Goal: Task Accomplishment & Management: Manage account settings

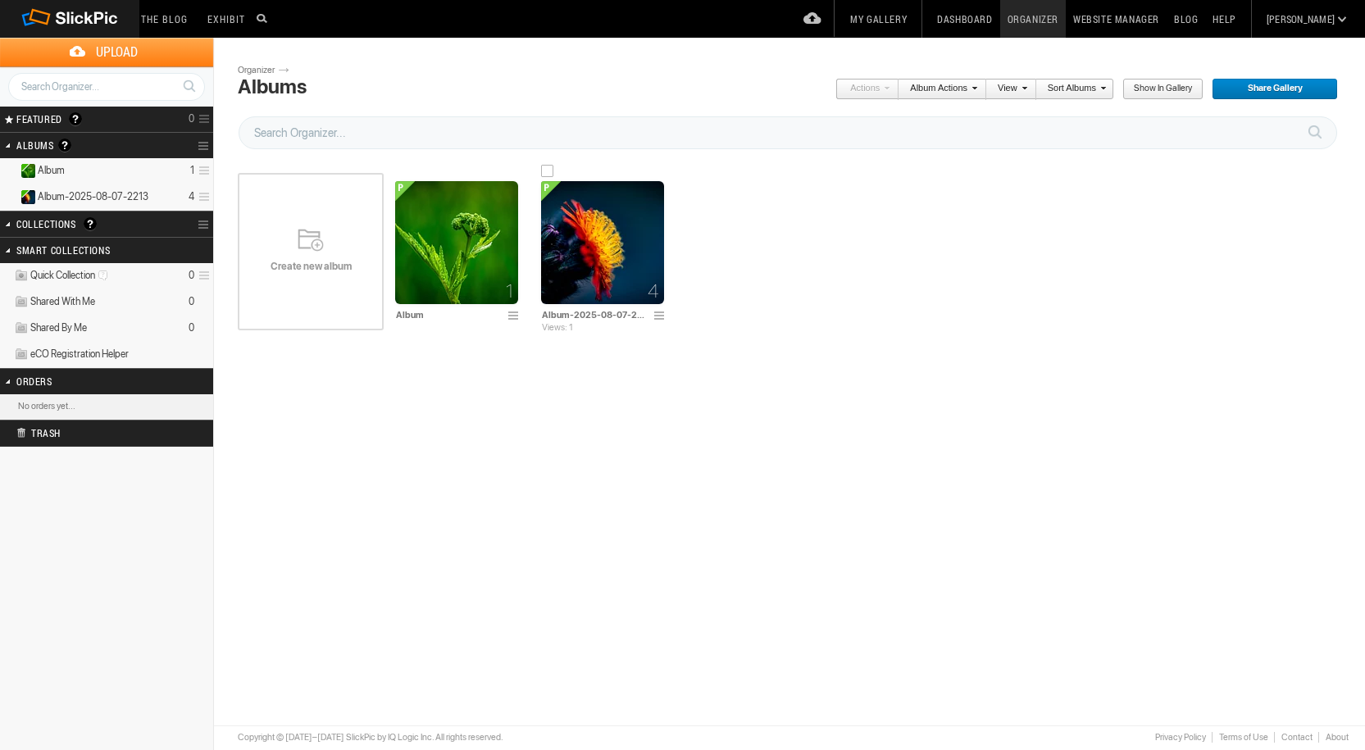
click at [599, 242] on img at bounding box center [602, 242] width 123 height 123
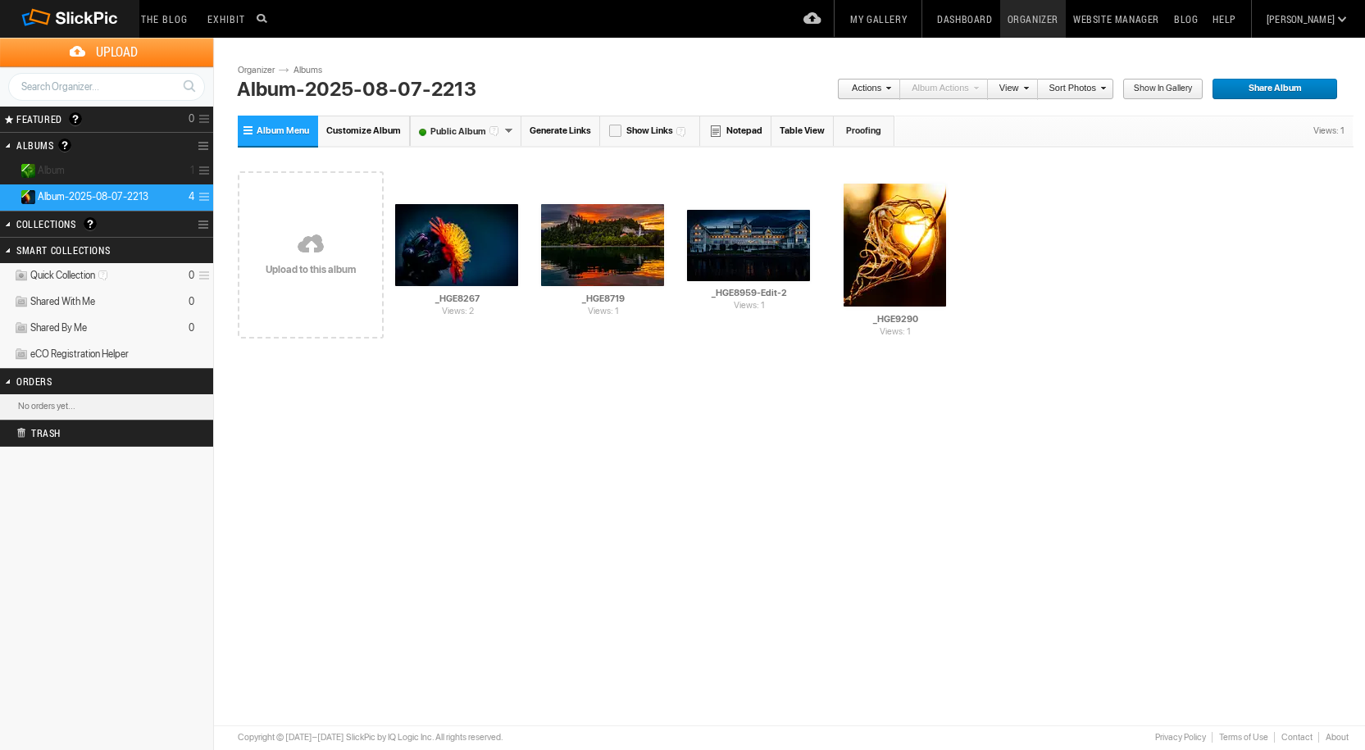
click at [149, 171] on details "Album 1" at bounding box center [106, 171] width 213 height 26
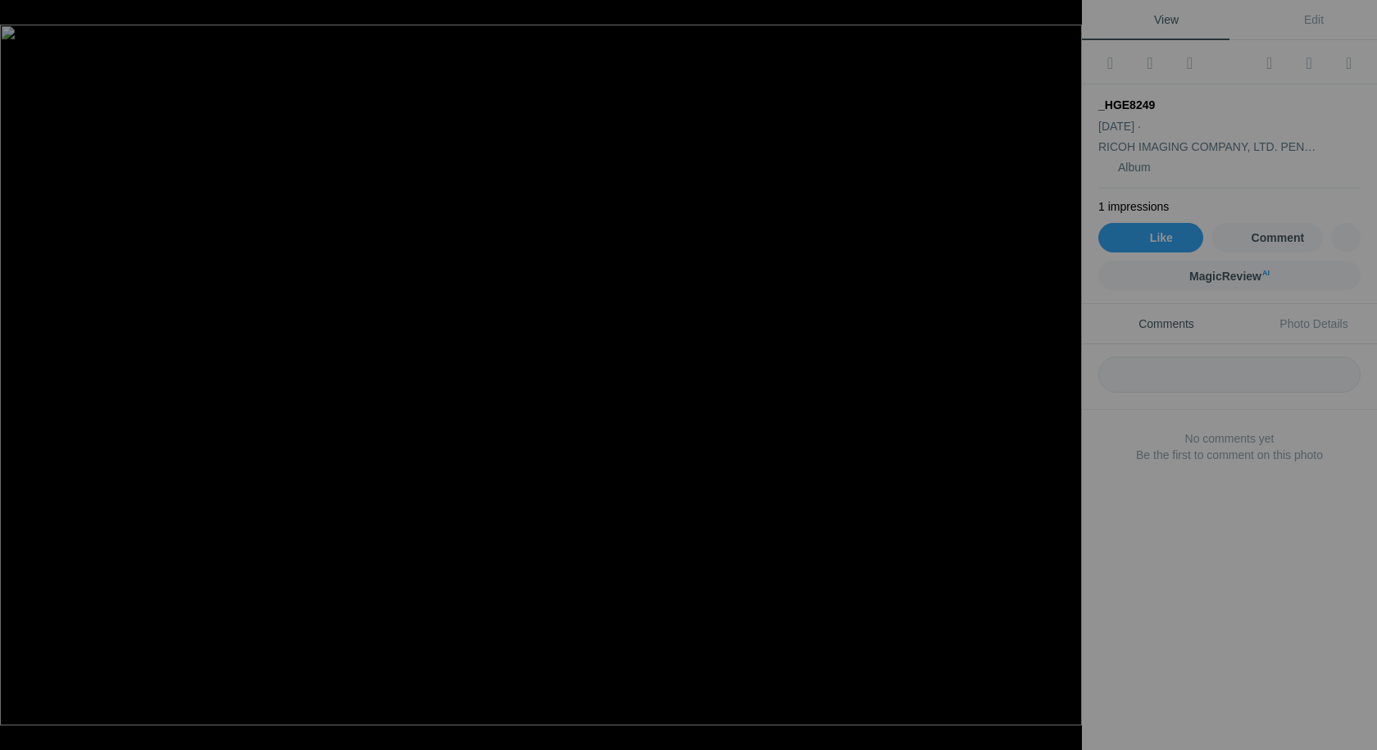
click at [1065, 17] on div at bounding box center [1064, 18] width 36 height 36
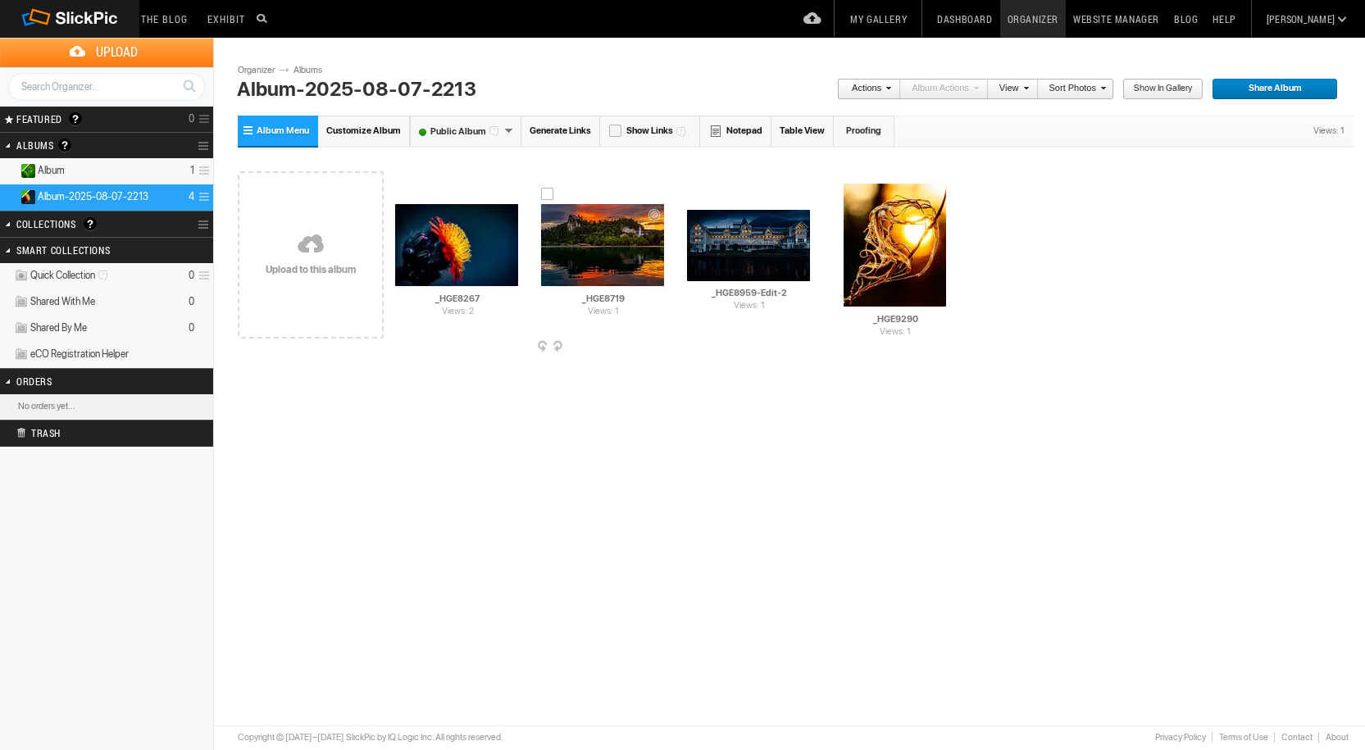
click at [583, 239] on img at bounding box center [602, 245] width 123 height 82
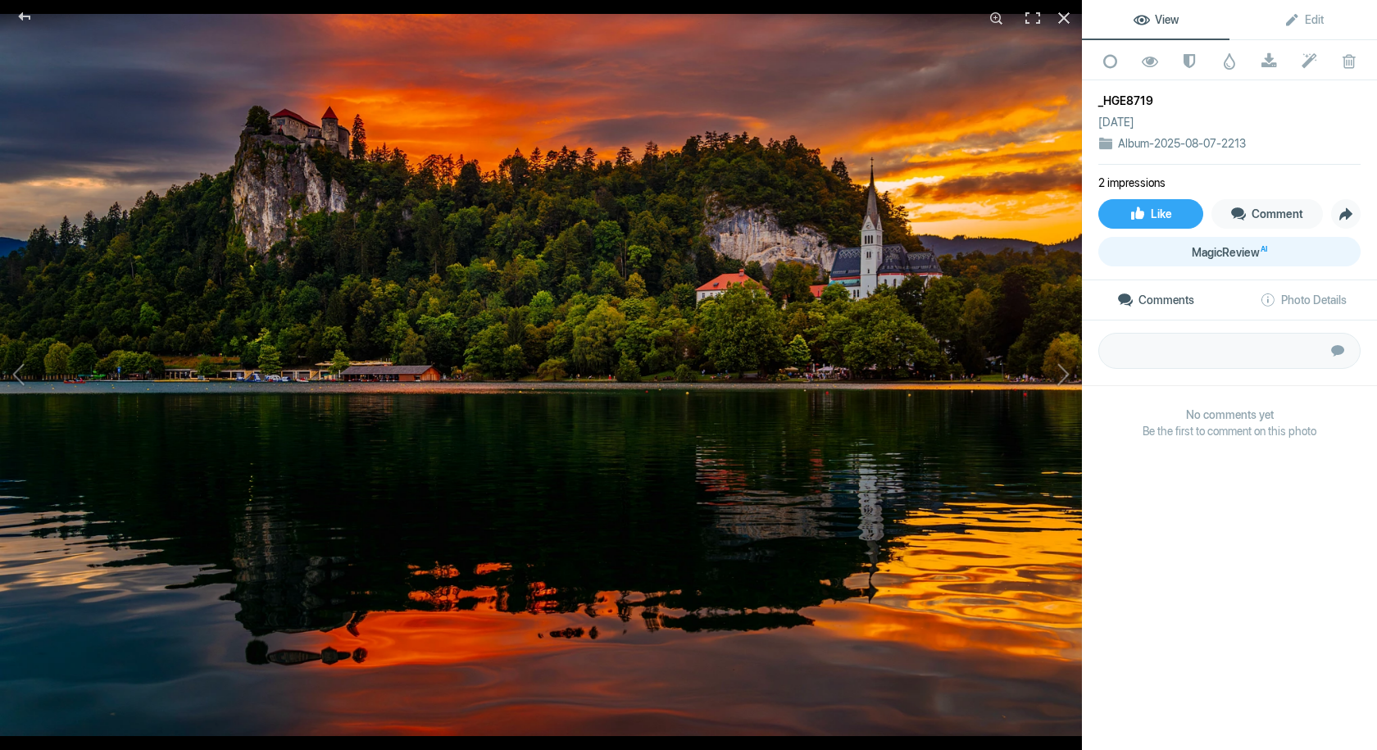
click at [1224, 250] on span "MagicReview AI" at bounding box center [1229, 252] width 75 height 13
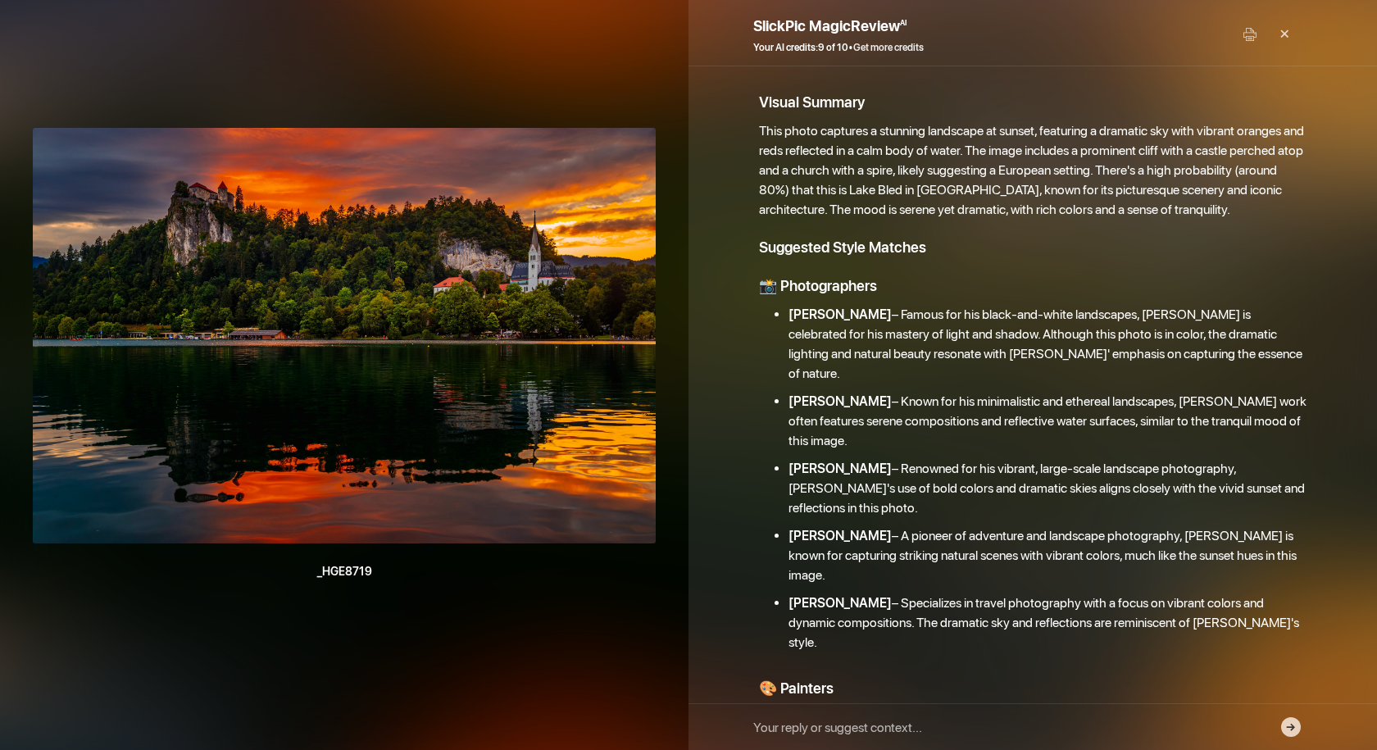
click at [894, 48] on link "Get more credits" at bounding box center [888, 47] width 70 height 11
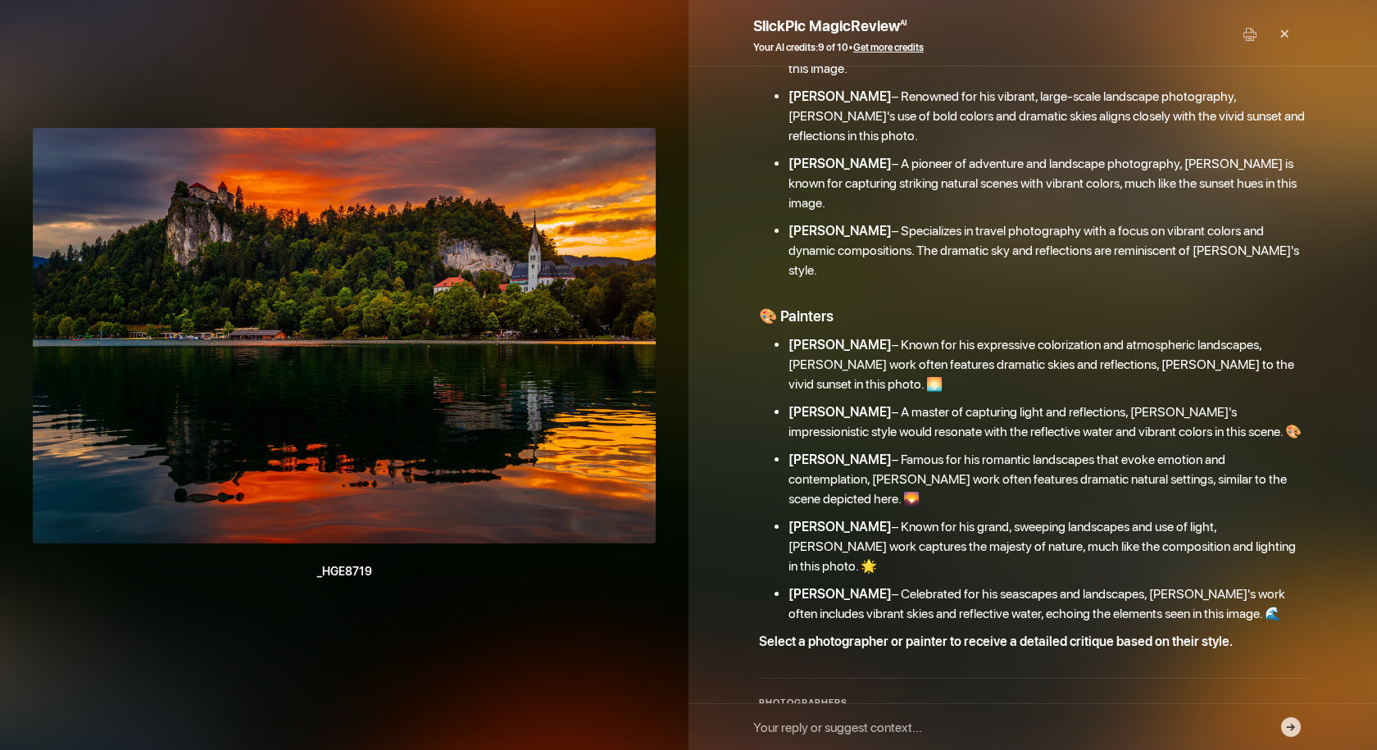
scroll to position [438, 0]
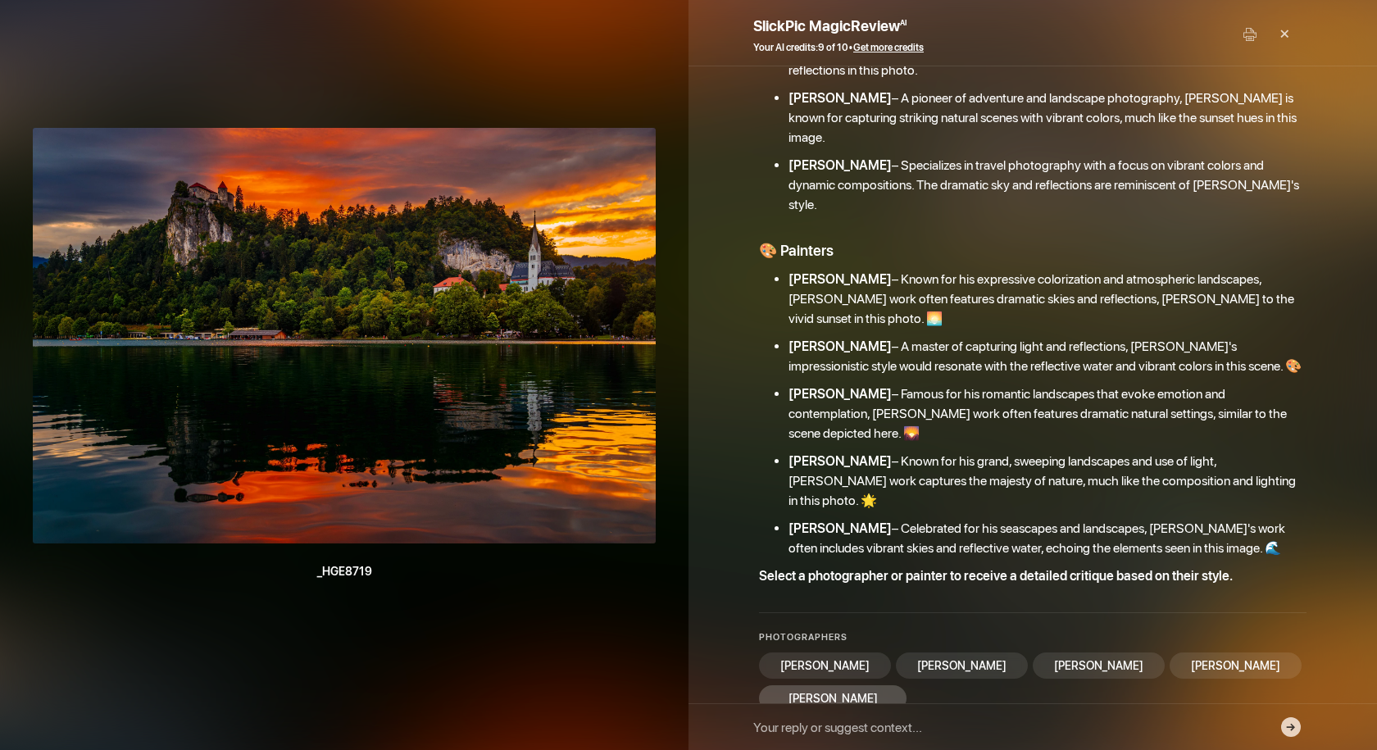
click at [906, 685] on div "Elia Locardi" at bounding box center [833, 698] width 148 height 26
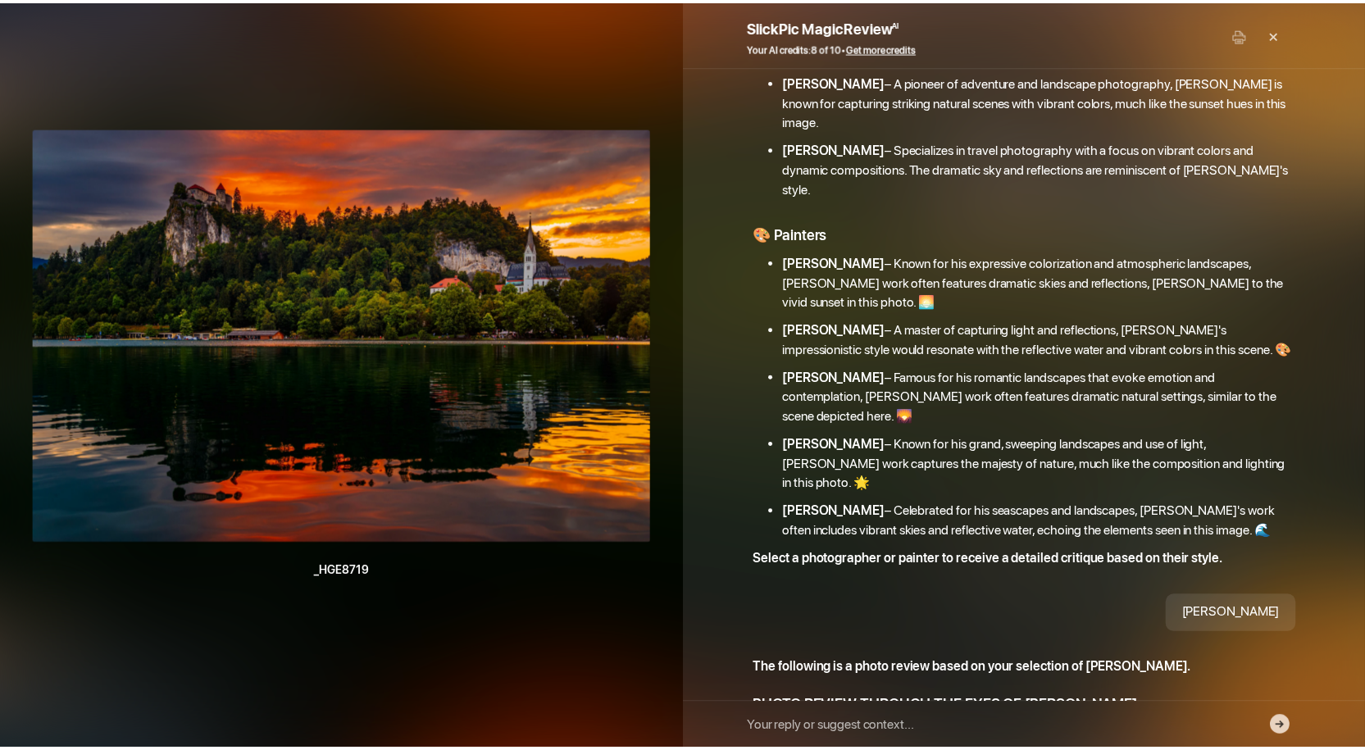
scroll to position [442, 0]
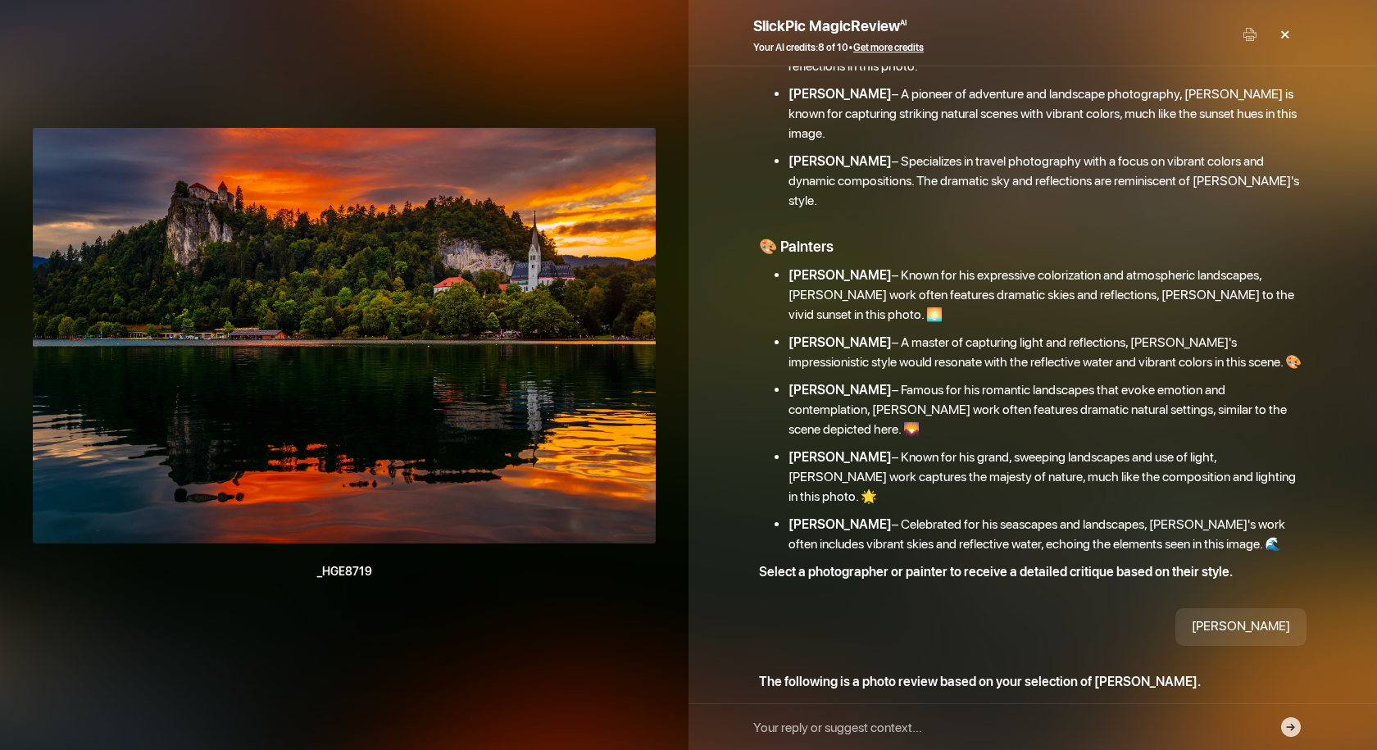
click at [1288, 32] on div "×" at bounding box center [1284, 34] width 49 height 33
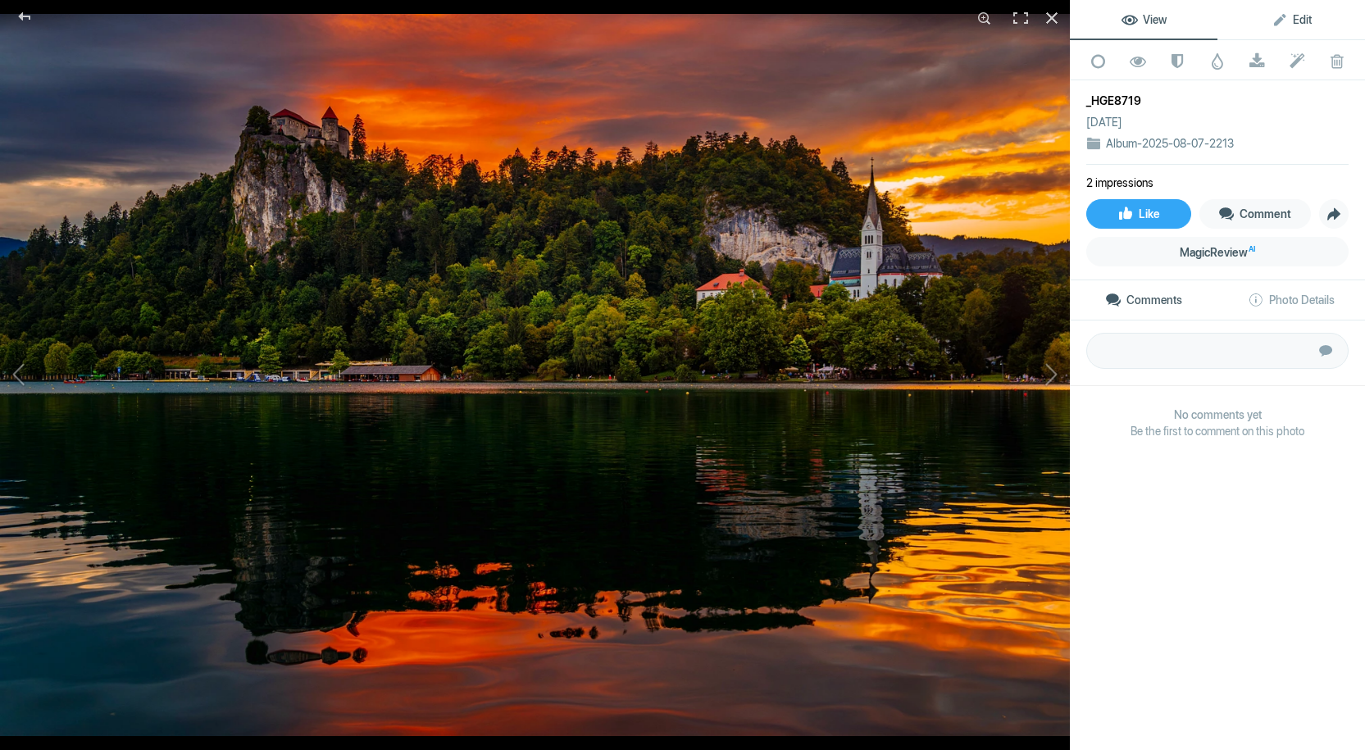
click at [1292, 18] on span "Edit" at bounding box center [1291, 19] width 40 height 13
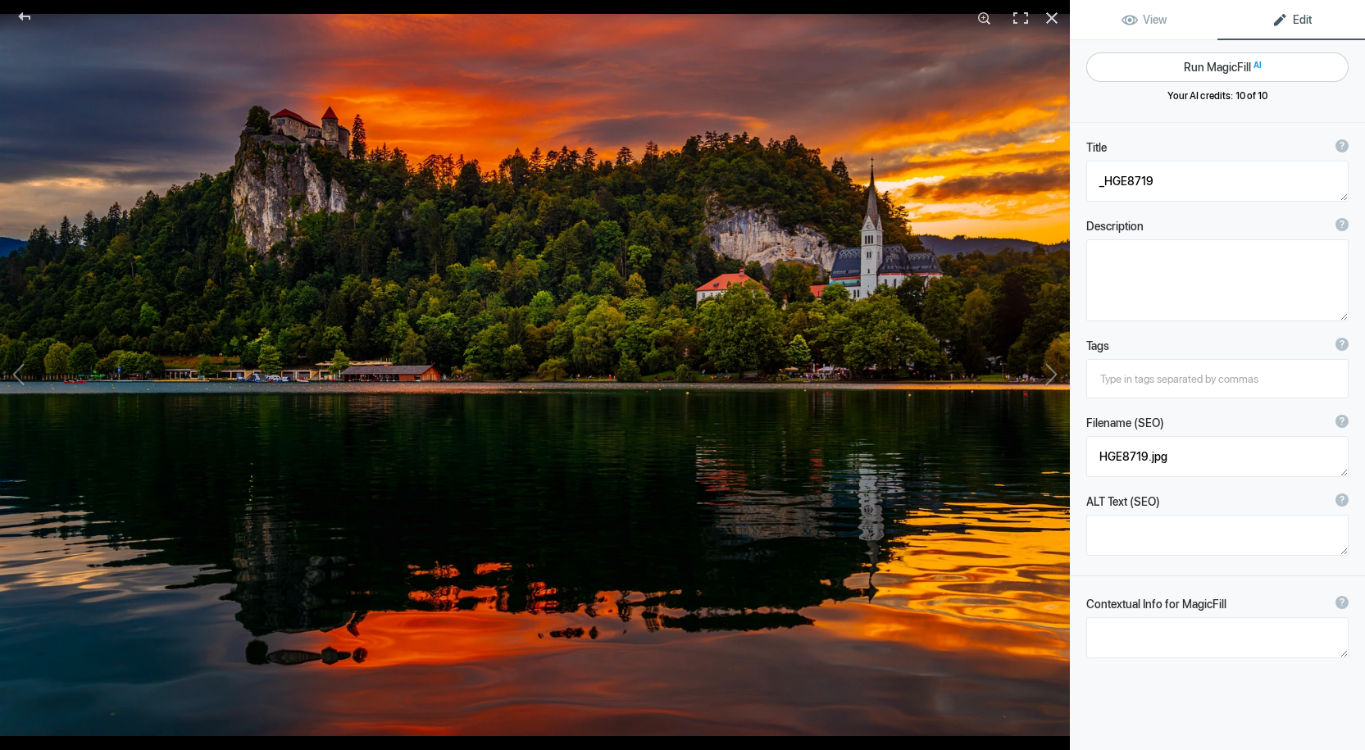
click at [1207, 62] on button "Run MagicFill AI" at bounding box center [1217, 67] width 262 height 30
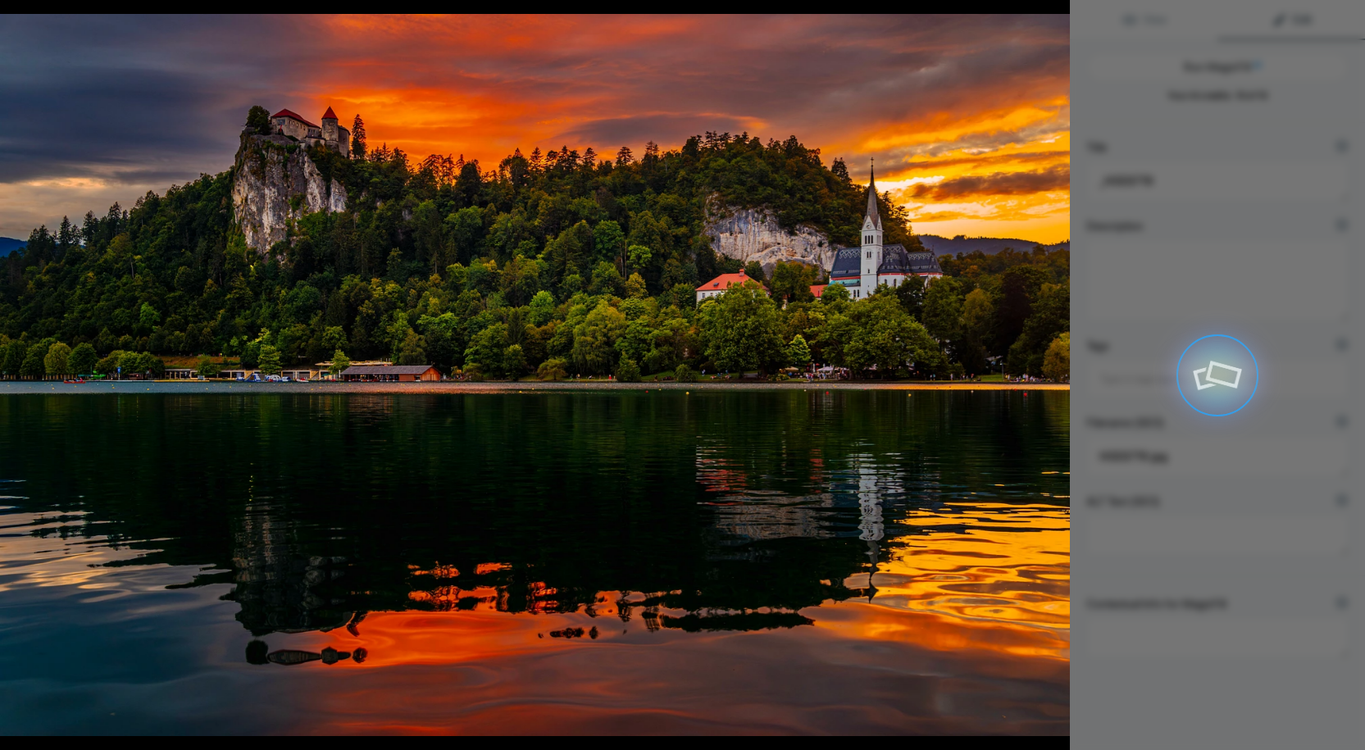
type textarea "Stunning Sunset Over Lake Bled with Reflections of Bled Castle"
type textarea "Experience the breathtaking beauty of Lake Bled during sunset, where vibrant hu…"
type textarea "stunning-sunset-lake-bled-reflections.jpg"
type textarea "Sunset over Lake Bled showcasing Bled Castle and vibrant reflections in the wat…"
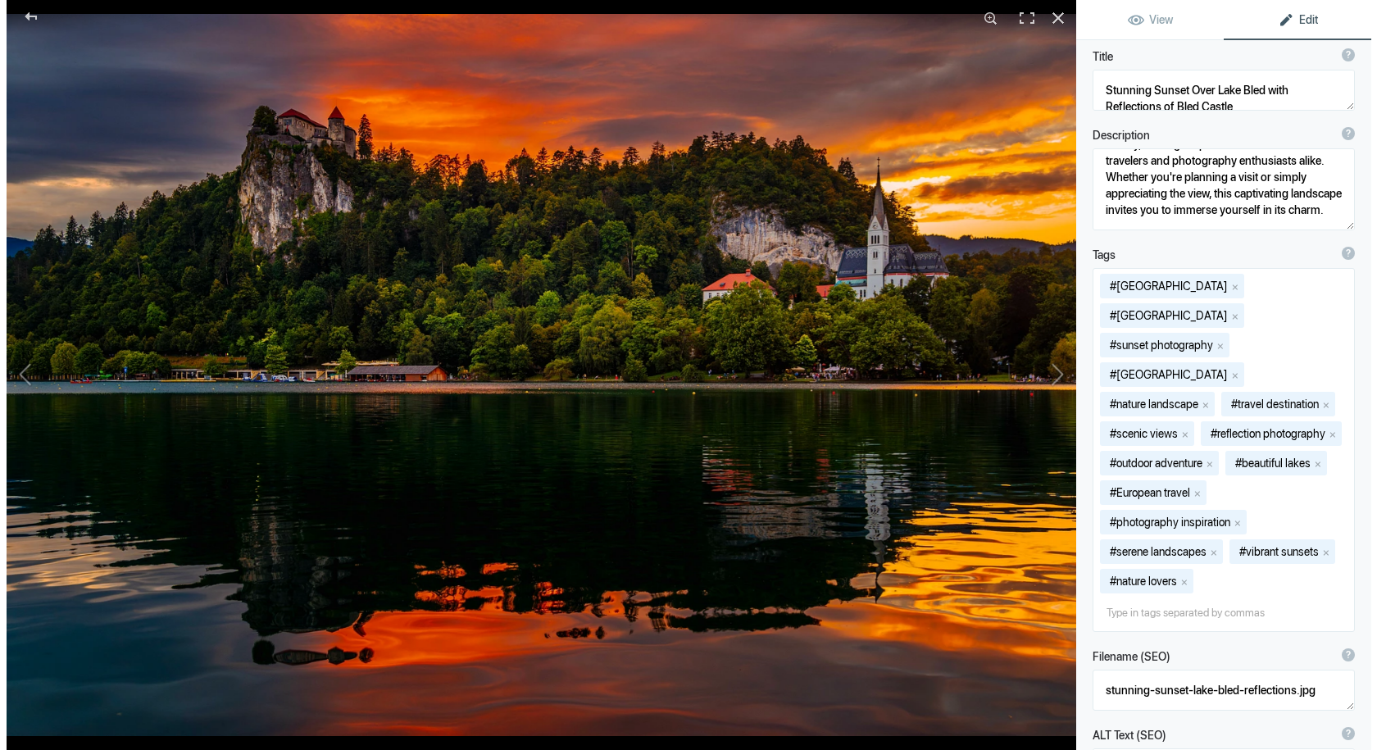
scroll to position [0, 0]
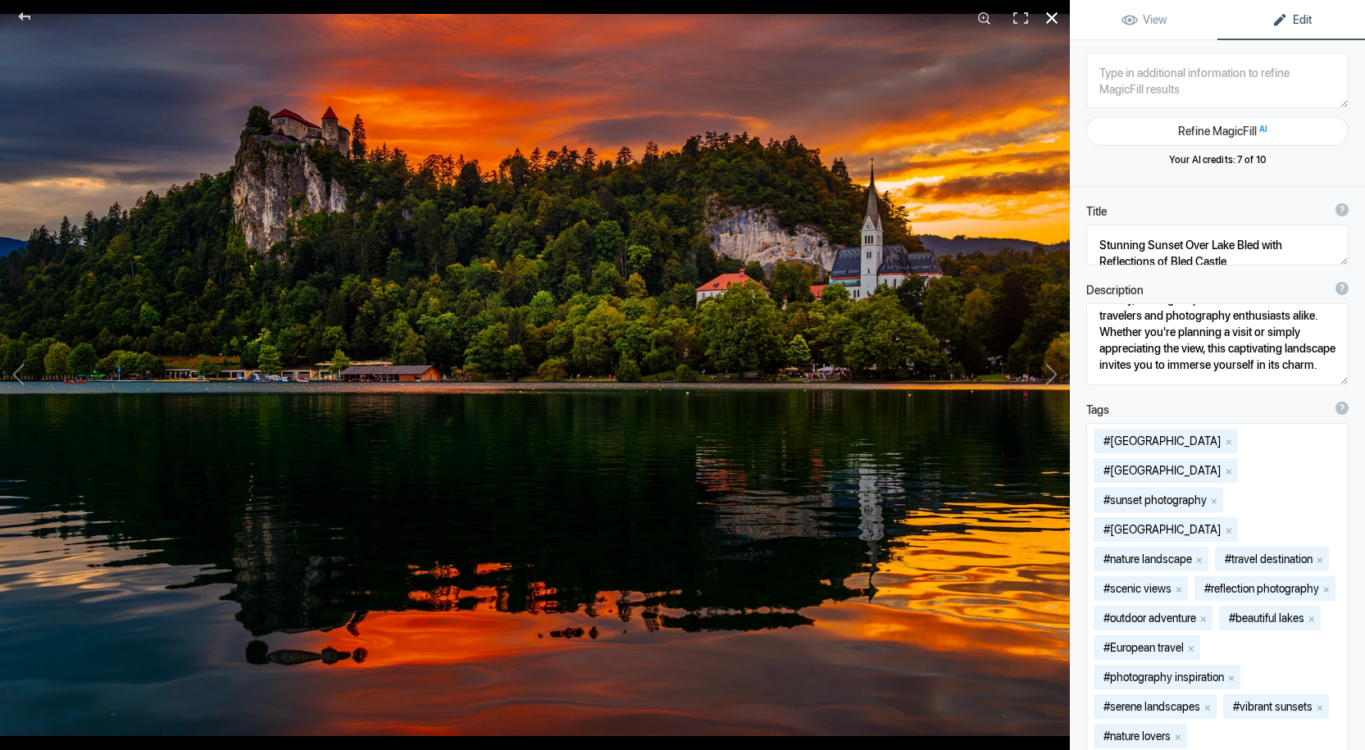
click at [1052, 15] on div at bounding box center [1052, 18] width 36 height 36
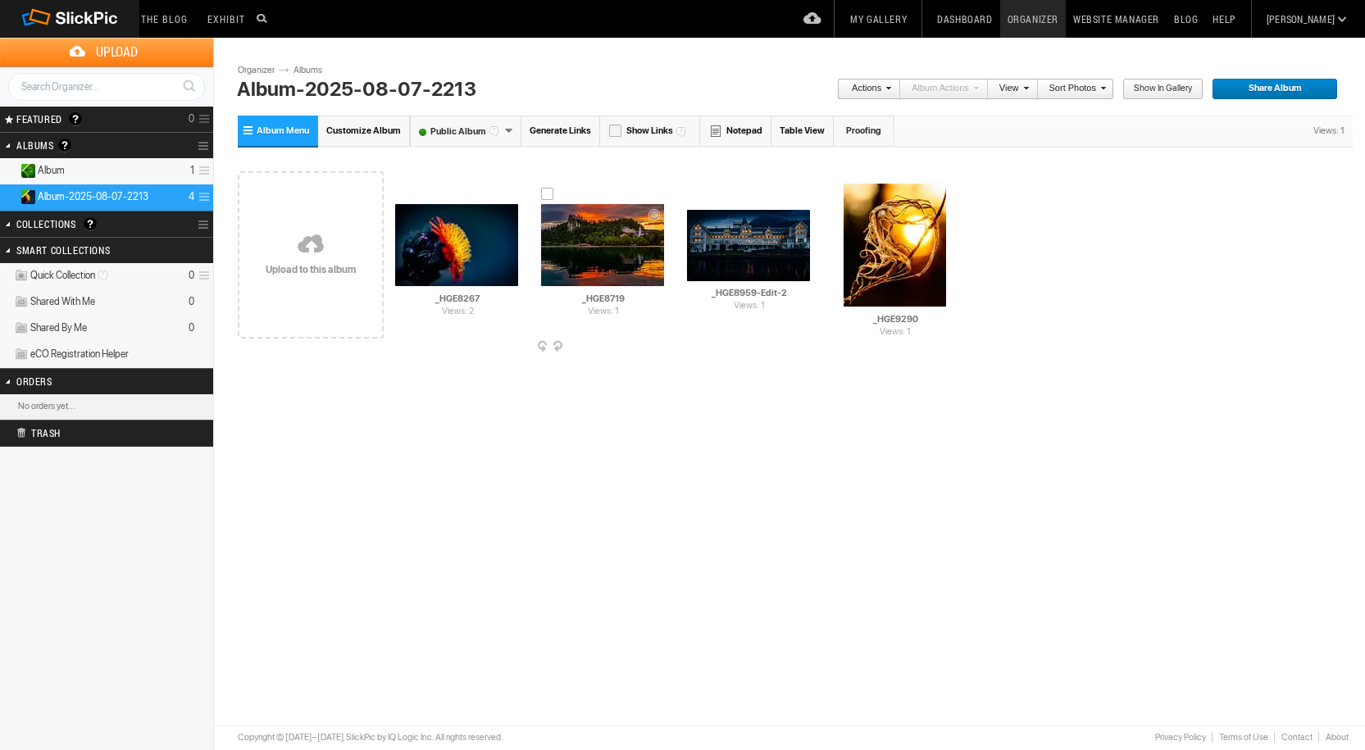
click at [606, 240] on img at bounding box center [602, 245] width 123 height 82
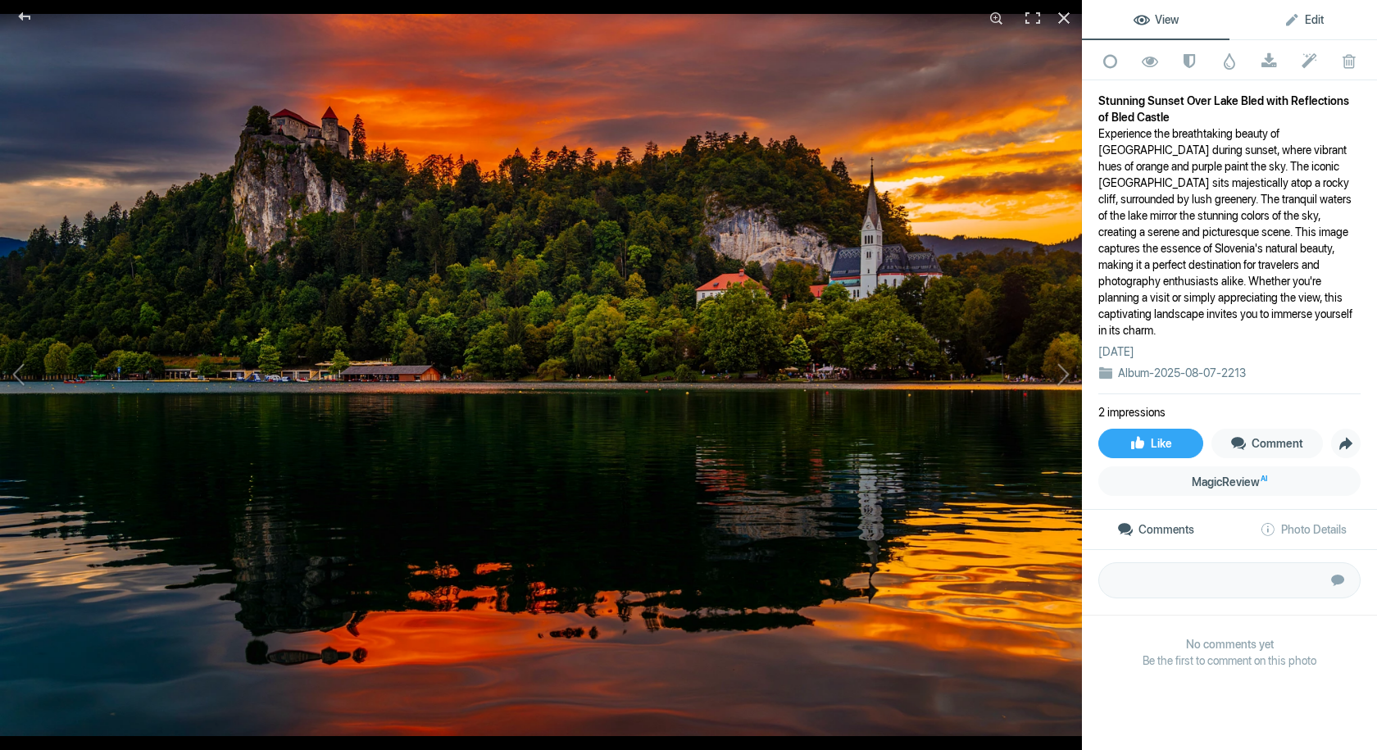
click at [1302, 15] on span "Edit" at bounding box center [1303, 19] width 40 height 13
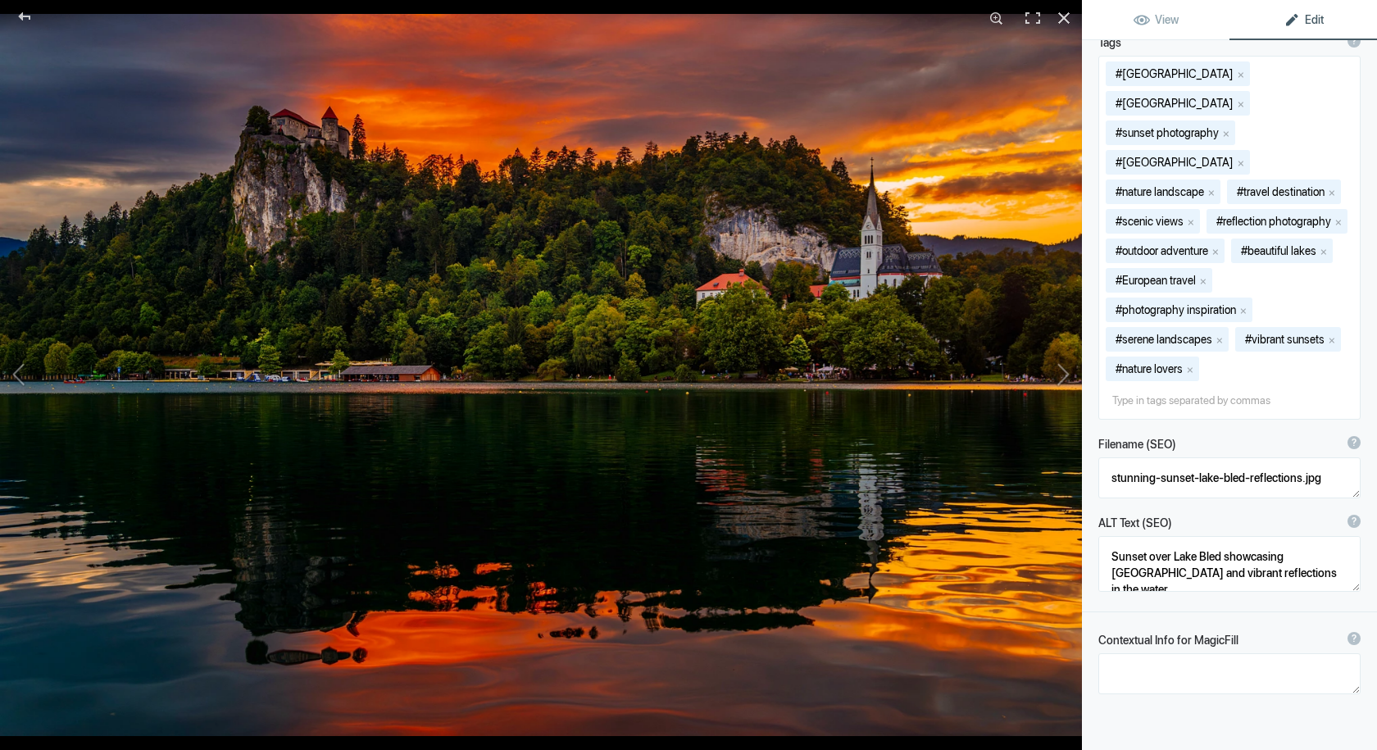
scroll to position [575, 0]
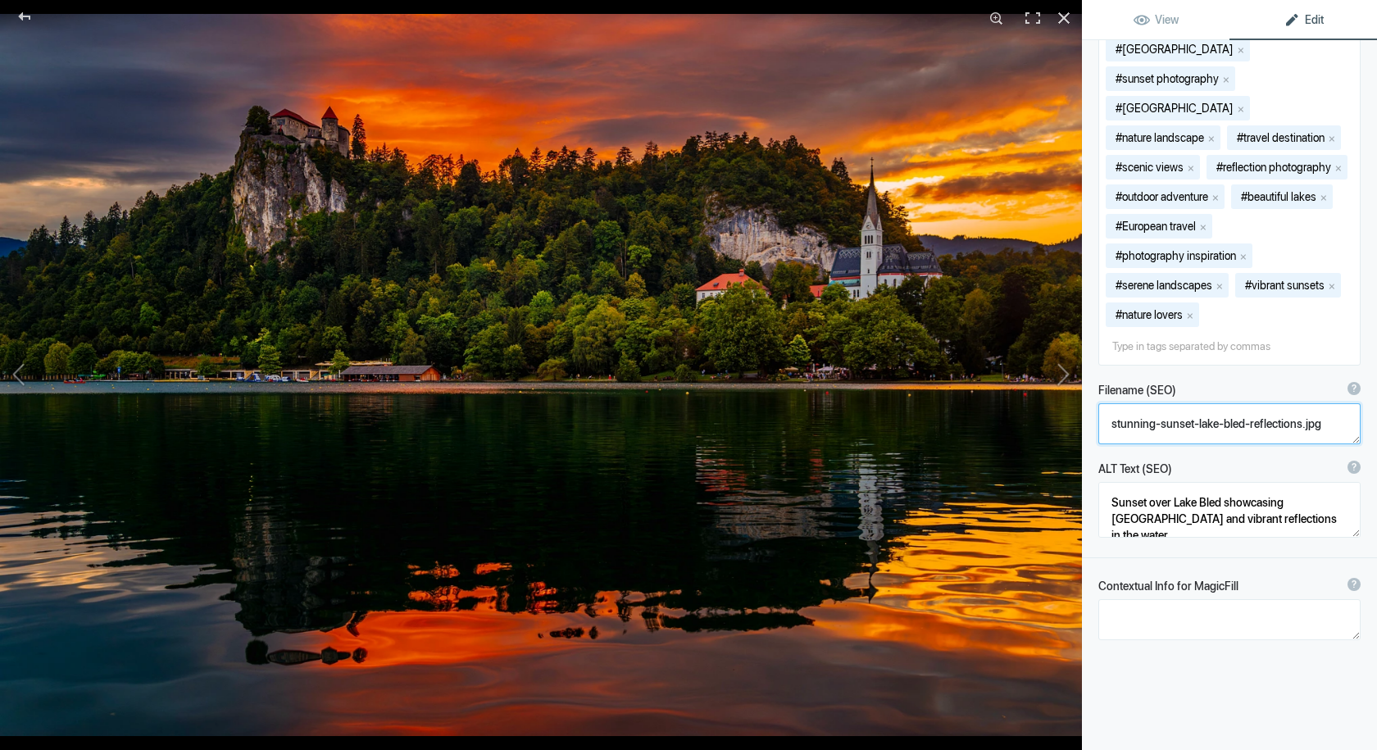
drag, startPoint x: 1300, startPoint y: 395, endPoint x: 1334, endPoint y: 399, distance: 34.7
click at [1301, 403] on textarea at bounding box center [1229, 423] width 262 height 41
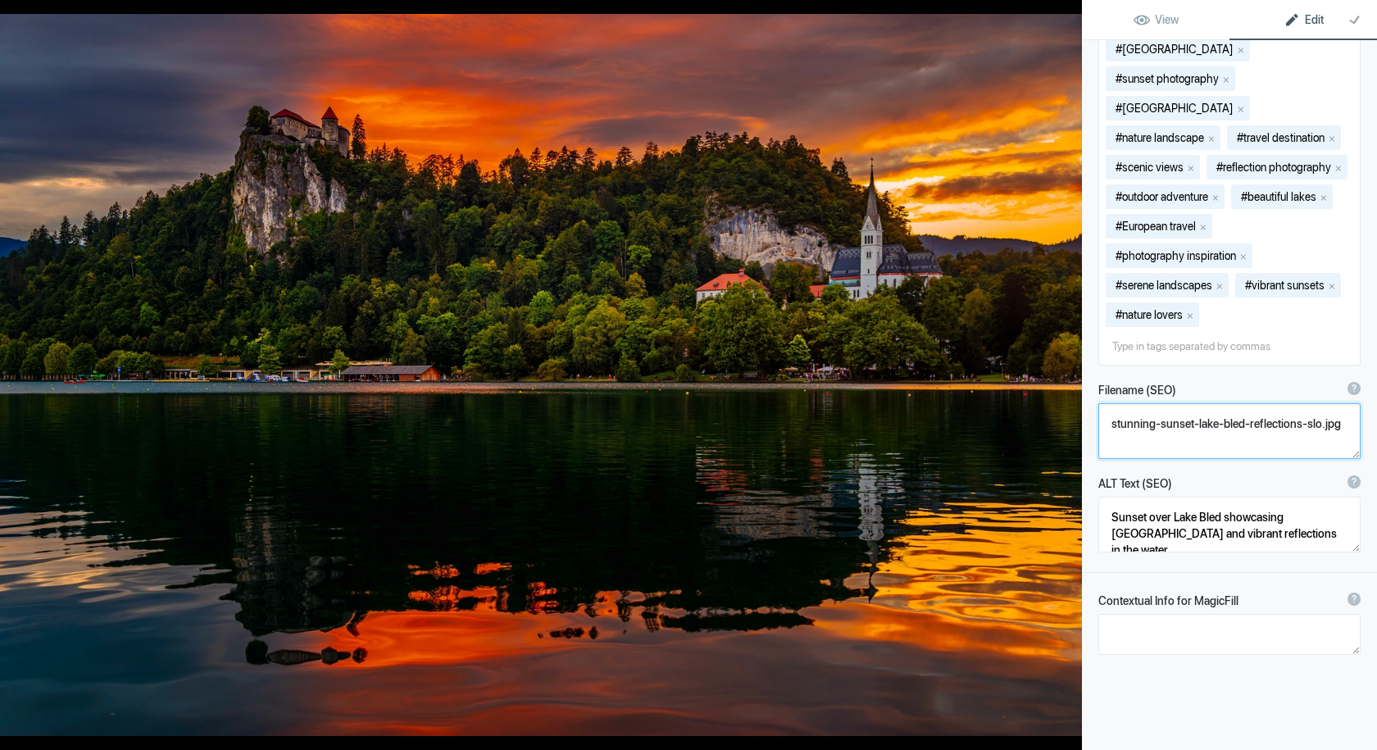
scroll to position [2, 0]
click at [1184, 407] on textarea at bounding box center [1229, 431] width 262 height 56
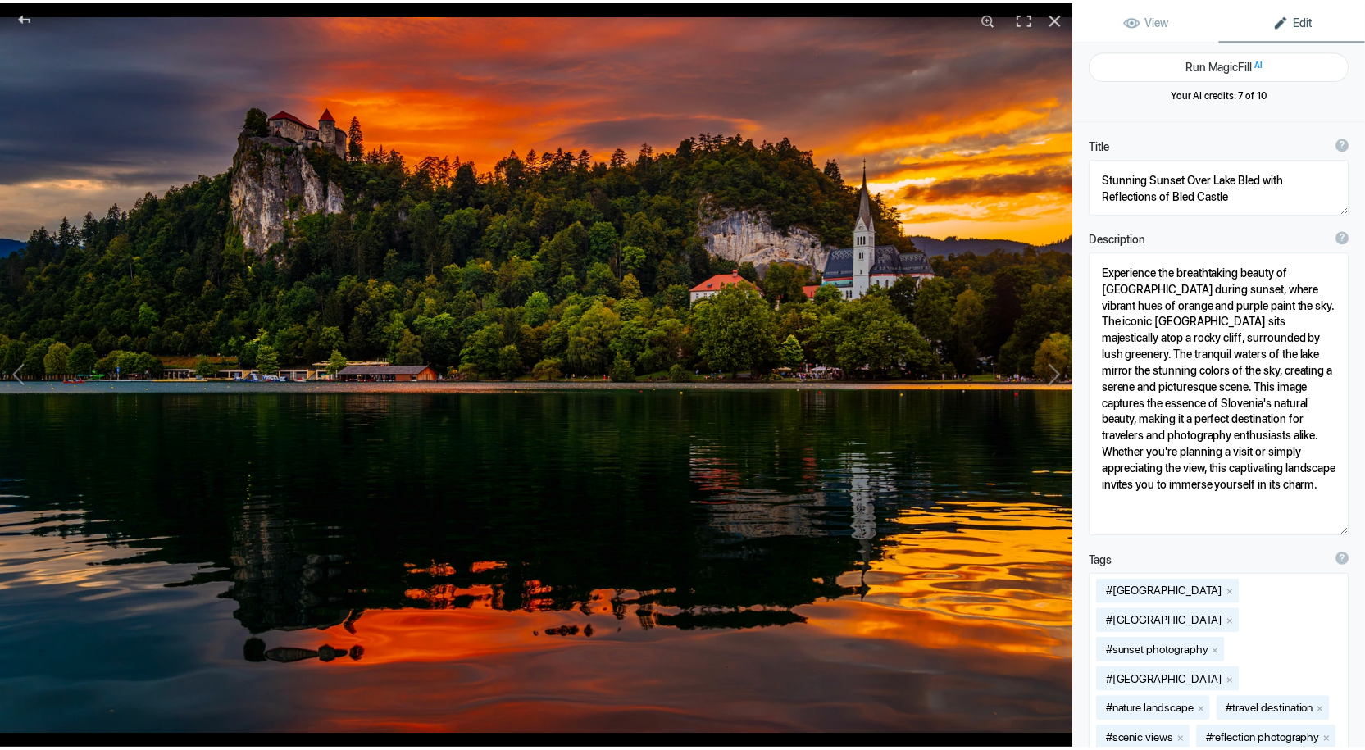
scroll to position [0, 0]
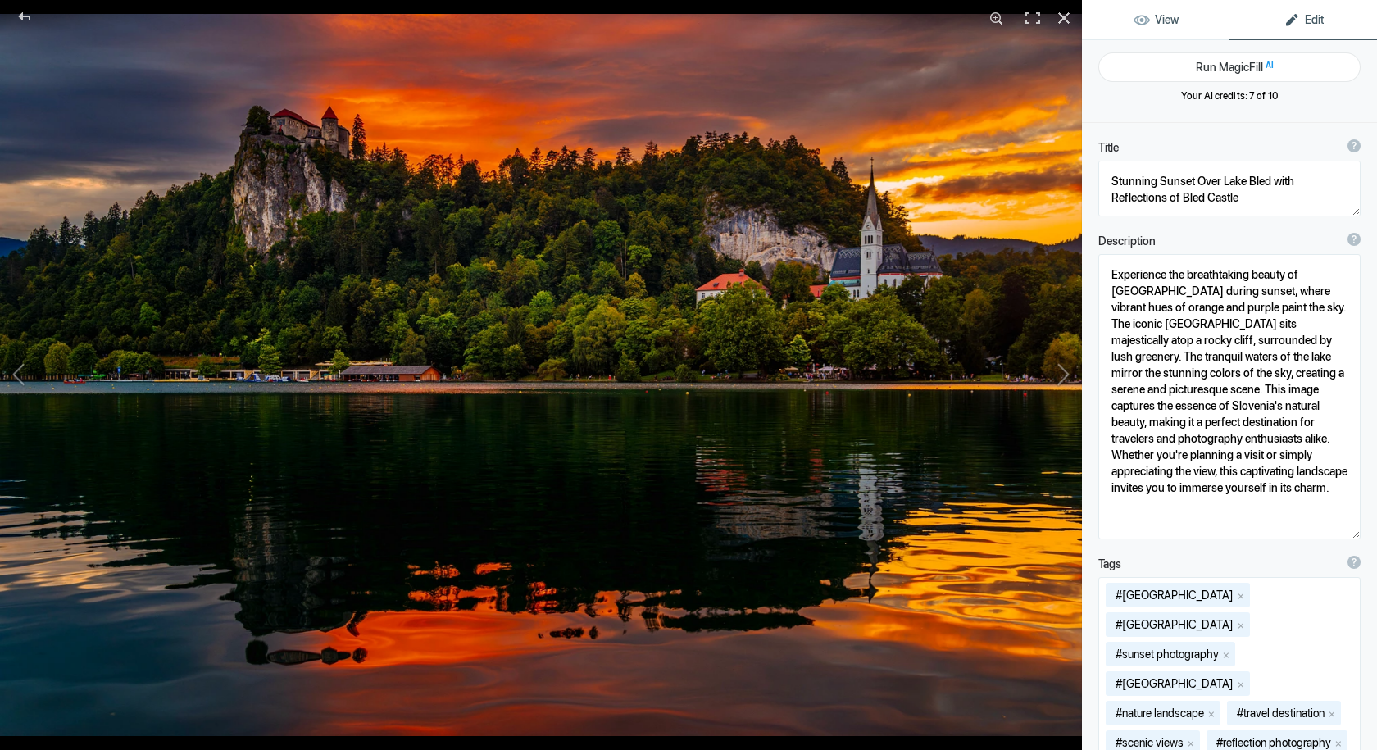
type textarea "stunning-sunset-lake-bled-reflections-slovenia.jpg"
click at [1165, 20] on span "View" at bounding box center [1156, 19] width 45 height 13
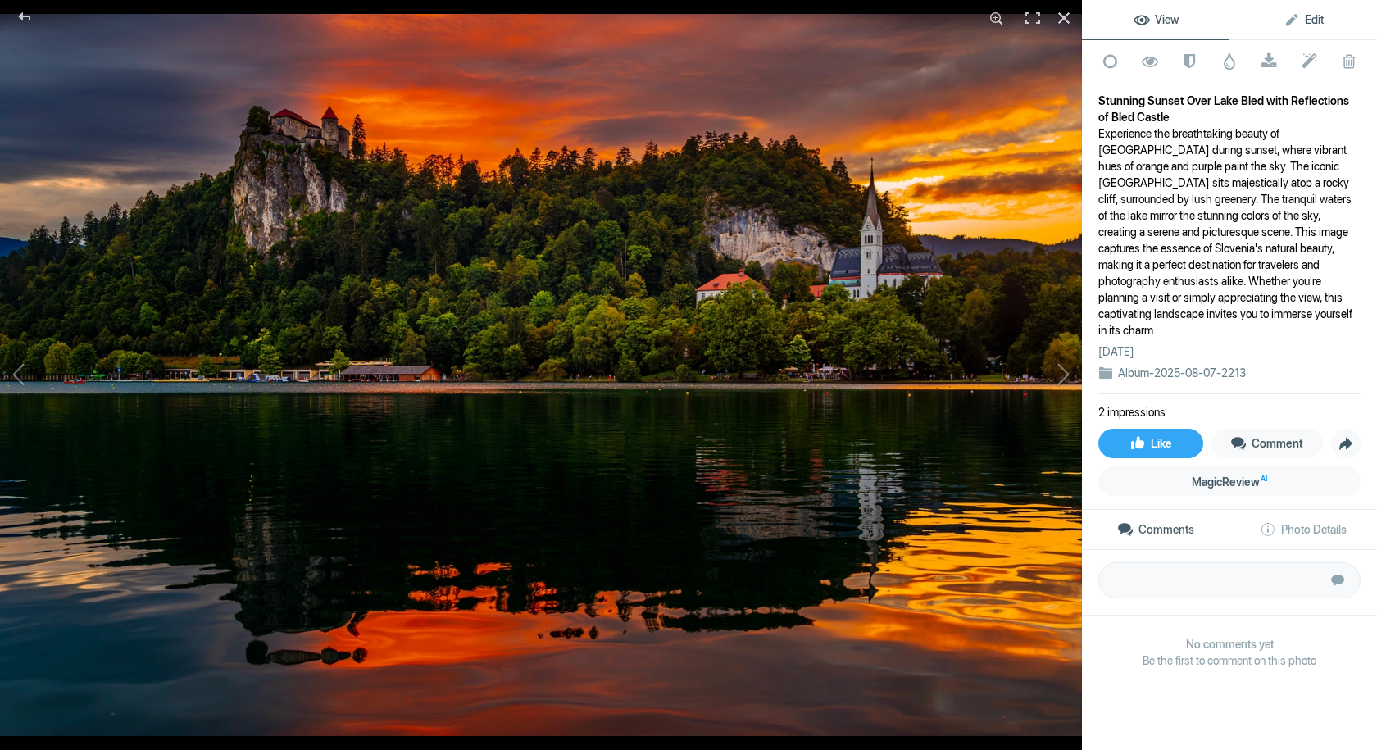
click at [1306, 13] on span "Edit" at bounding box center [1303, 19] width 40 height 13
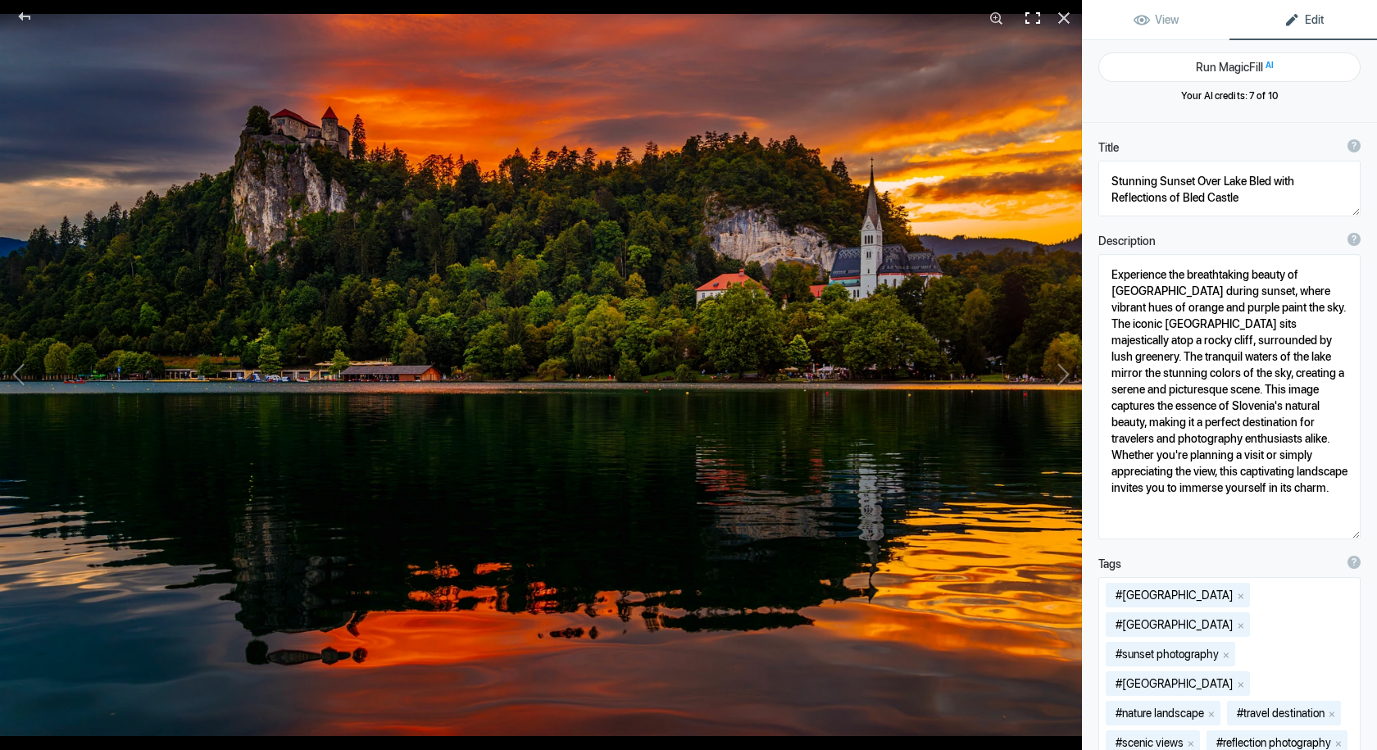
click at [1037, 20] on div at bounding box center [1033, 18] width 36 height 36
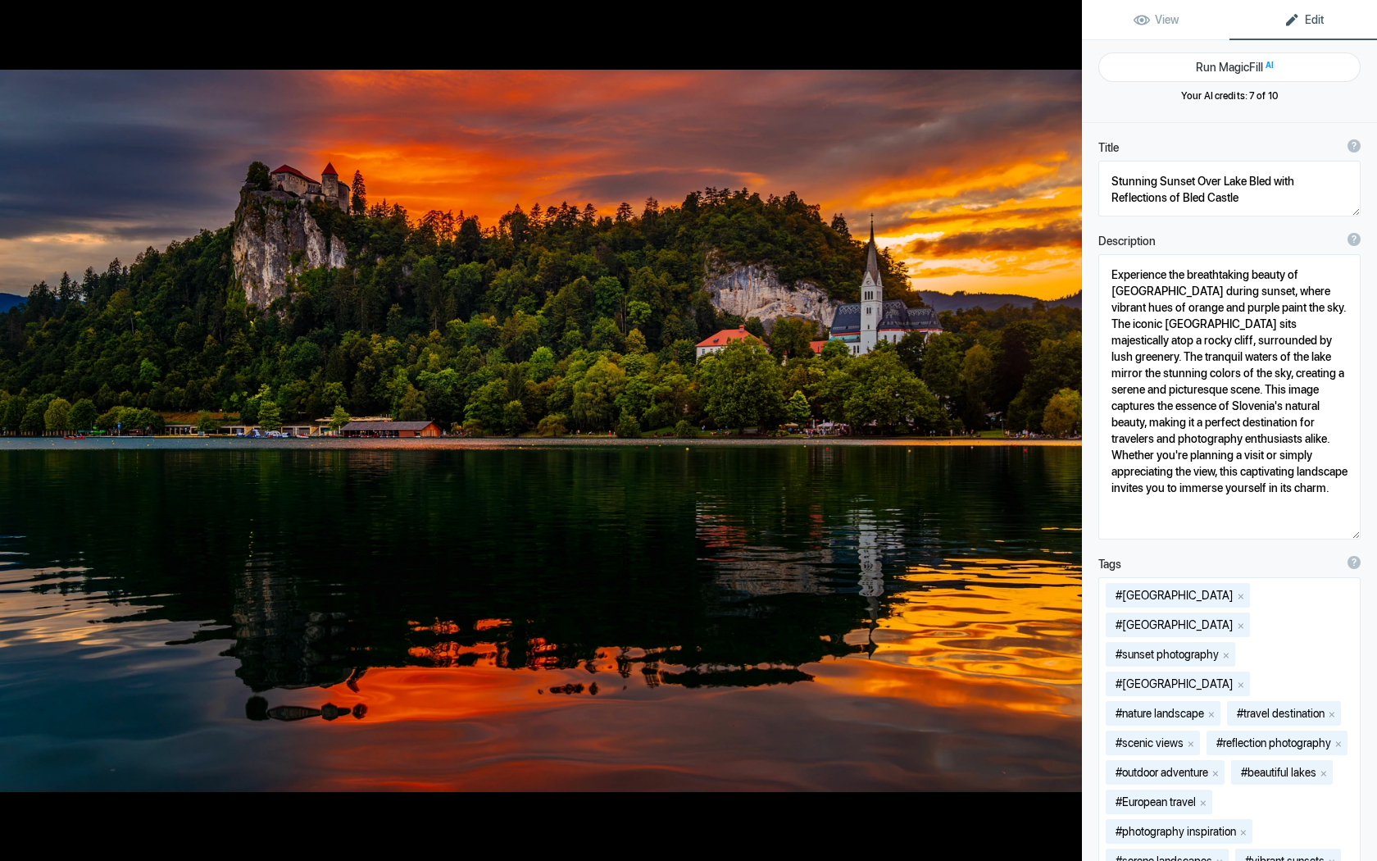
click at [1065, 16] on div at bounding box center [1064, 18] width 36 height 36
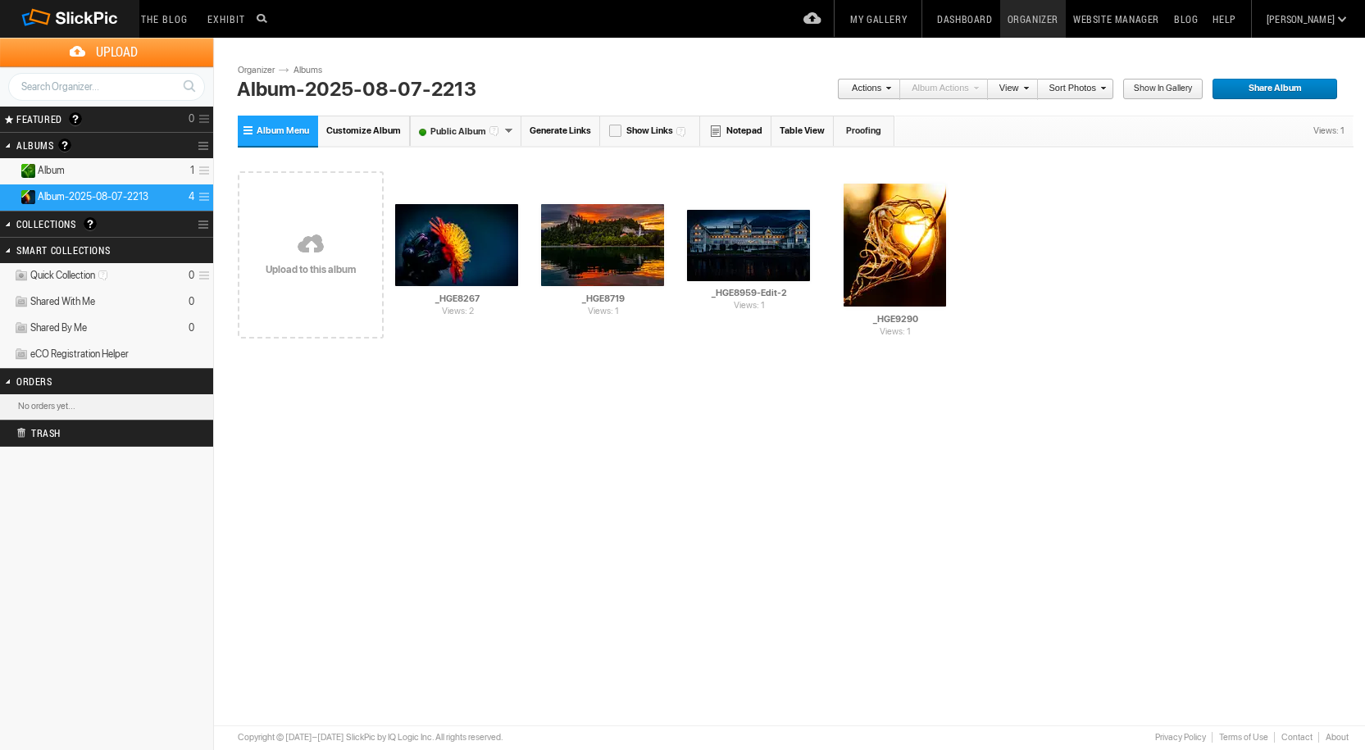
click at [914, 20] on link "My Gallery" at bounding box center [878, 19] width 71 height 38
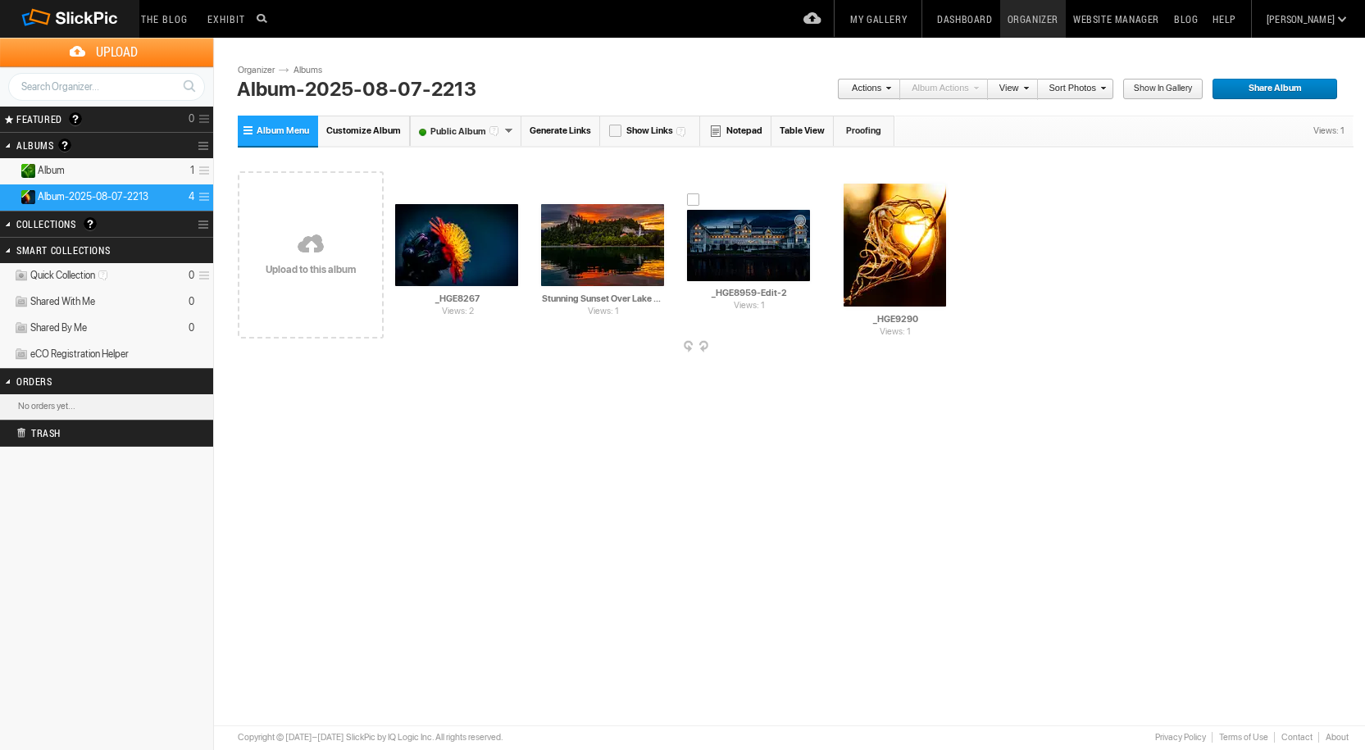
click at [756, 241] on img at bounding box center [748, 245] width 123 height 71
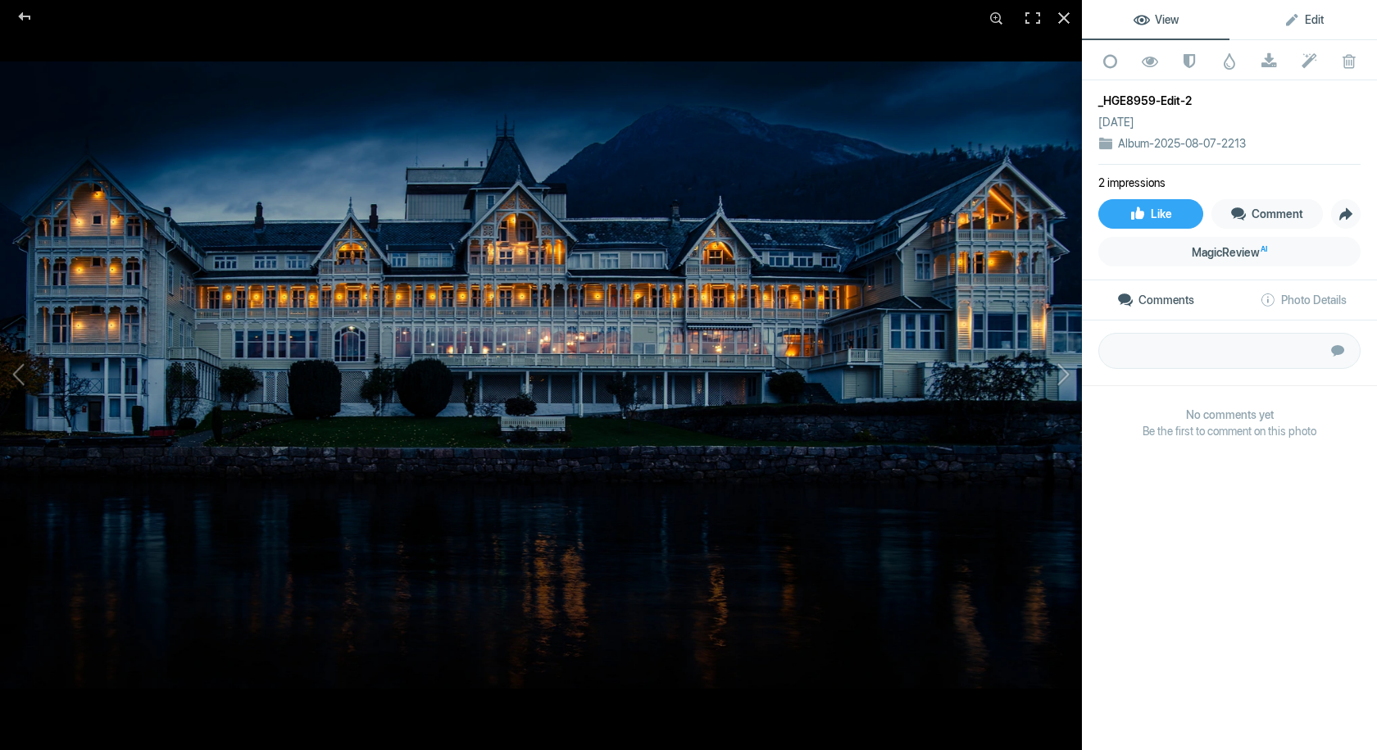
click at [1301, 19] on span "Edit" at bounding box center [1303, 19] width 40 height 13
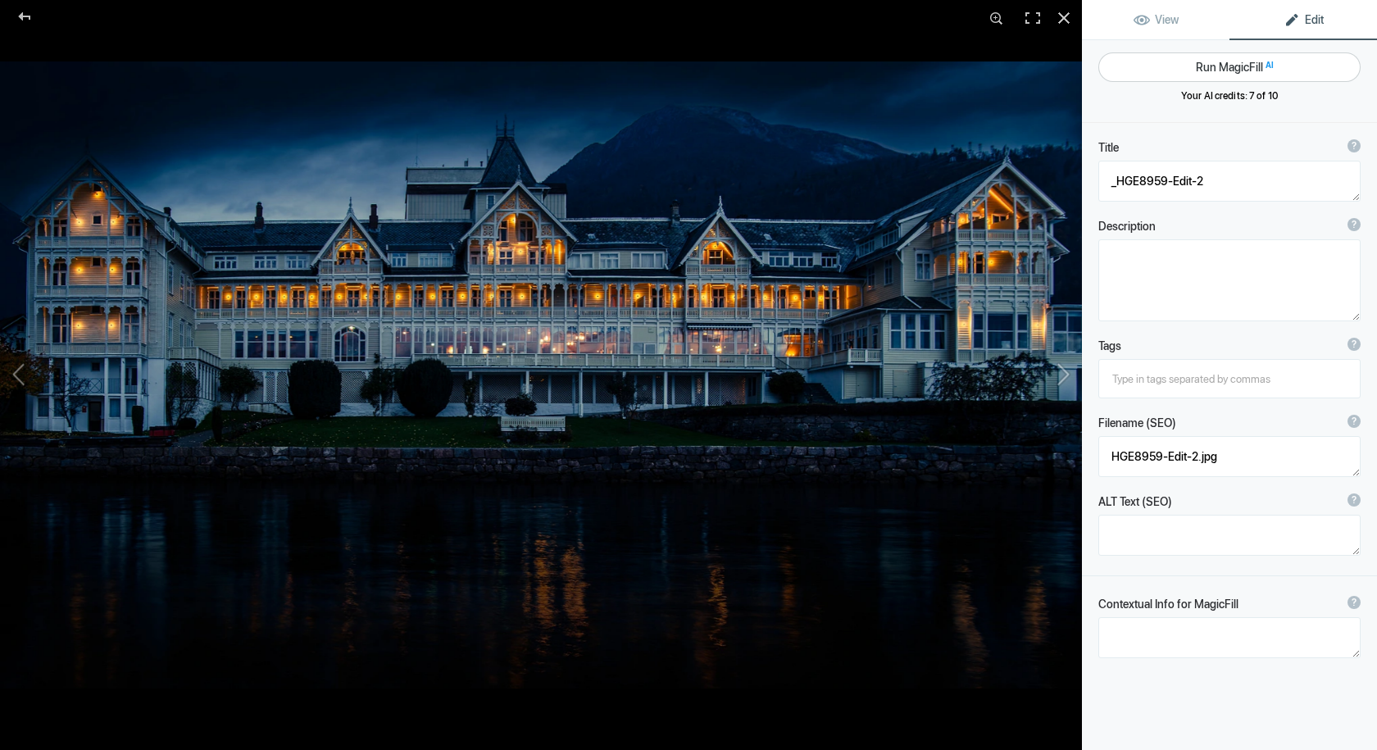
click at [1229, 67] on button "Run MagicFill AI" at bounding box center [1229, 67] width 262 height 30
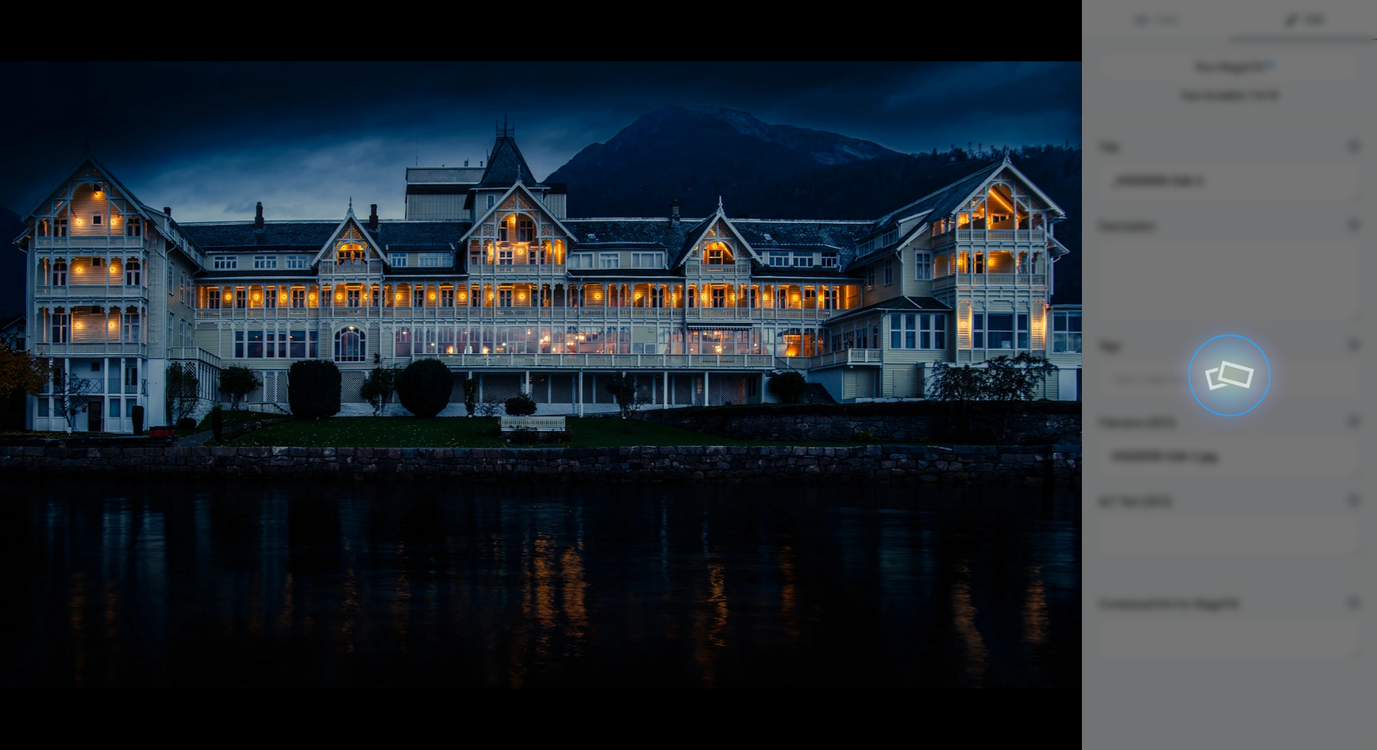
type textarea "Stunning Night View of Historic Hotel by the Water"
type textarea "Experience the enchanting beauty of this historic hotel, beautifully illuminate…"
type textarea "historic-hotel-night-view.jpg"
type textarea "A historic hotel illuminated at night, reflecting in the calm waters, set again…"
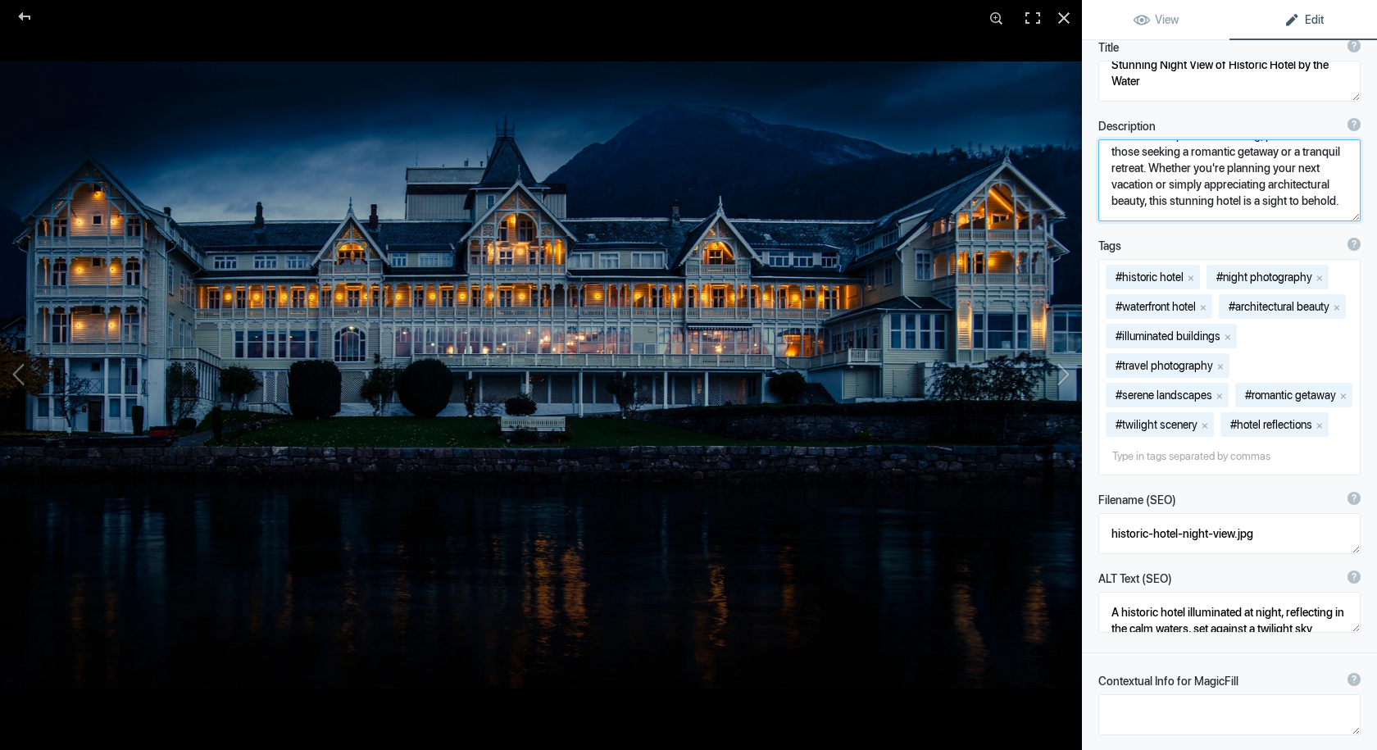
scroll to position [246, 0]
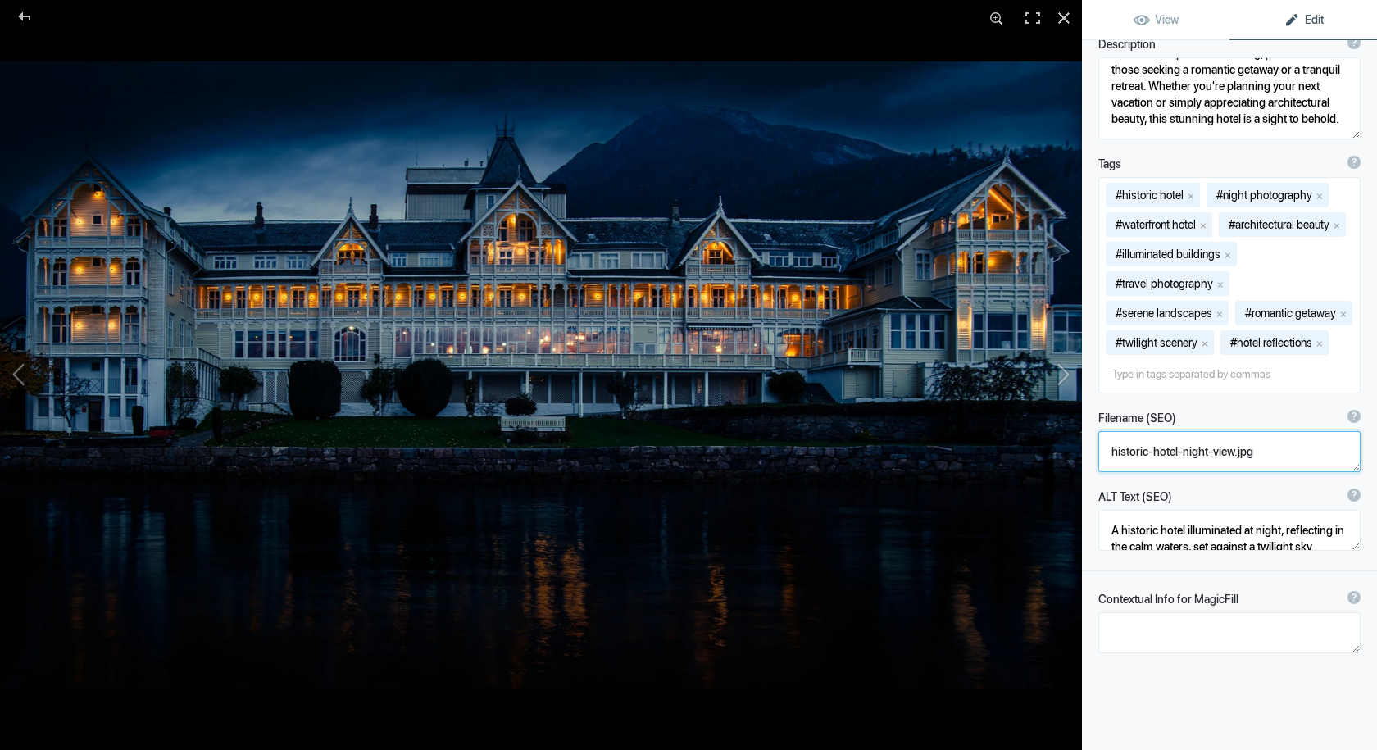
click at [1110, 472] on textarea at bounding box center [1229, 451] width 262 height 41
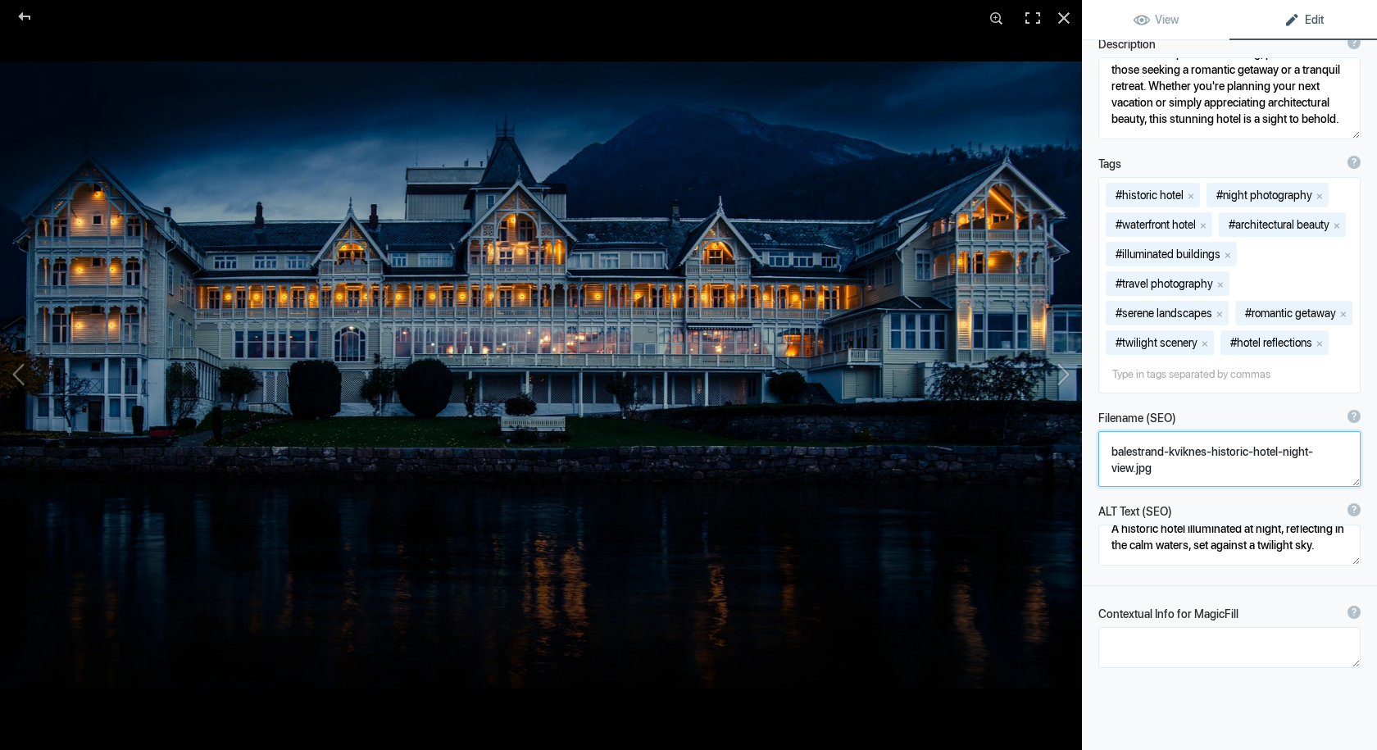
scroll to position [0, 0]
type textarea "balestrand-kviknes-historic-hotel-night-view.jpg"
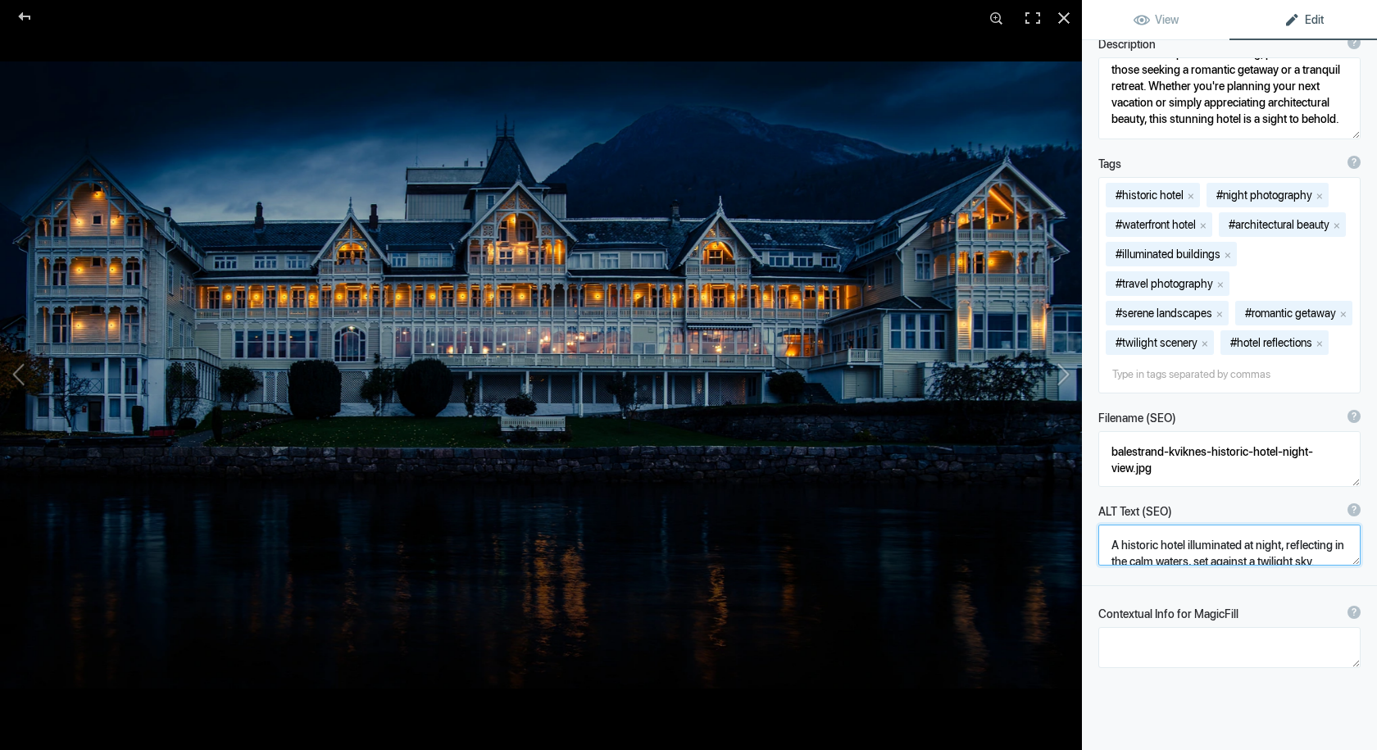
click at [1185, 566] on textarea at bounding box center [1229, 545] width 262 height 41
click at [1120, 597] on textarea at bounding box center [1229, 561] width 262 height 72
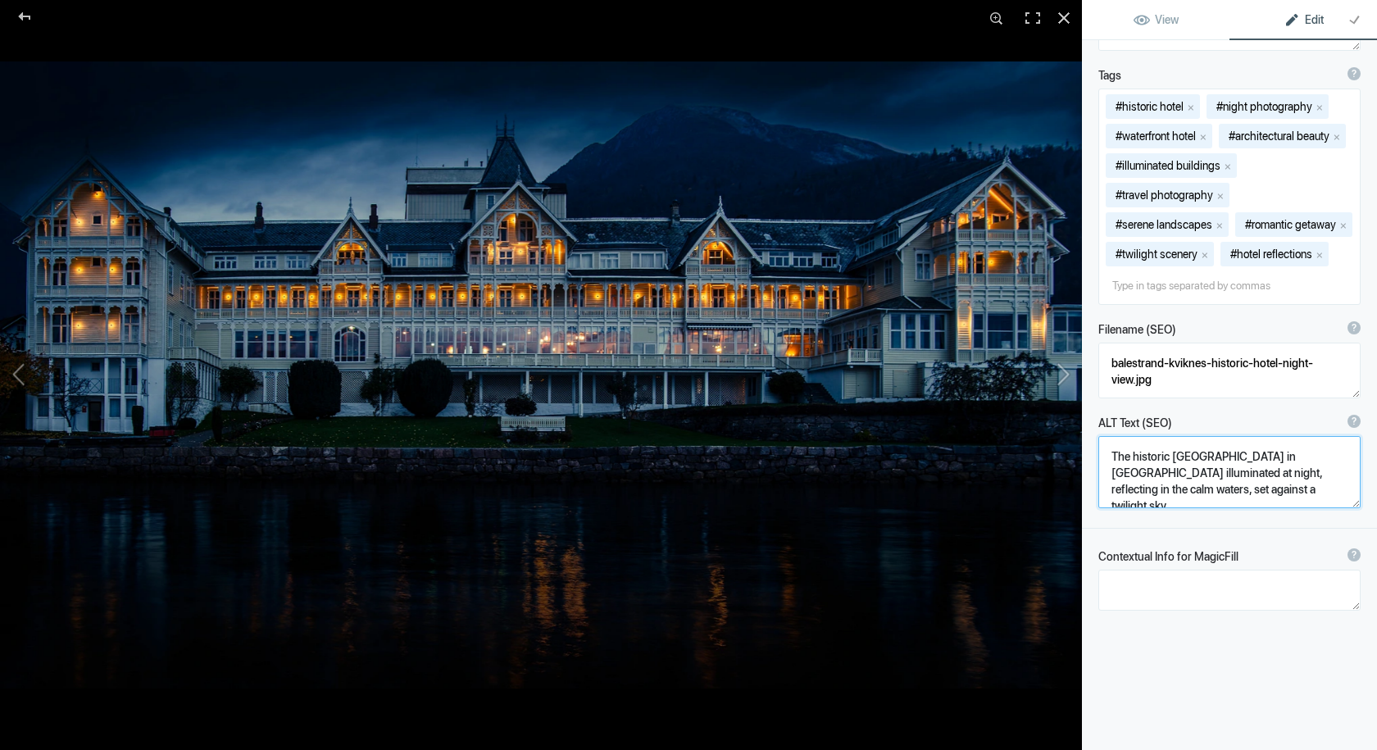
scroll to position [393, 0]
type textarea "The historic kvikne hotel in Balestrand illuminated at night, reflecting in the…"
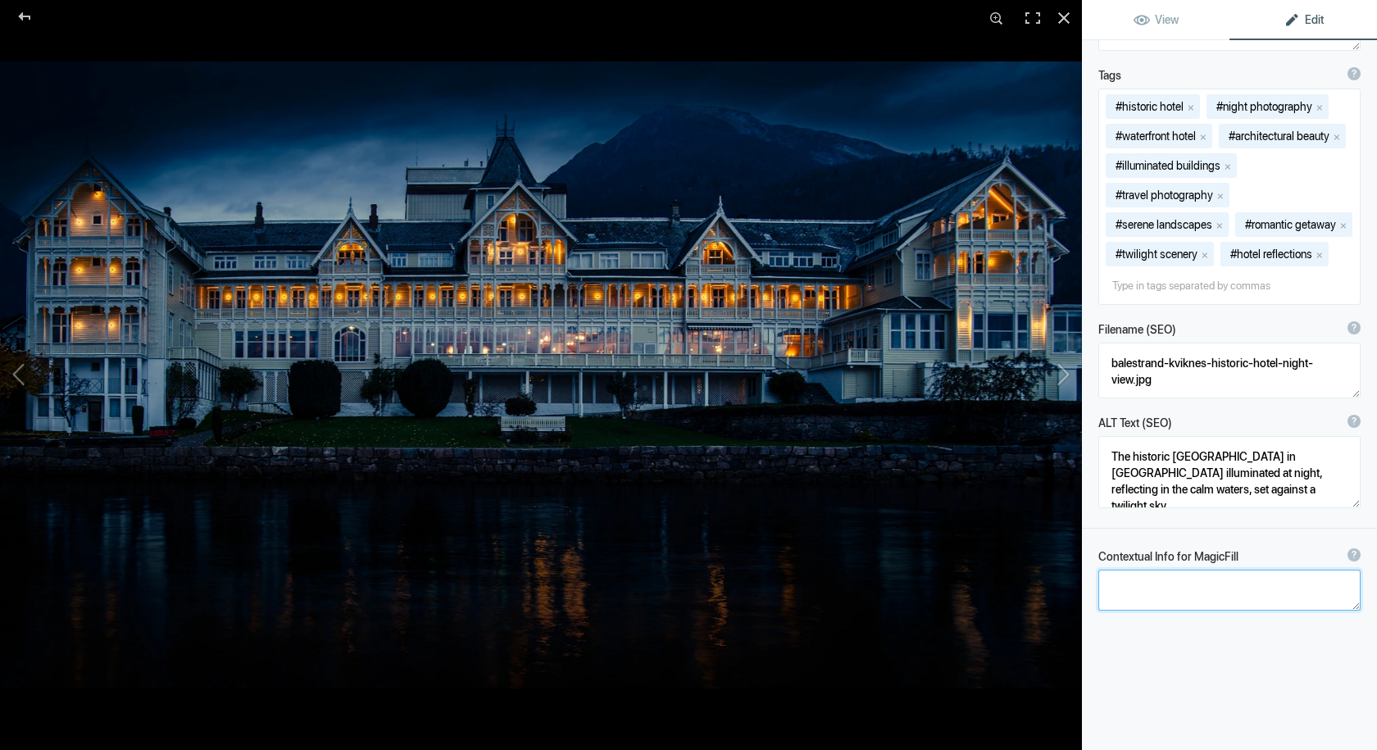
click at [1151, 596] on textarea at bounding box center [1229, 590] width 262 height 41
type textarea "Kvikne hotel, balestrand, Norway"
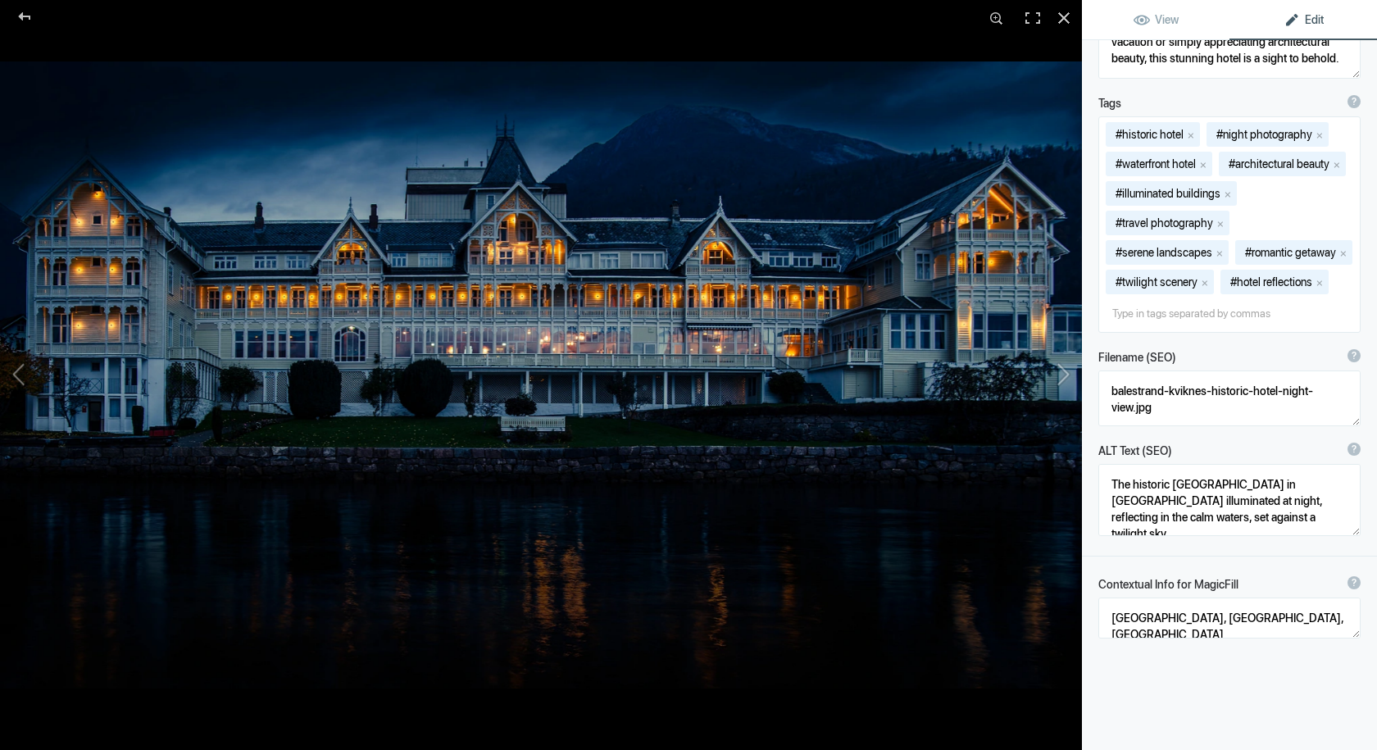
scroll to position [164, 0]
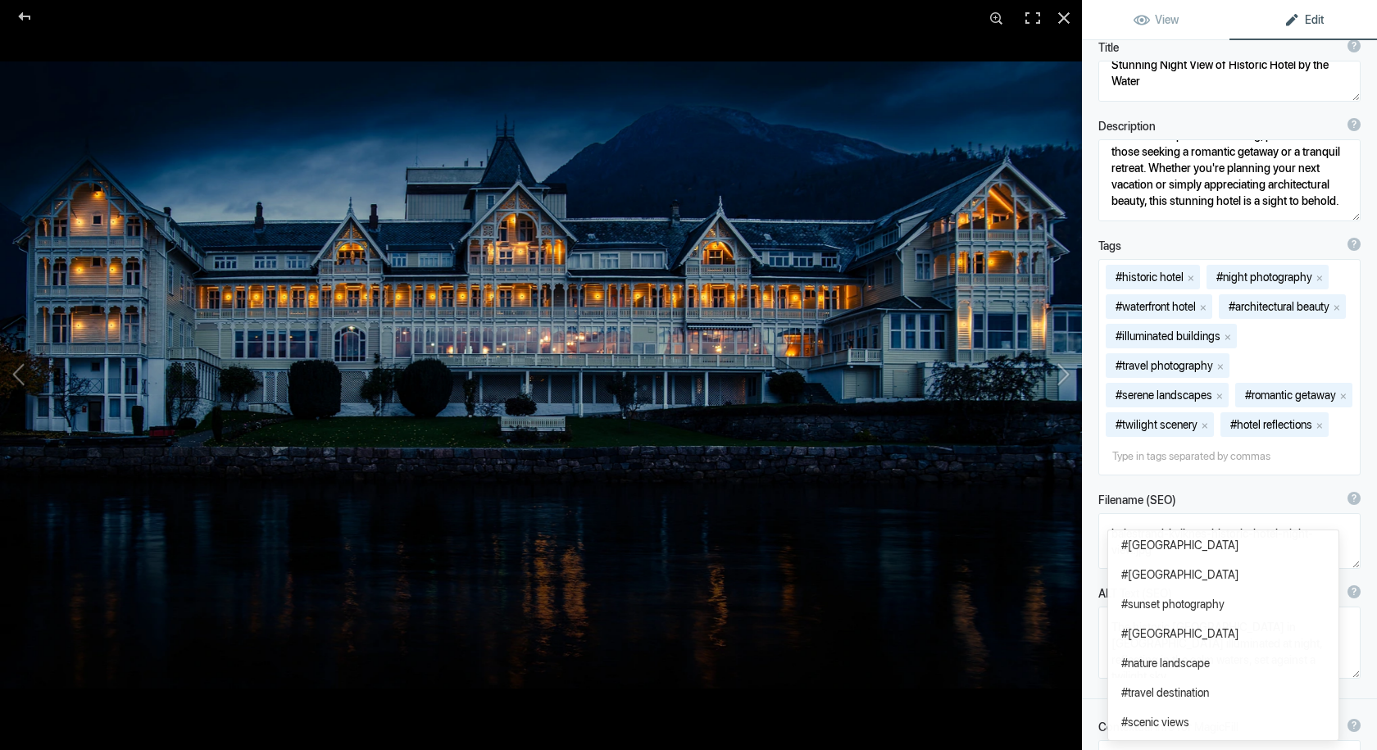
click at [1206, 470] on input at bounding box center [1229, 456] width 244 height 30
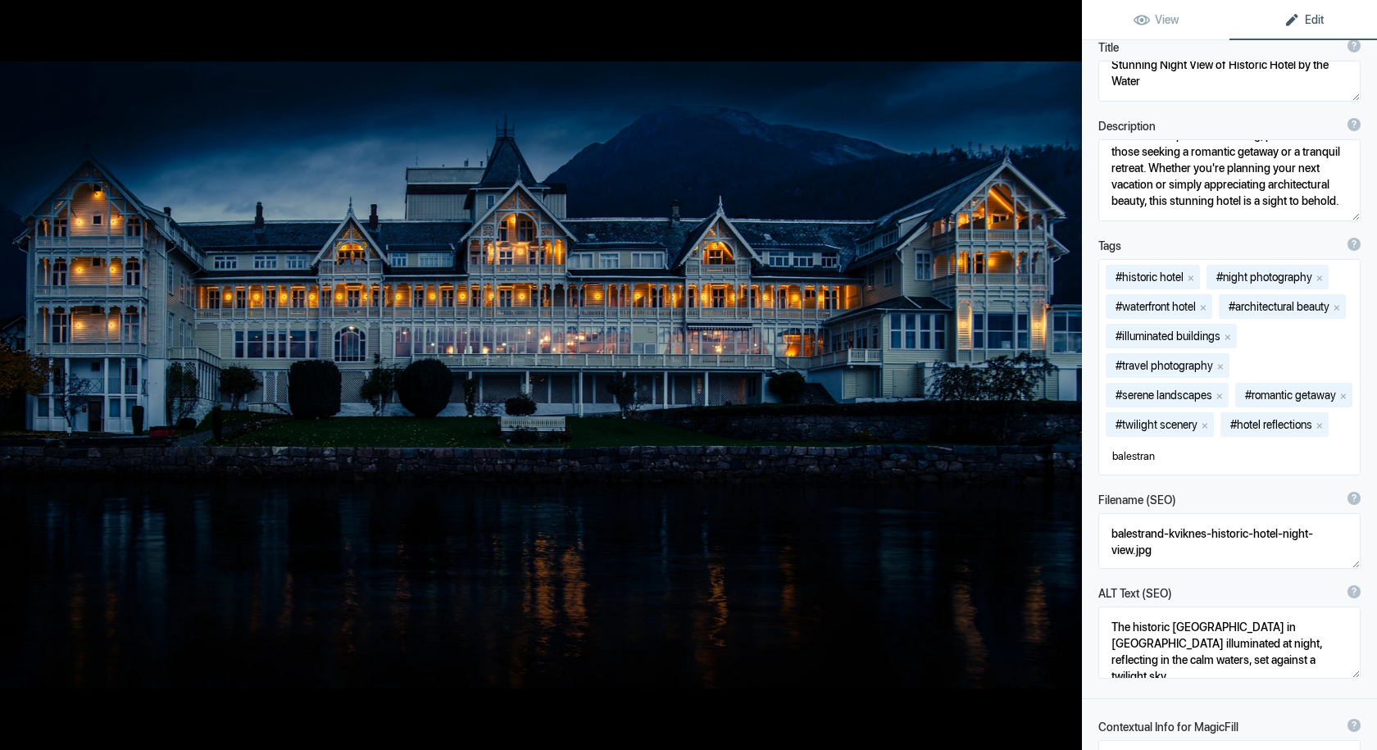
type input "balestrand"
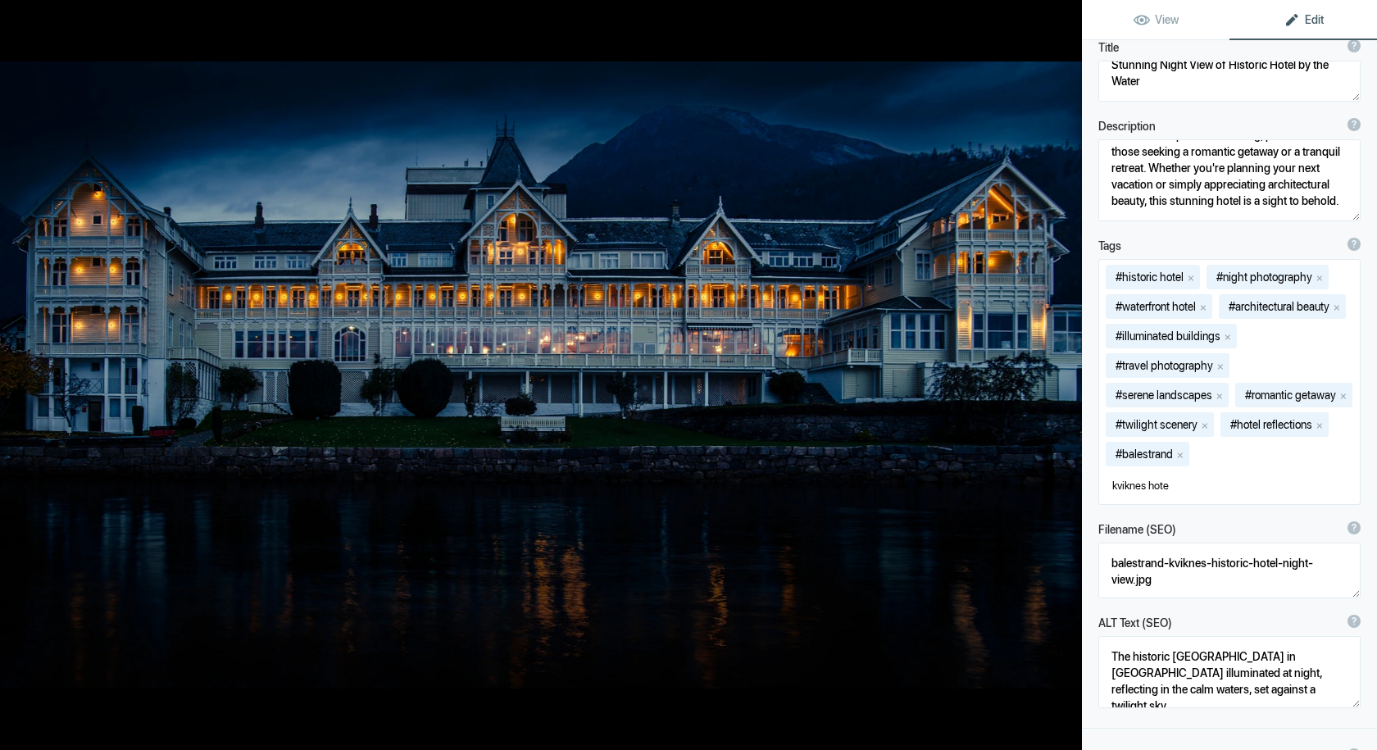
type input "kviknes hotel"
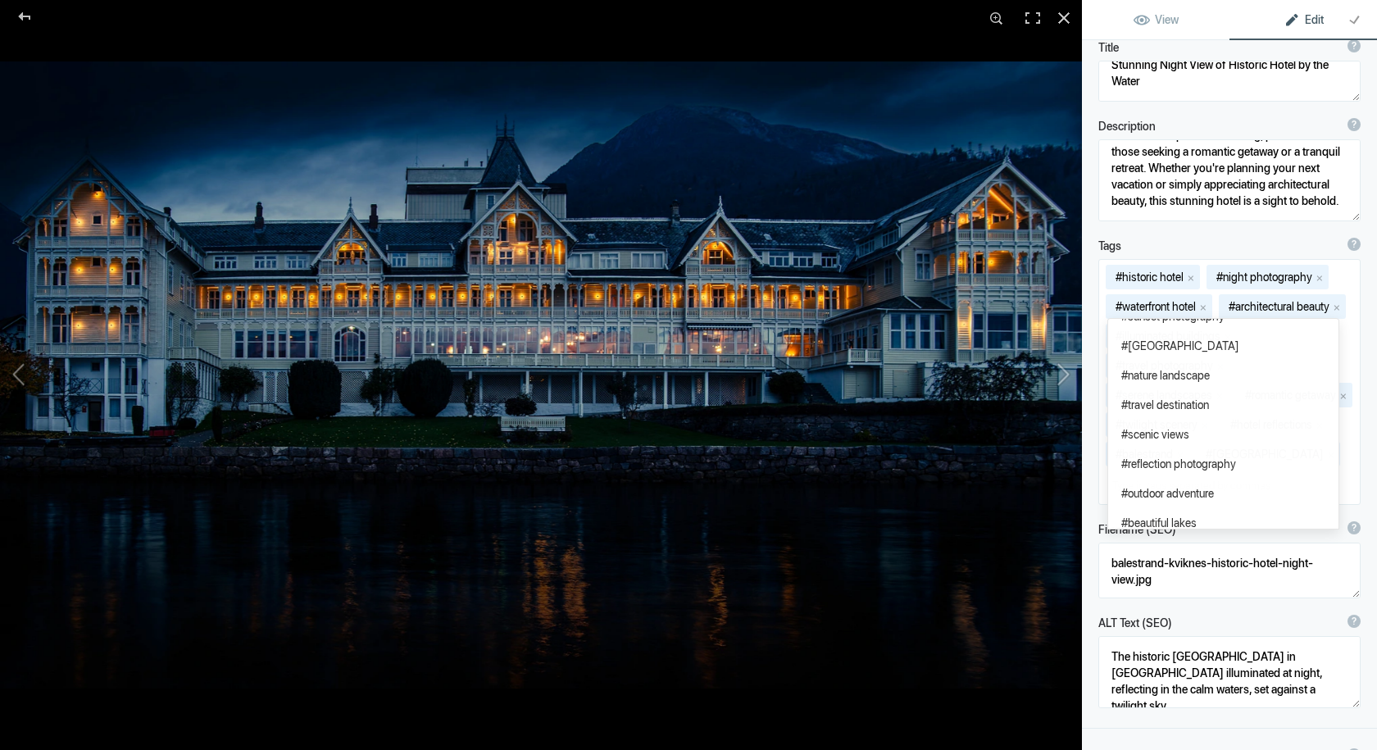
scroll to position [0, 0]
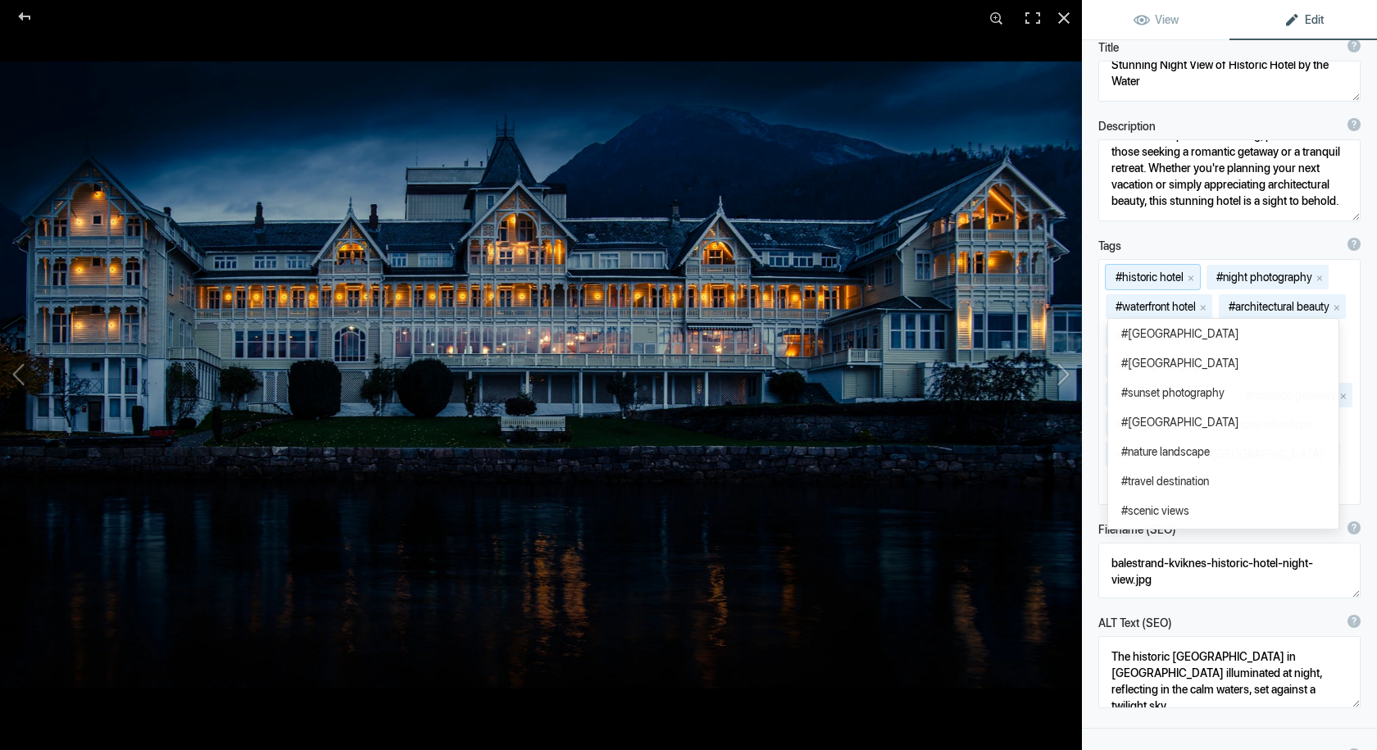
click at [1275, 306] on div "#historic hotel x #night photography x #waterfront hotel x #architectural beaut…" at bounding box center [1229, 382] width 261 height 244
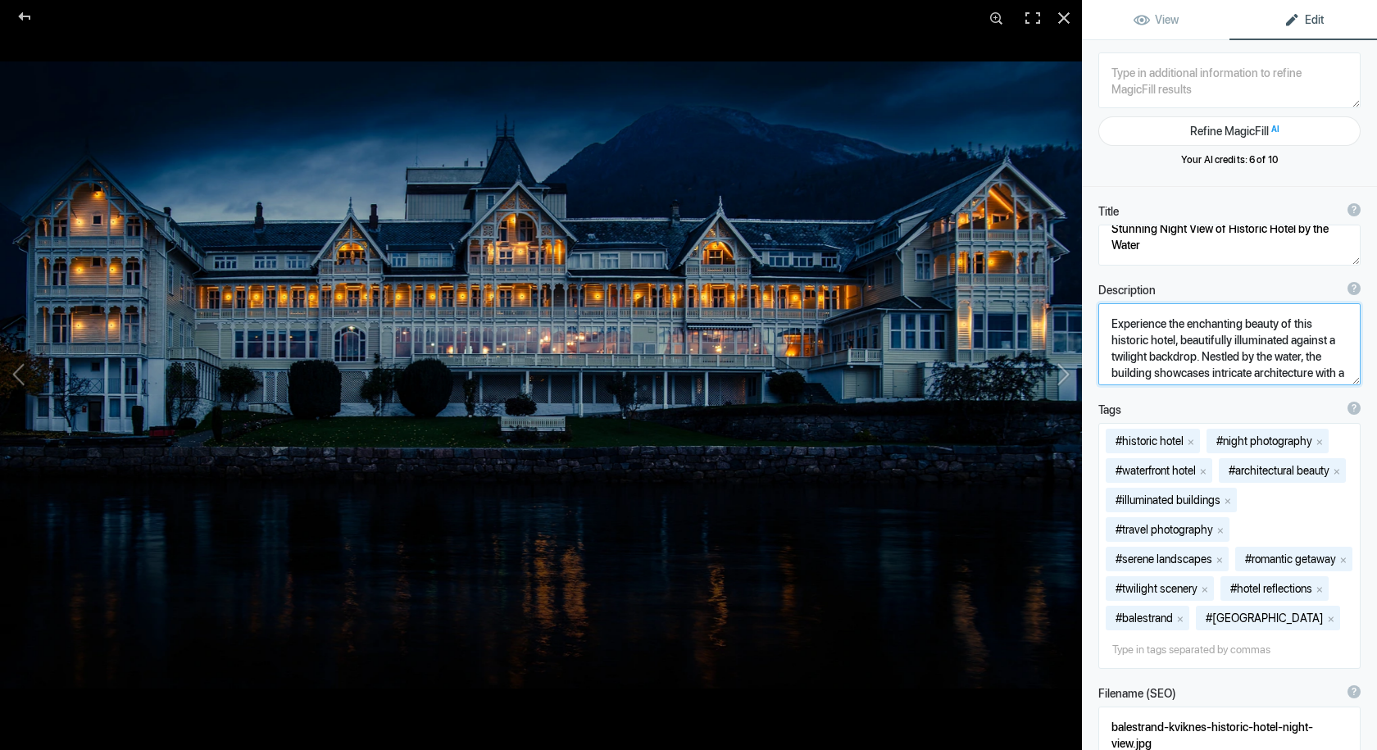
click at [1174, 338] on textarea at bounding box center [1229, 344] width 262 height 82
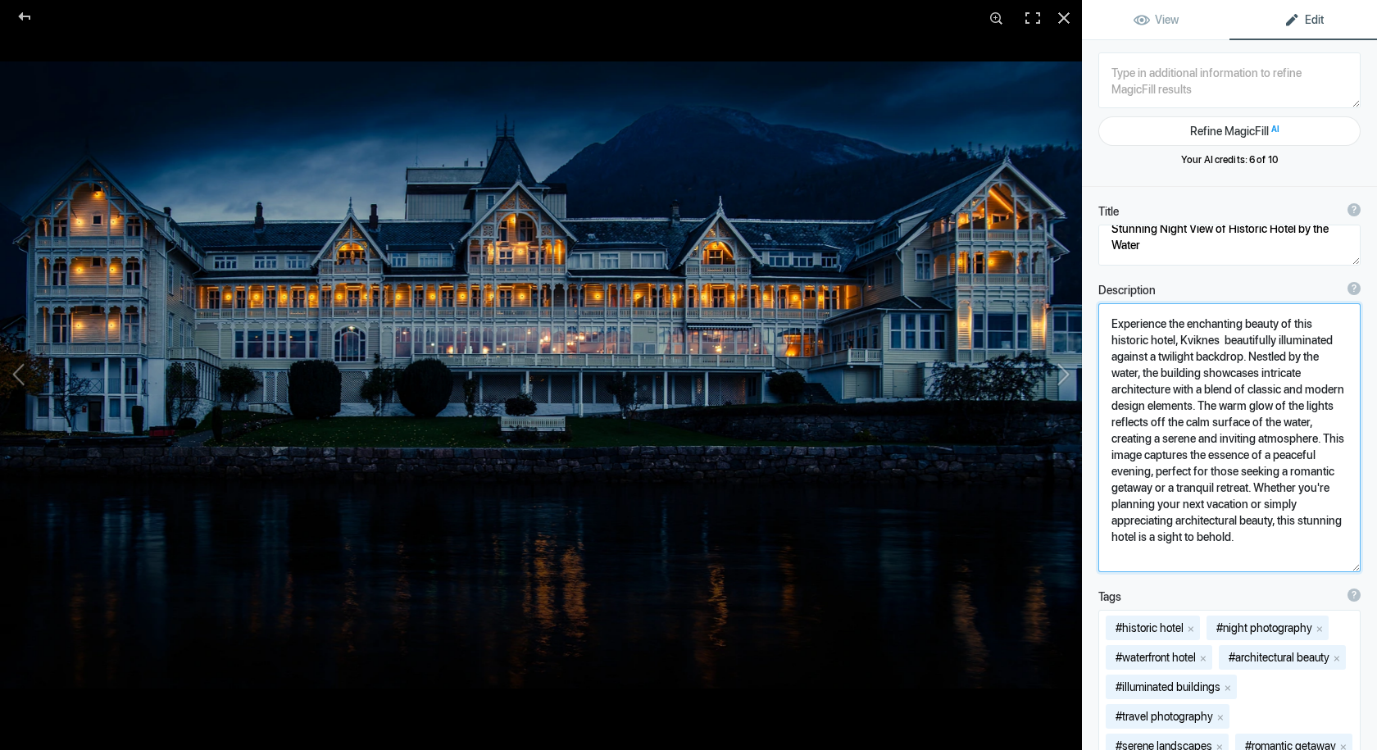
click at [1218, 341] on textarea at bounding box center [1229, 437] width 262 height 269
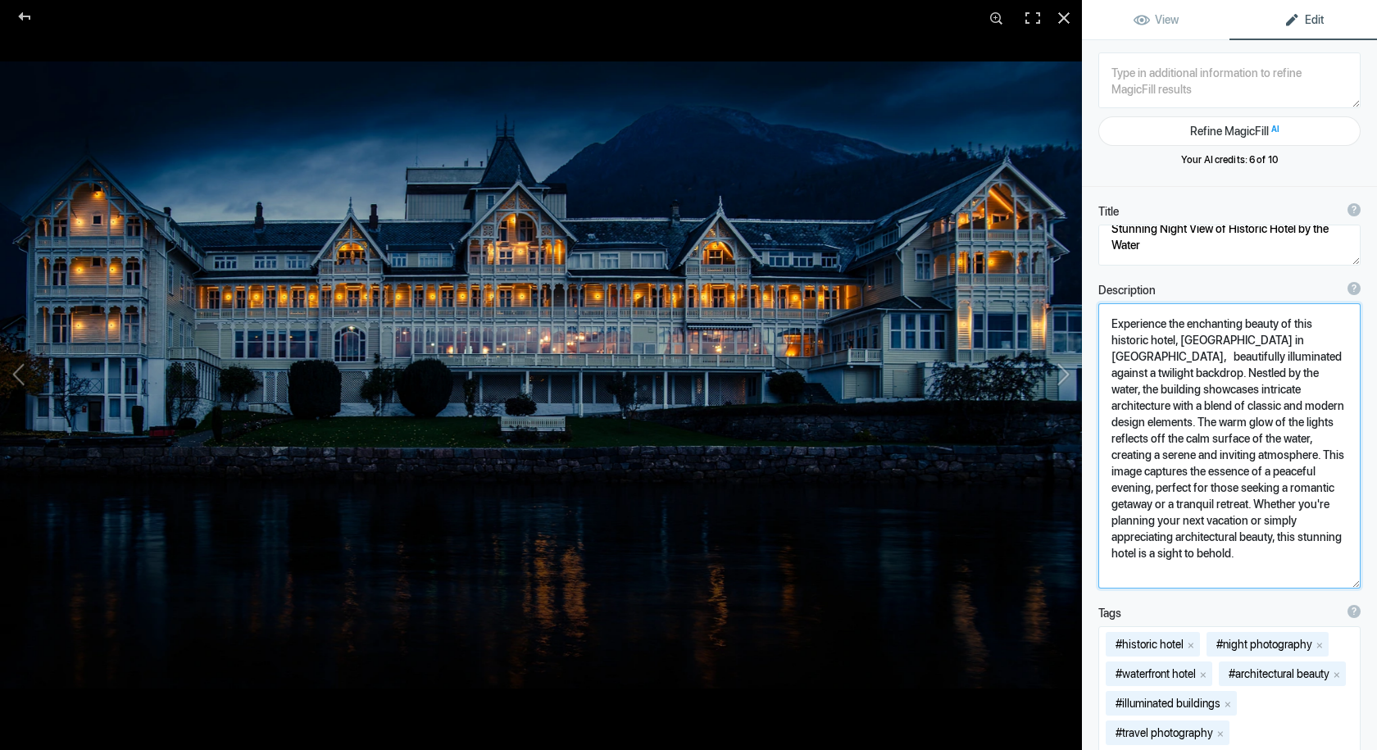
type textarea "Experience the enchanting beauty of this historic hotel, Kviknes hotel in Bales…"
click at [1185, 83] on textarea at bounding box center [1229, 80] width 262 height 56
type textarea "k"
click at [1063, 16] on div at bounding box center [1064, 18] width 36 height 36
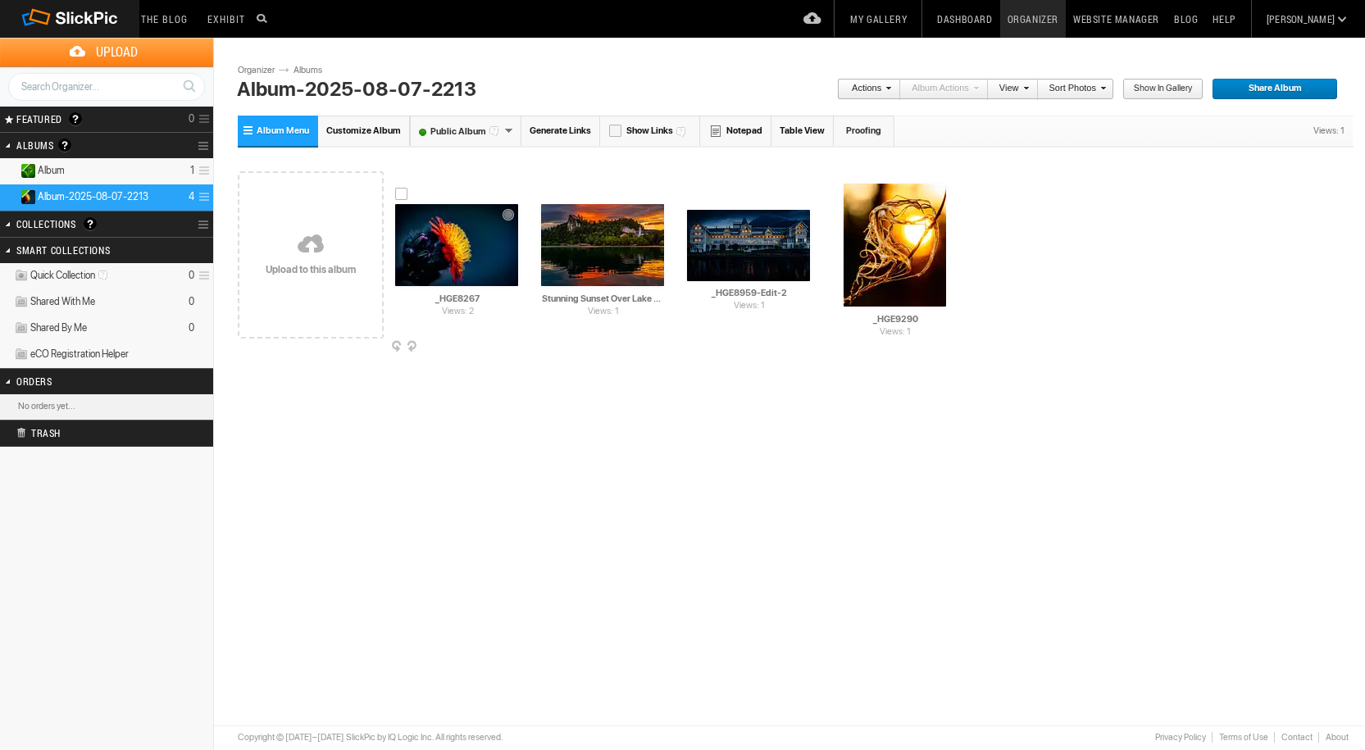
click at [453, 242] on img at bounding box center [456, 245] width 123 height 82
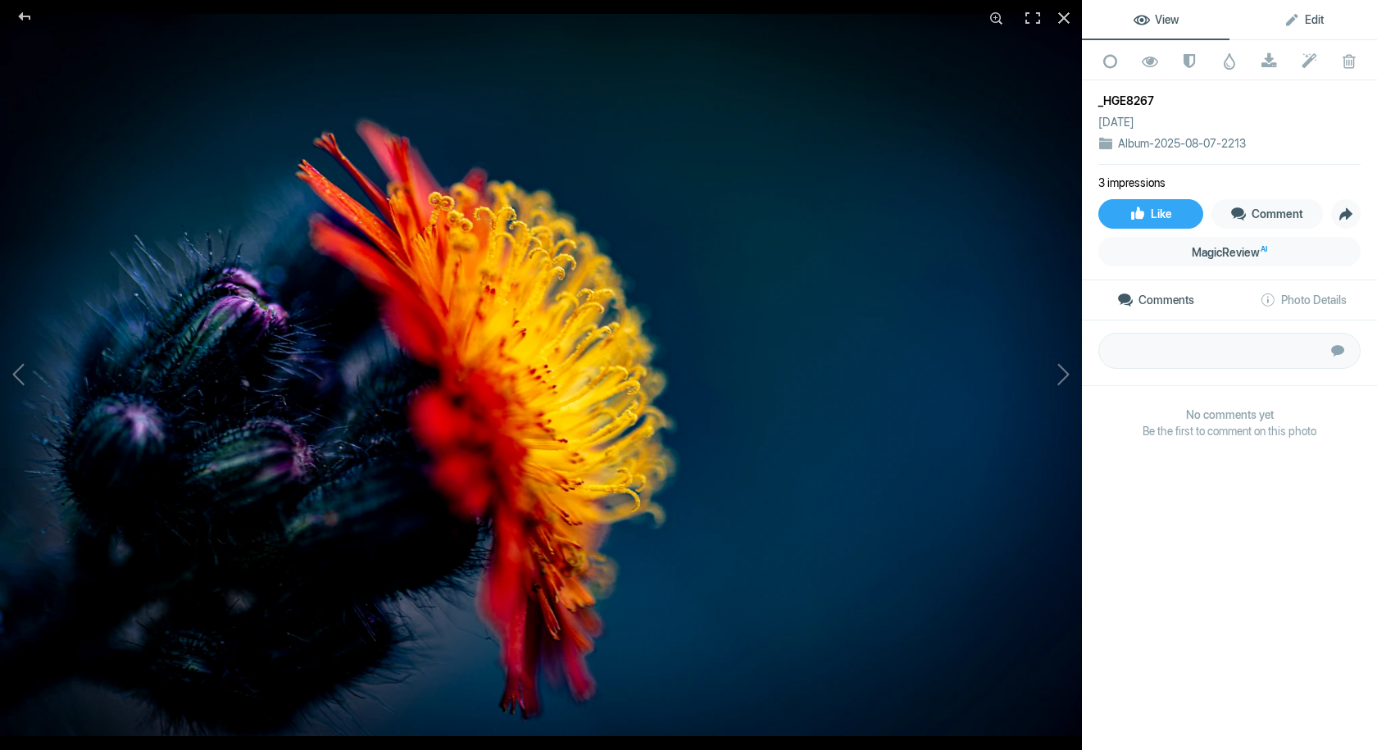
click at [1295, 16] on span "Edit" at bounding box center [1303, 19] width 40 height 13
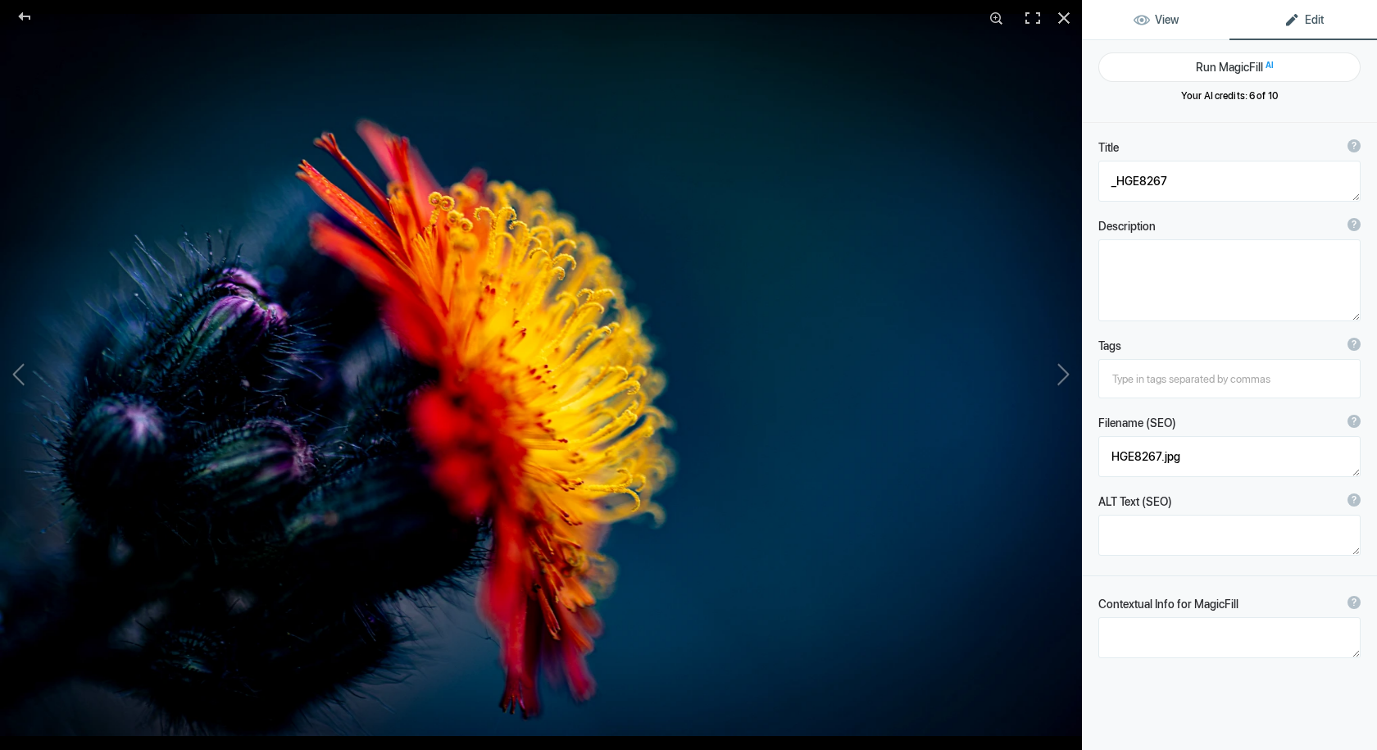
click at [1158, 28] on link "View" at bounding box center [1156, 19] width 148 height 39
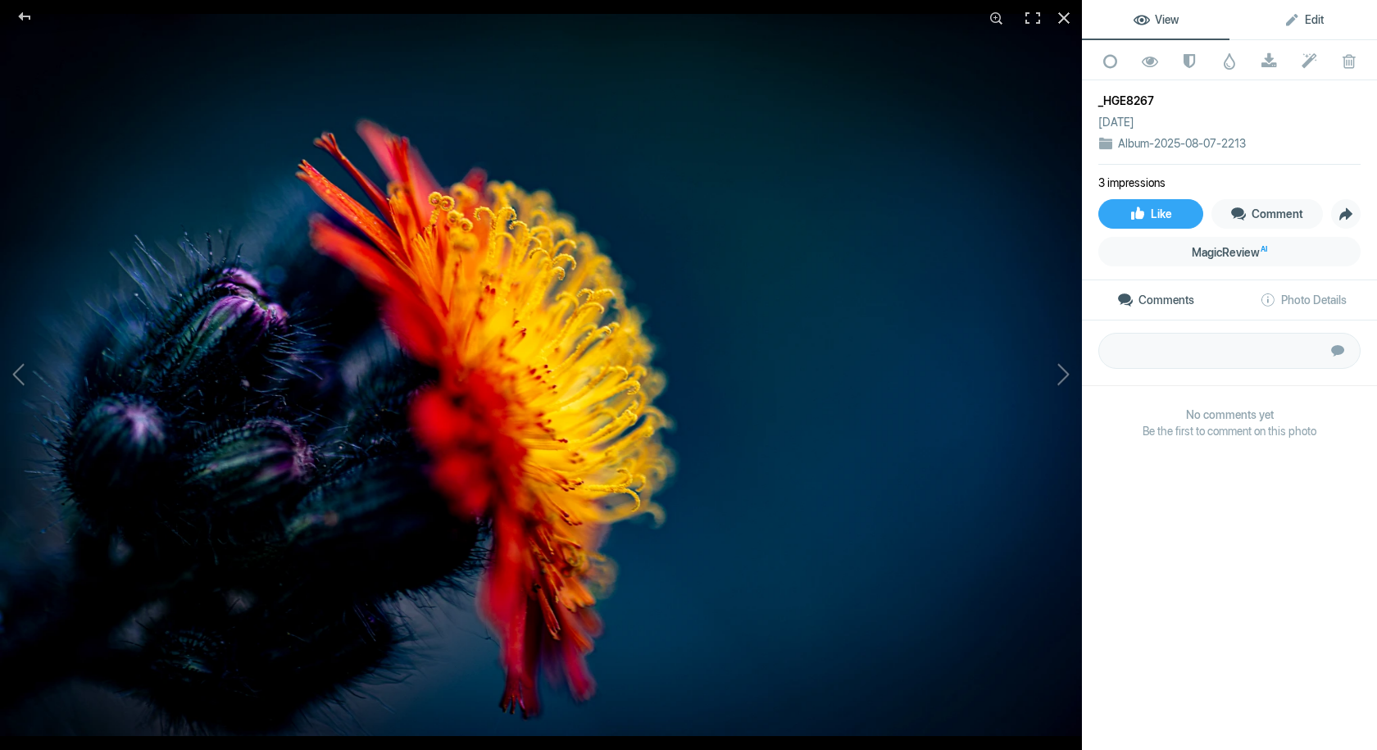
click at [1304, 17] on span "Edit" at bounding box center [1303, 19] width 40 height 13
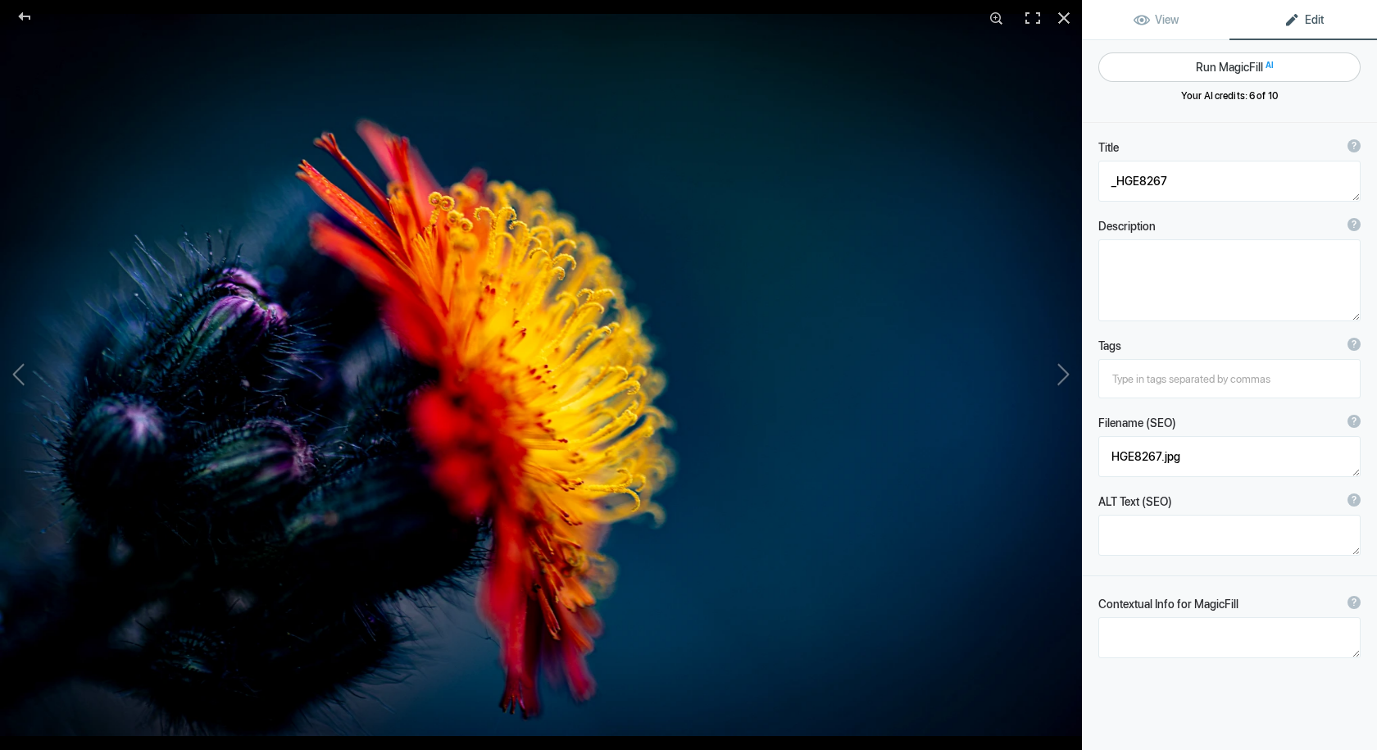
click at [1223, 64] on button "Run MagicFill AI" at bounding box center [1229, 67] width 262 height 30
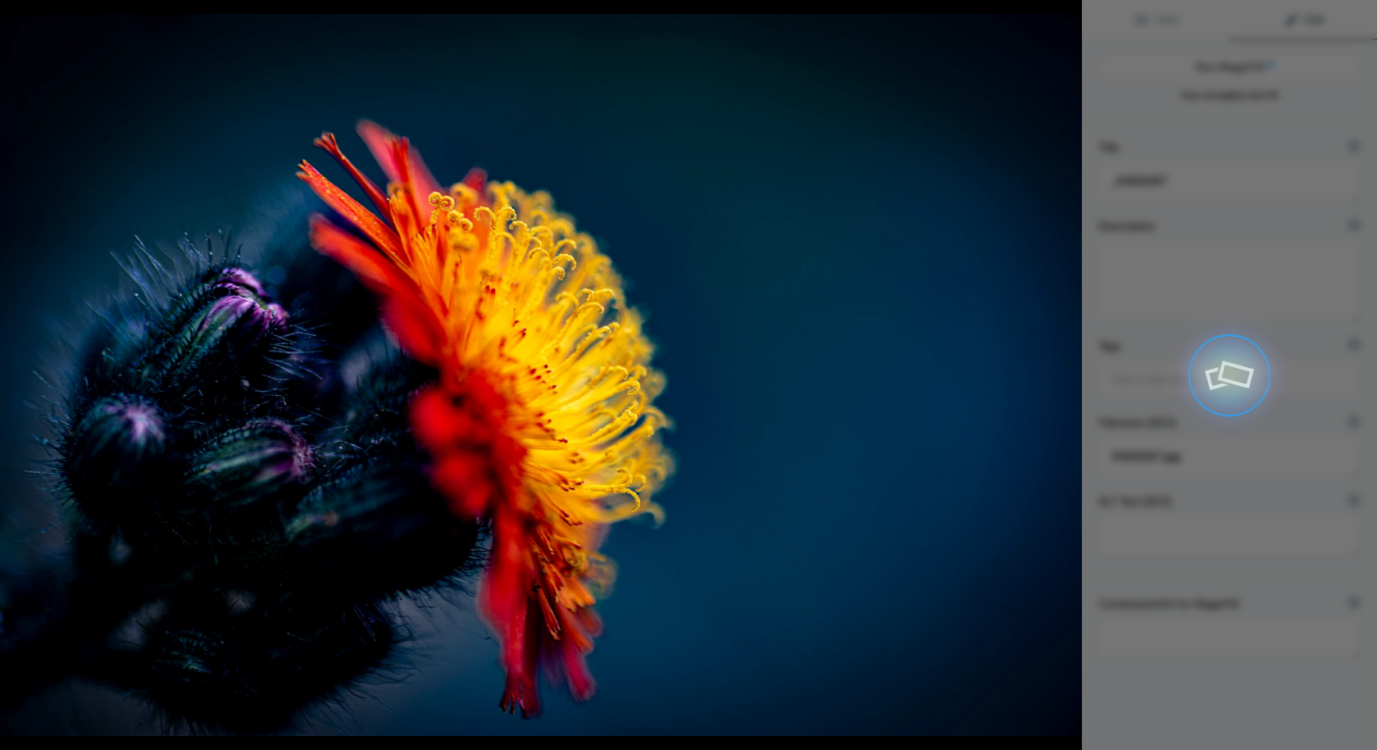
type textarea "Vibrant Macro Shot of a Flower with Red and Yellow Petals"
type textarea "This stunning macro photograph captures the intricate details of a flower showc…"
type textarea "vibrant-macro-flower-red-yellow.jpg"
type textarea "Close-up of a vibrant flower with red and yellow petals against a dark backgrou…"
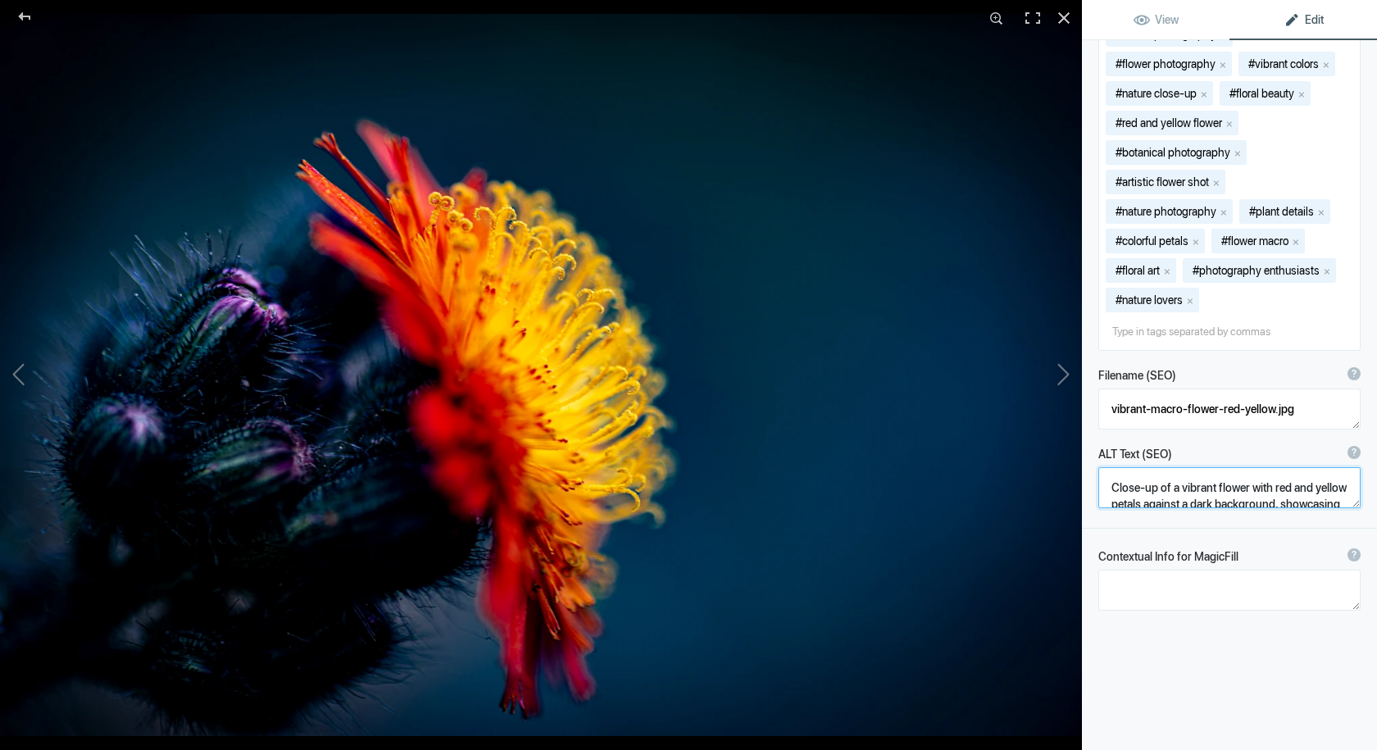
scroll to position [33, 0]
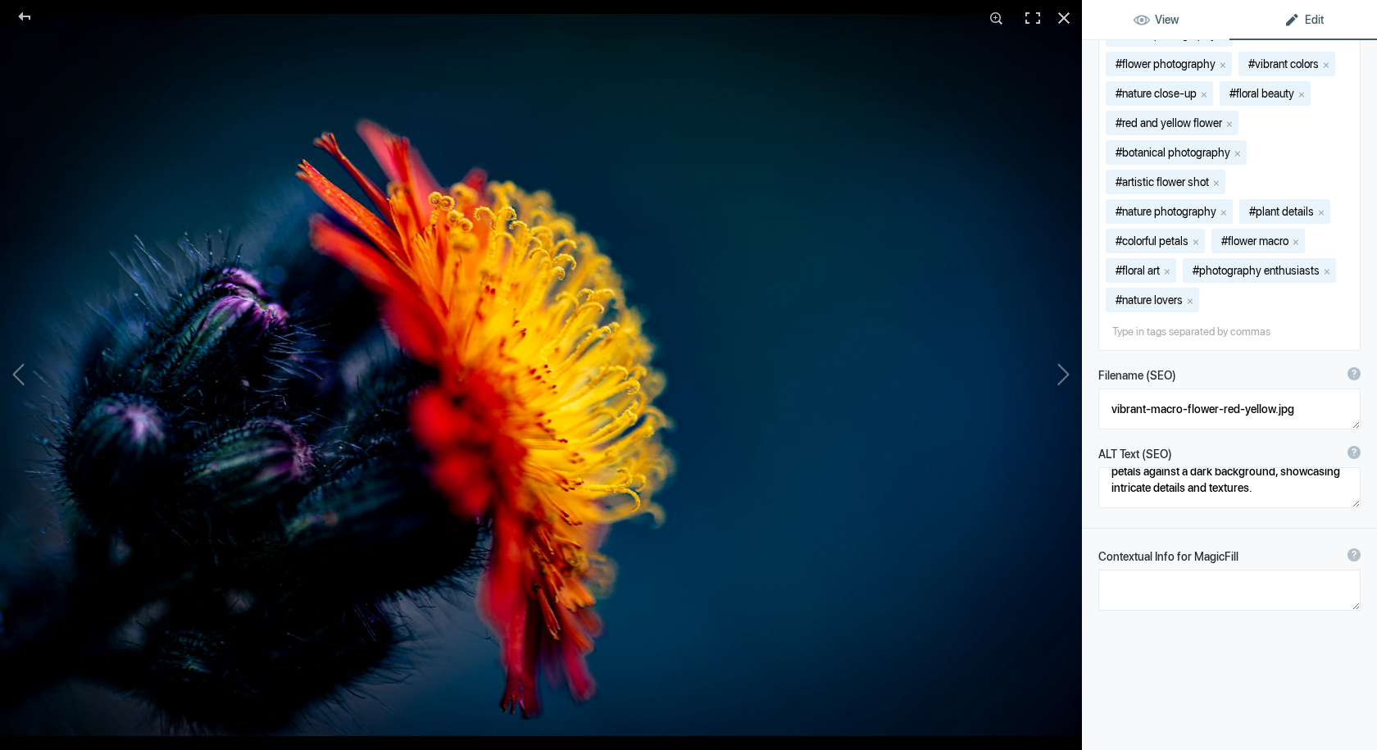
click at [1158, 19] on span "View" at bounding box center [1156, 19] width 45 height 13
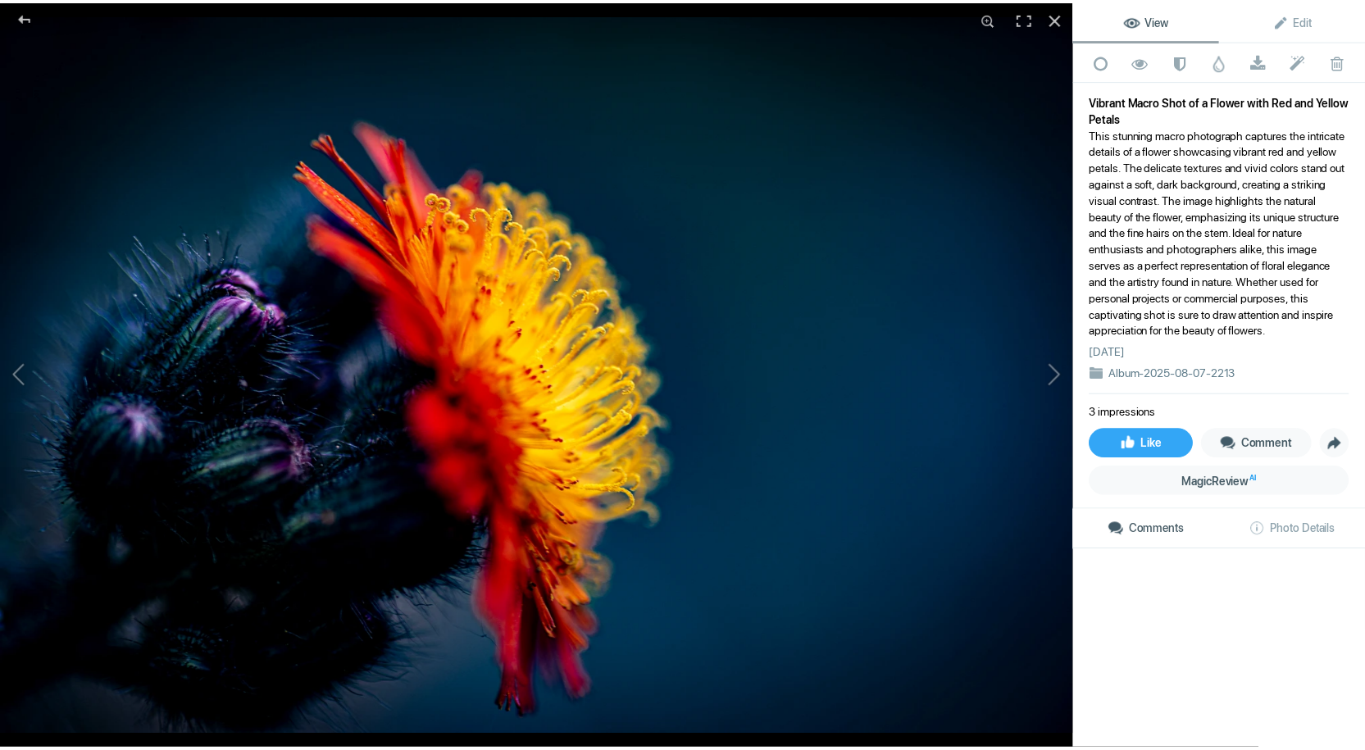
scroll to position [0, 0]
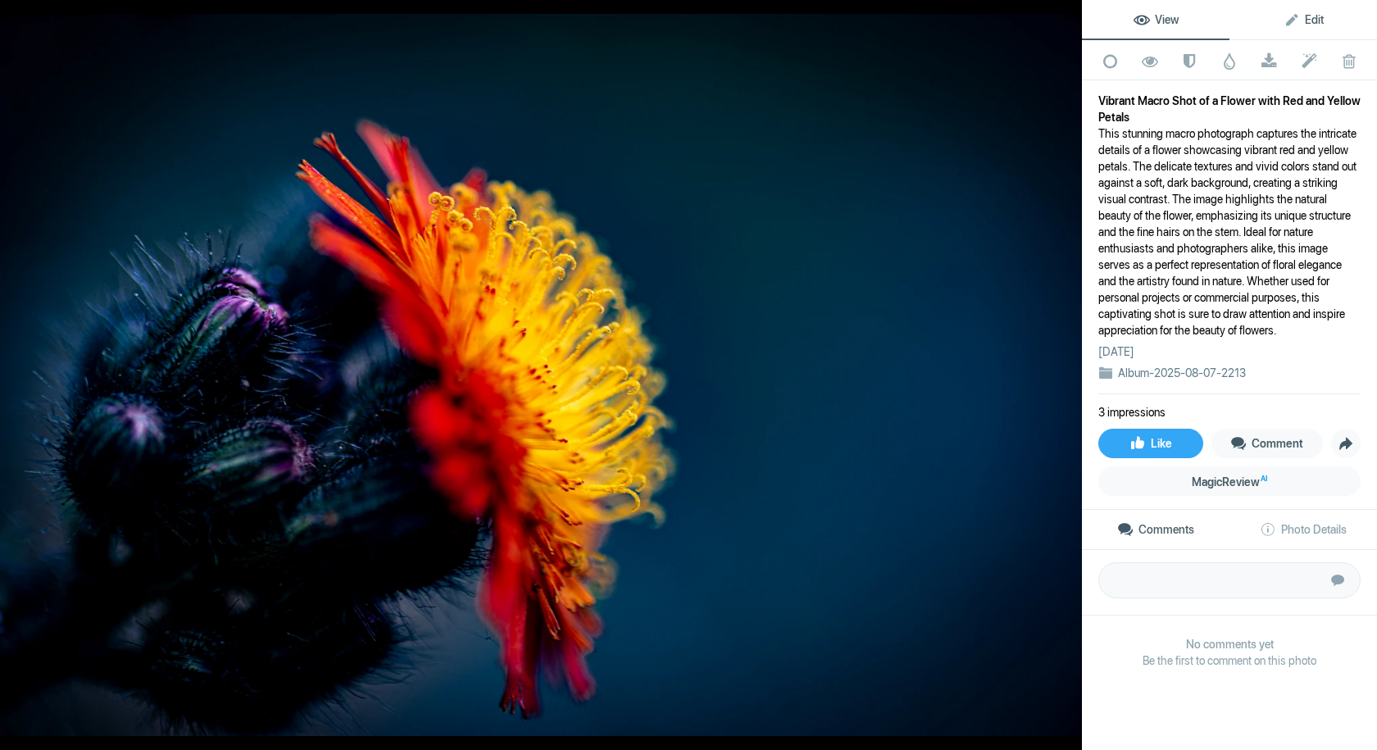
click at [1291, 15] on span "Edit" at bounding box center [1303, 19] width 40 height 13
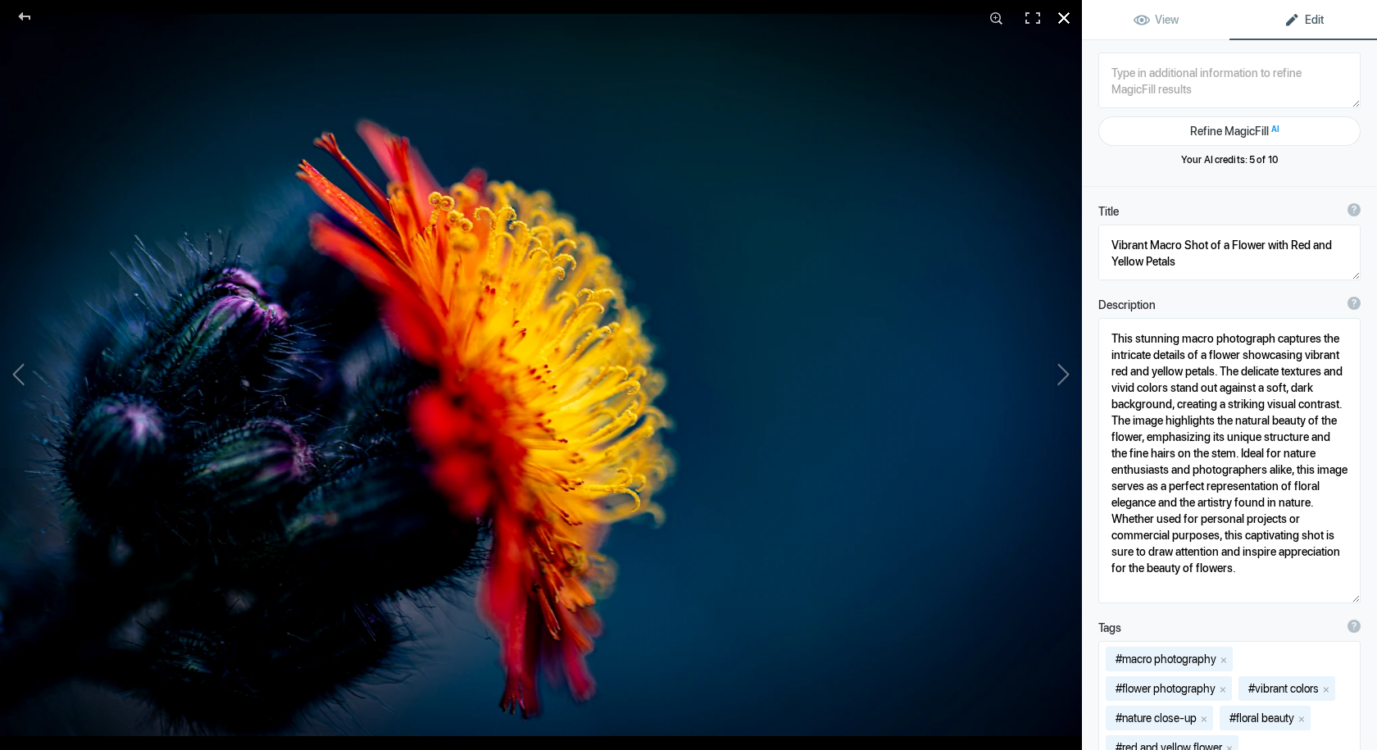
click at [1065, 17] on div at bounding box center [1064, 18] width 36 height 36
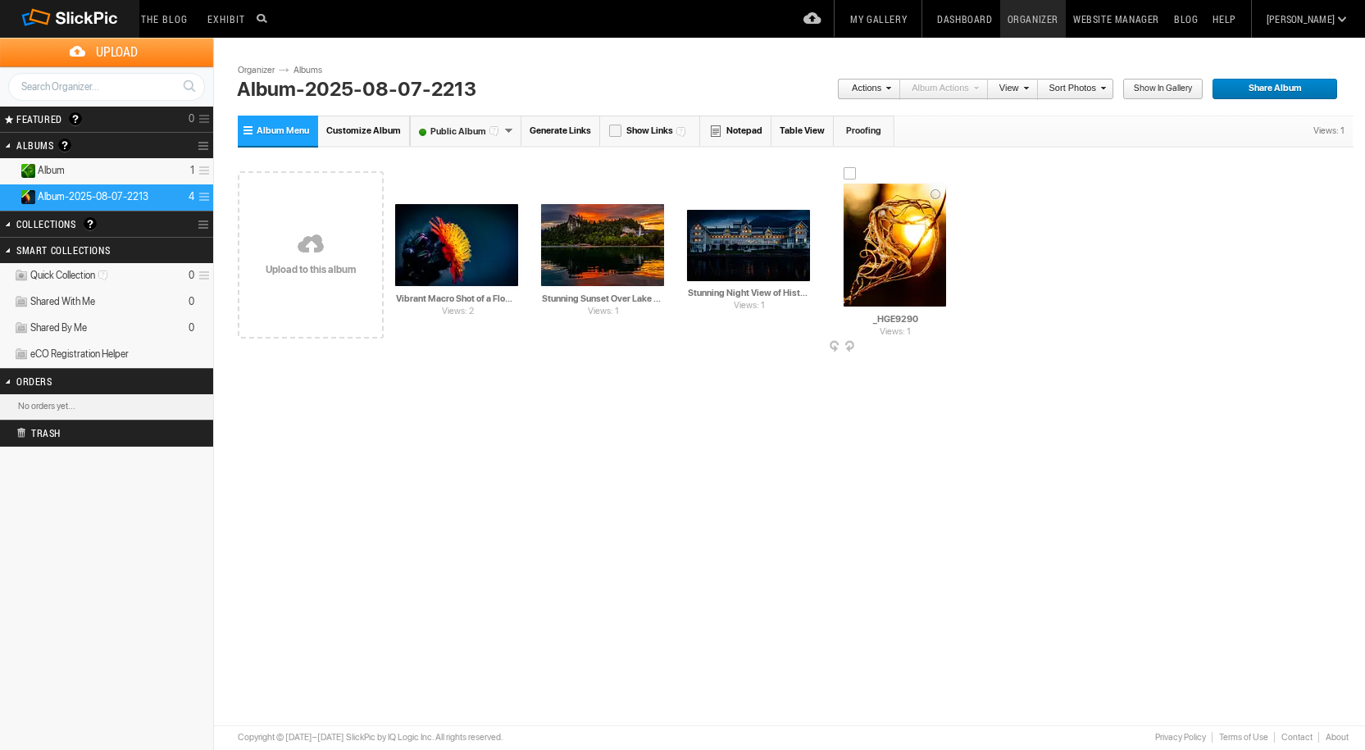
click at [906, 234] on img at bounding box center [894, 245] width 102 height 123
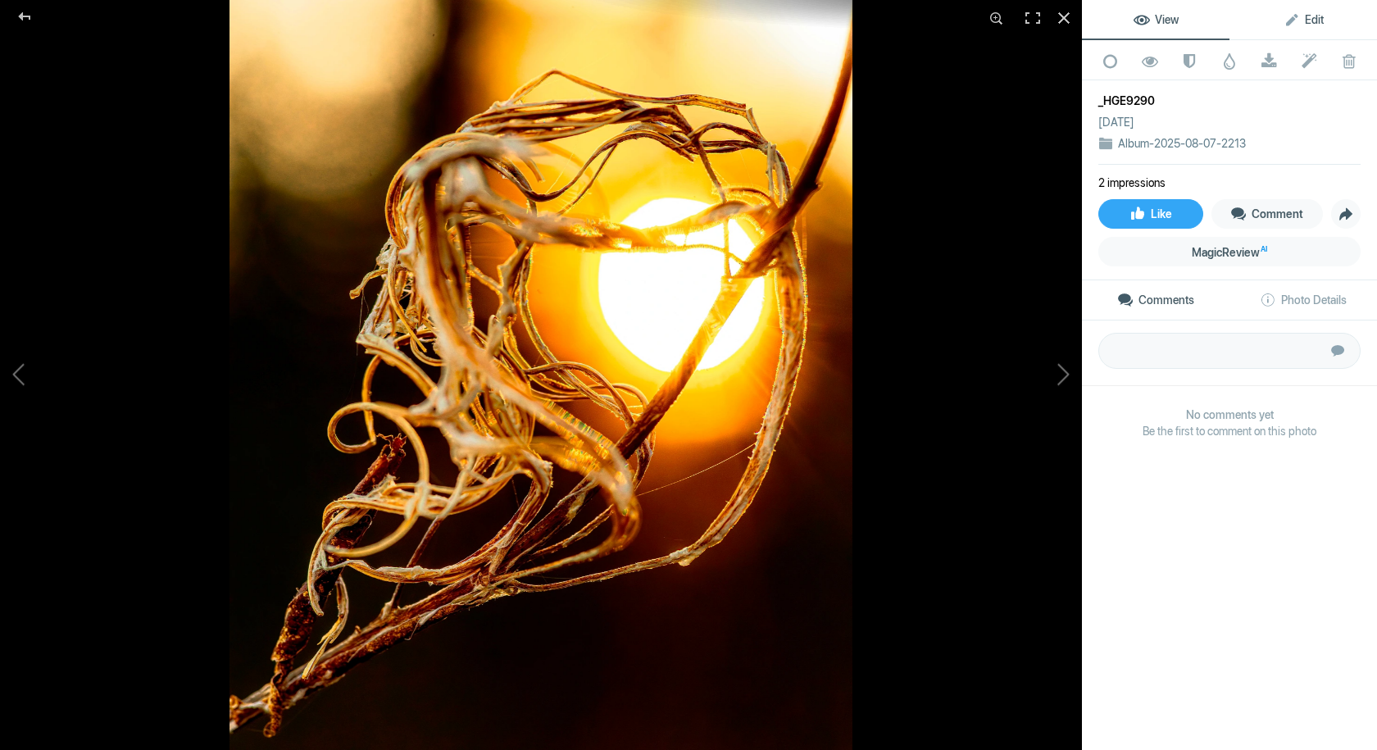
click at [1306, 16] on span "Edit" at bounding box center [1303, 19] width 40 height 13
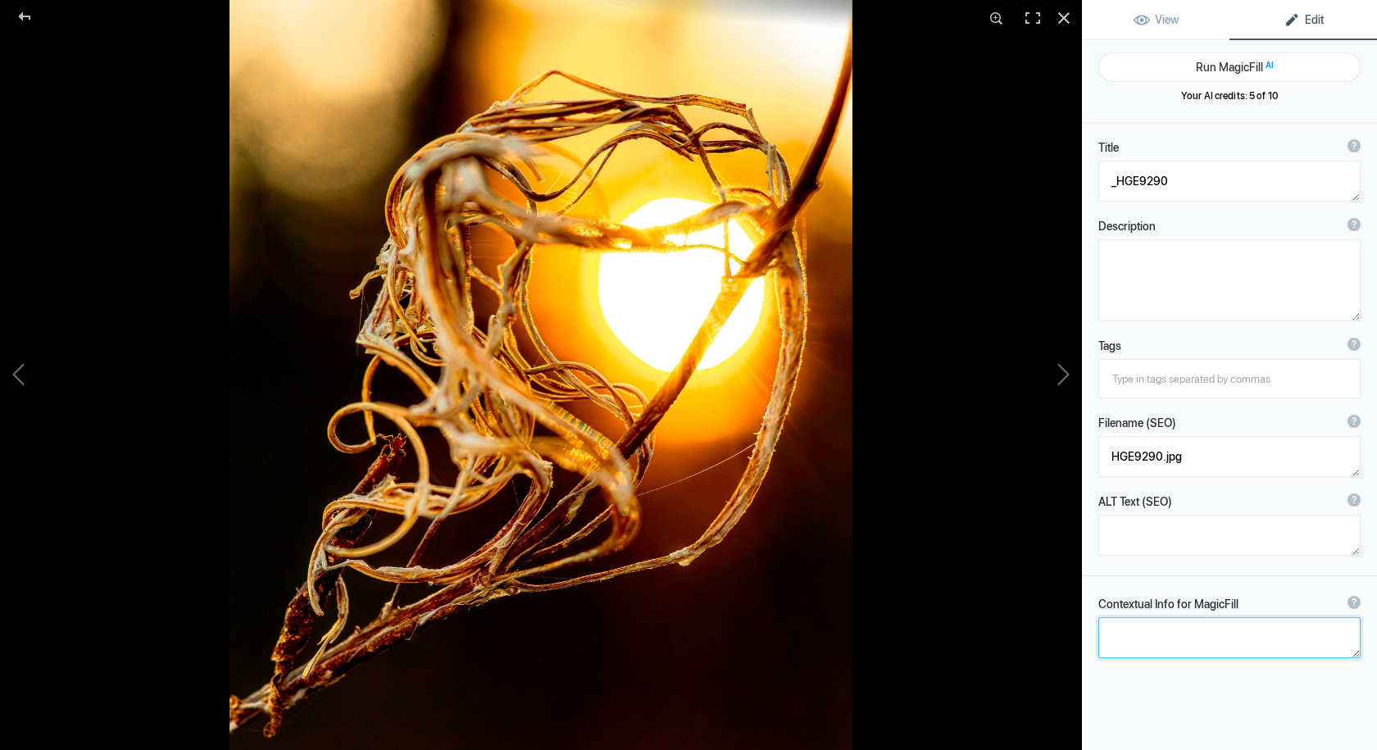
click at [1188, 639] on textarea at bounding box center [1229, 637] width 262 height 41
click at [1237, 66] on button "Run MagicFill AI" at bounding box center [1229, 67] width 262 height 30
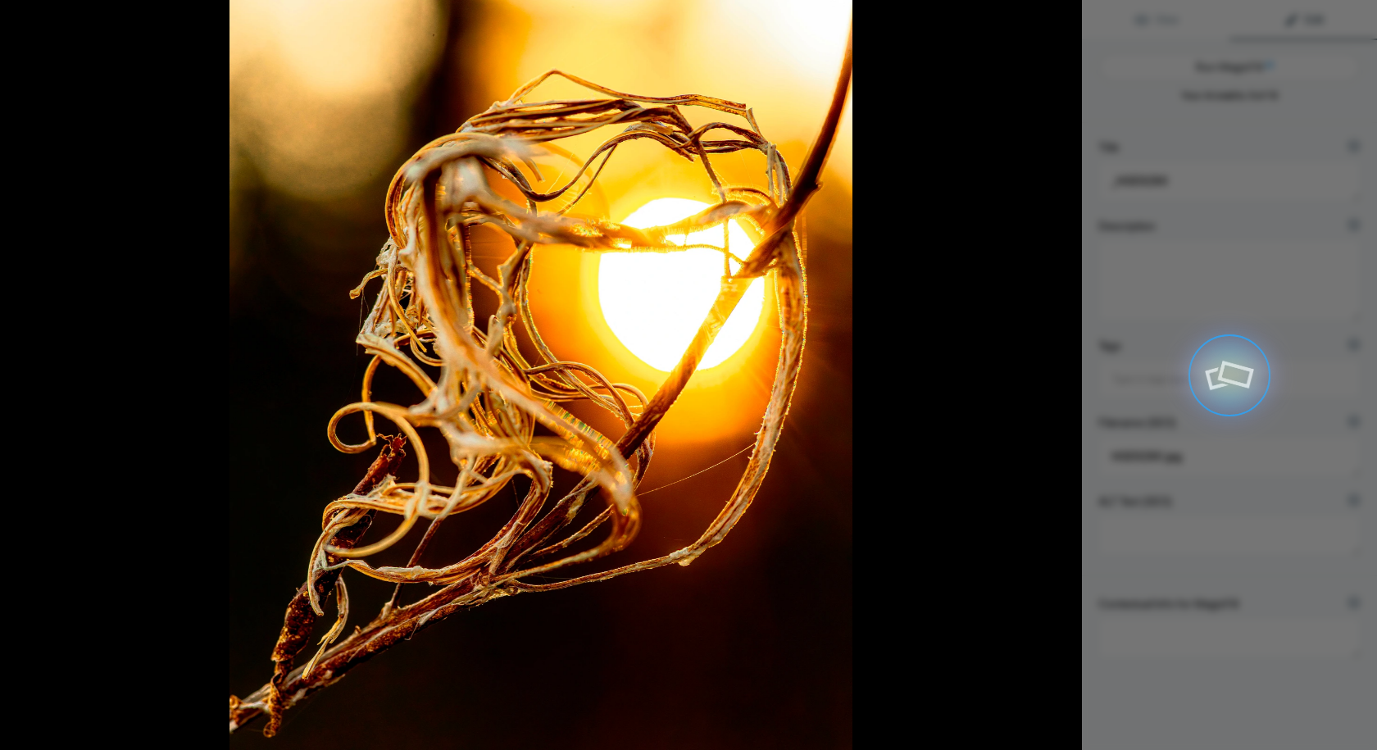
type textarea "Heart-Shaped Vine Silhouette Against a Golden Sunset"
type textarea "This captivating photograph captures a heart-shaped vine silhouetted against a …"
type textarea "heart-shaped-vine-silhouette-golden-sunset.jpg"
type textarea "A heart-shaped vine silhouette in front of a golden sunset, showcasing intricat…"
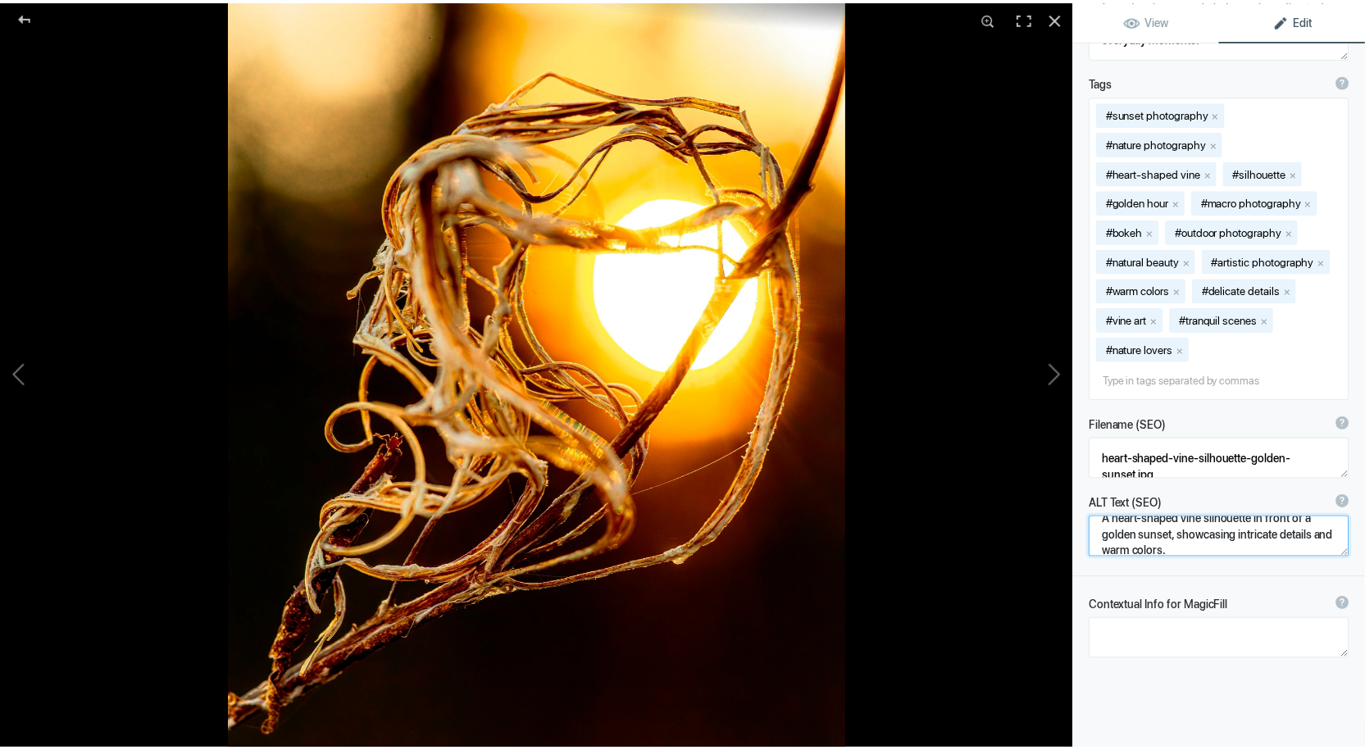
scroll to position [33, 0]
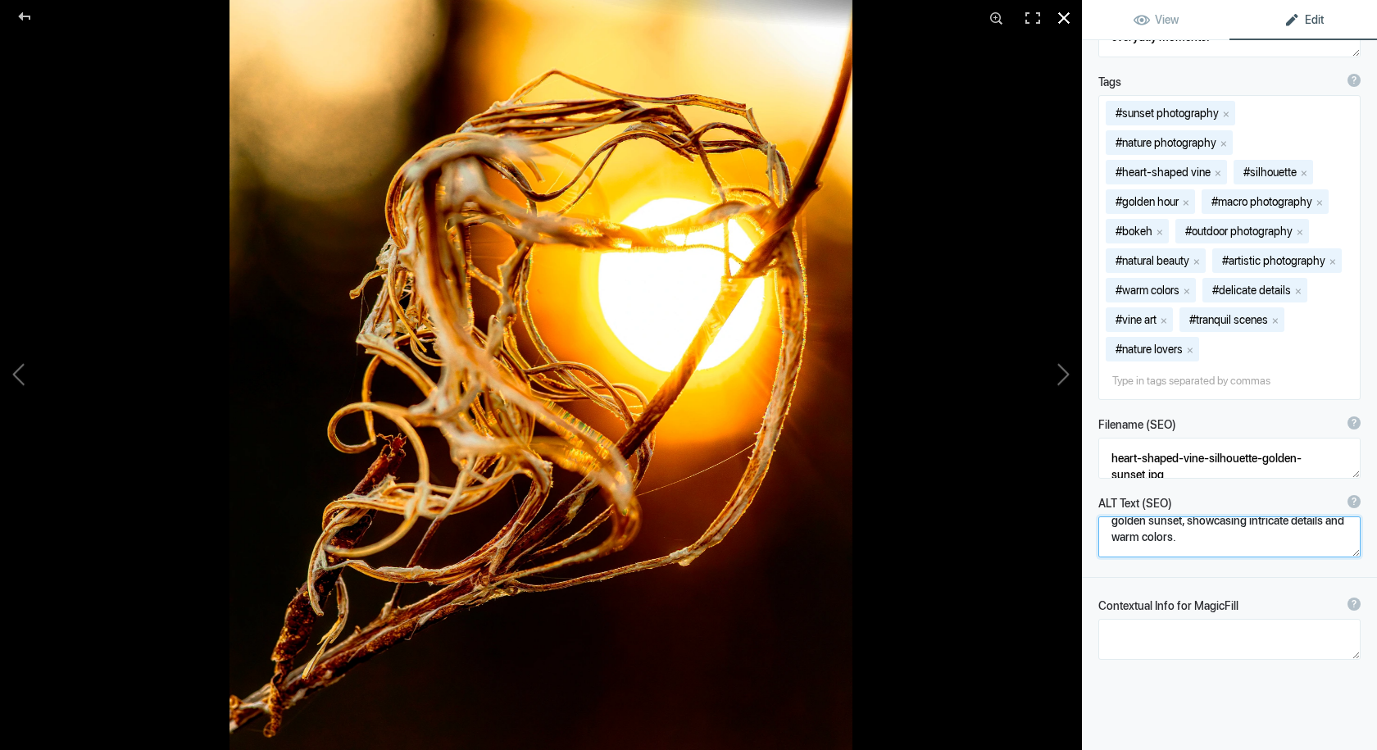
click at [1065, 16] on div at bounding box center [1064, 18] width 36 height 36
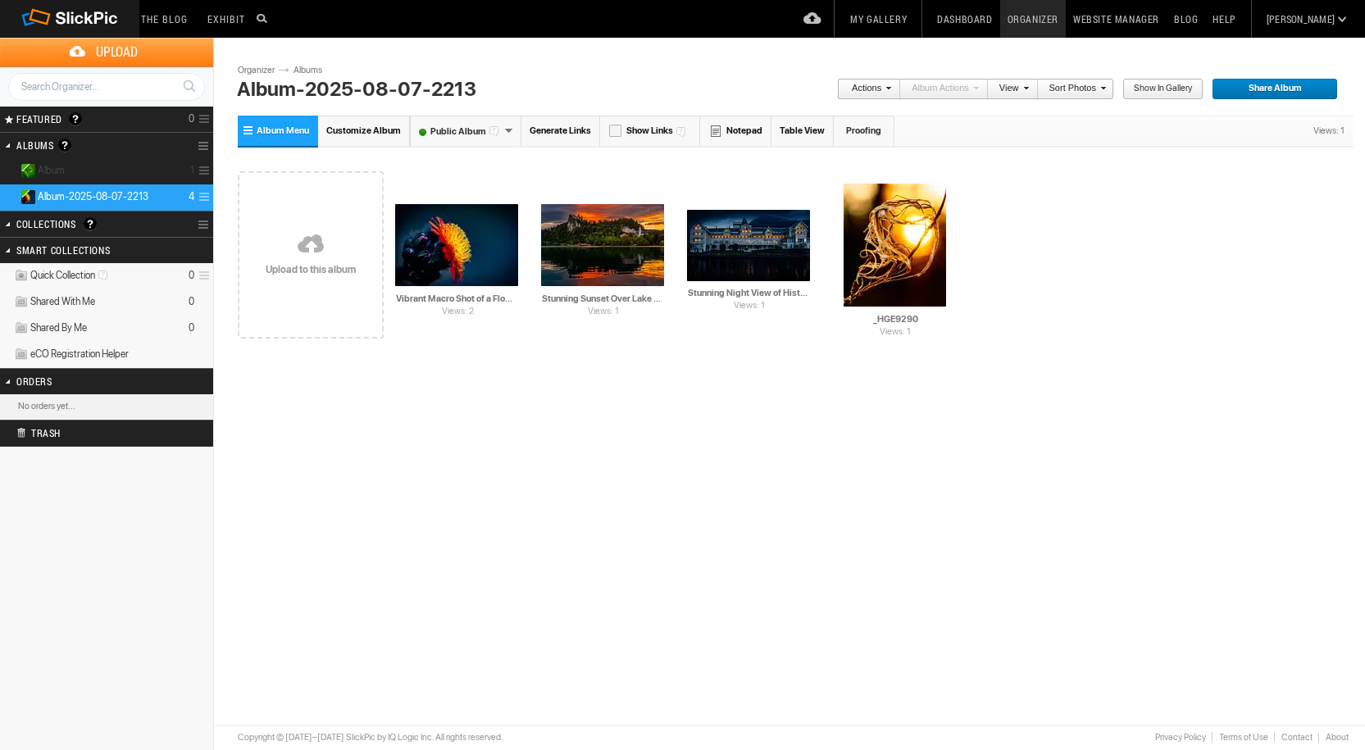
click at [93, 169] on details "Album 1" at bounding box center [106, 171] width 213 height 26
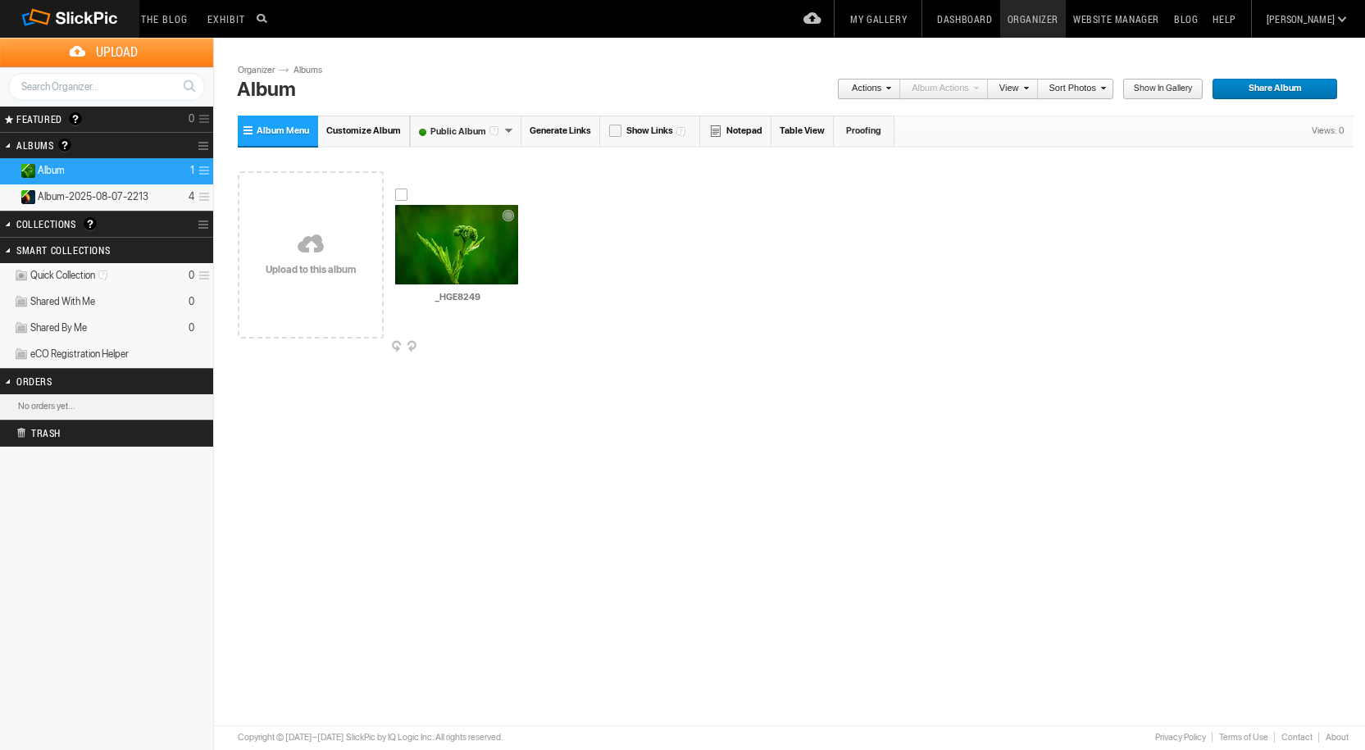
click at [470, 241] on img at bounding box center [456, 245] width 123 height 80
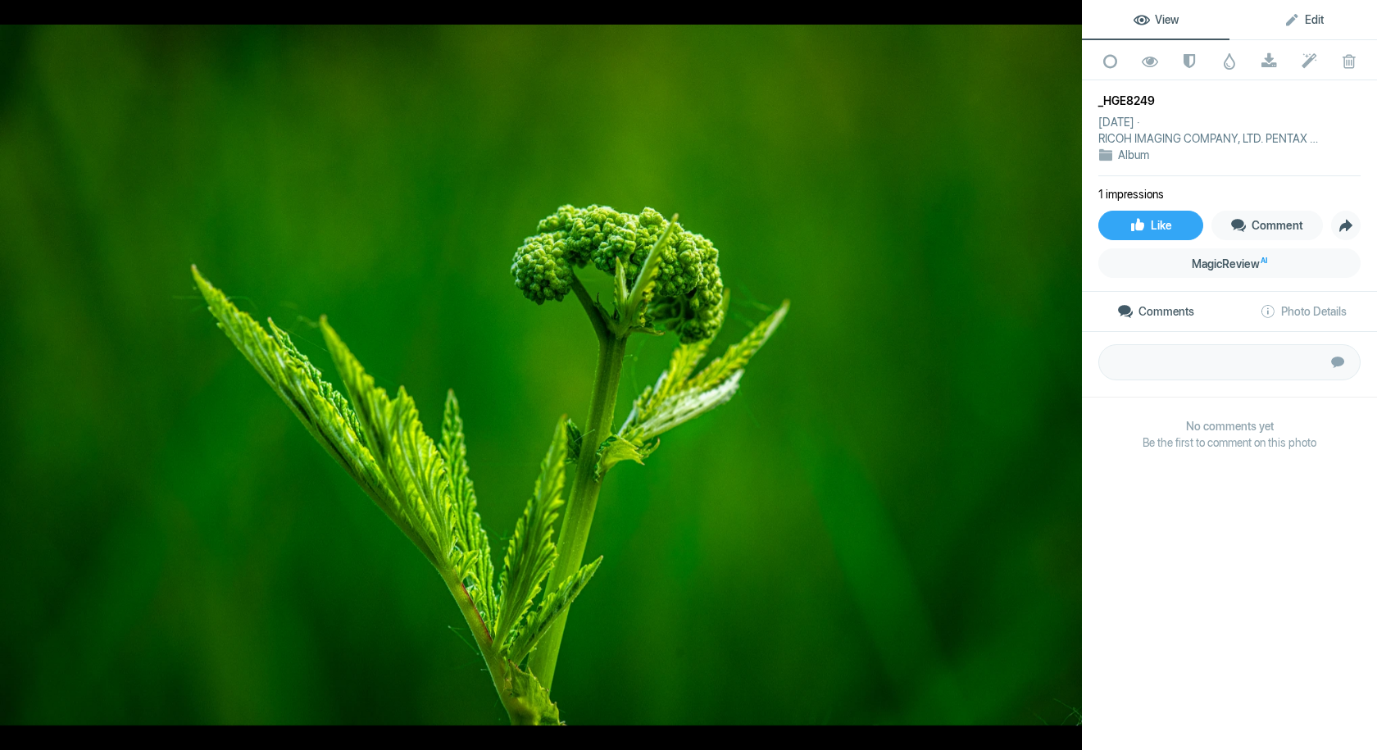
click at [1307, 18] on span "Edit" at bounding box center [1303, 19] width 40 height 13
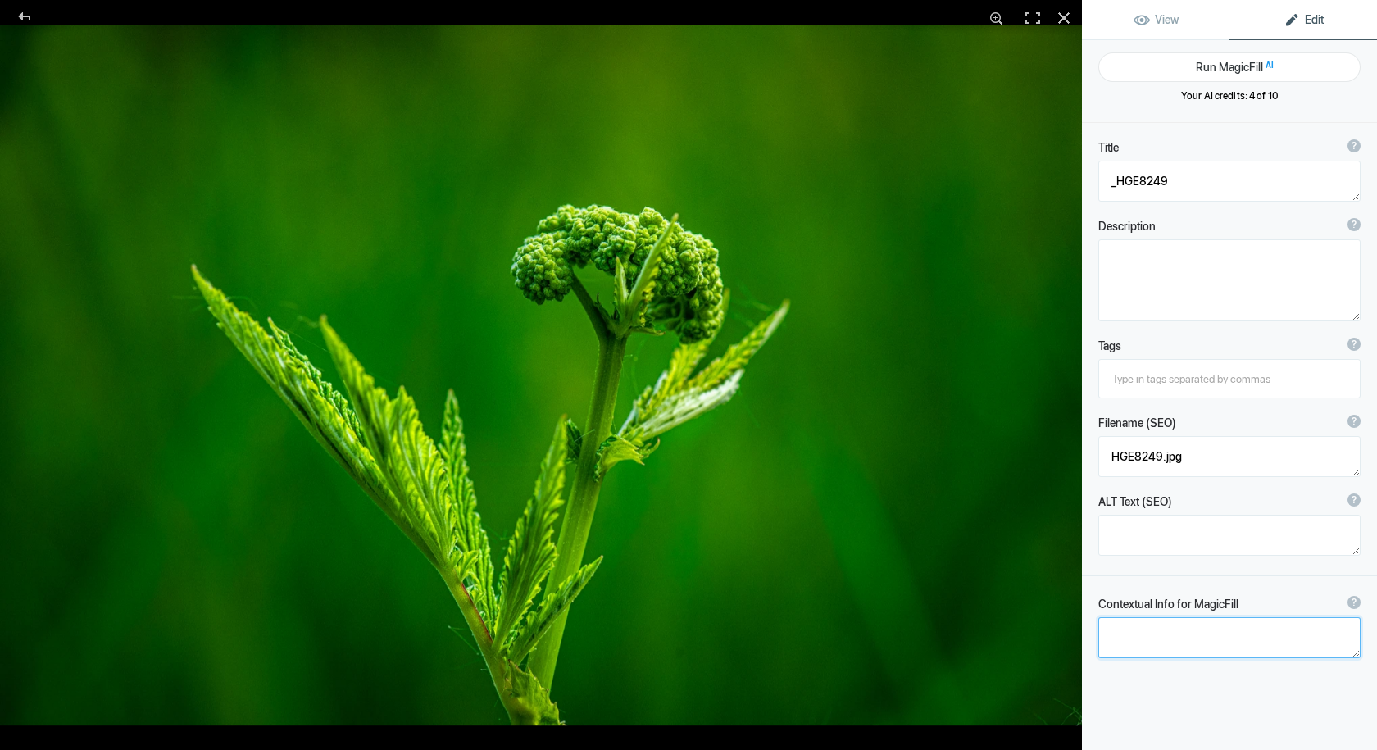
click at [1186, 643] on textarea at bounding box center [1229, 637] width 262 height 41
type textarea "springtime, green, [GEOGRAPHIC_DATA]"
click at [1227, 59] on button "Run MagicFill AI" at bounding box center [1229, 67] width 262 height 30
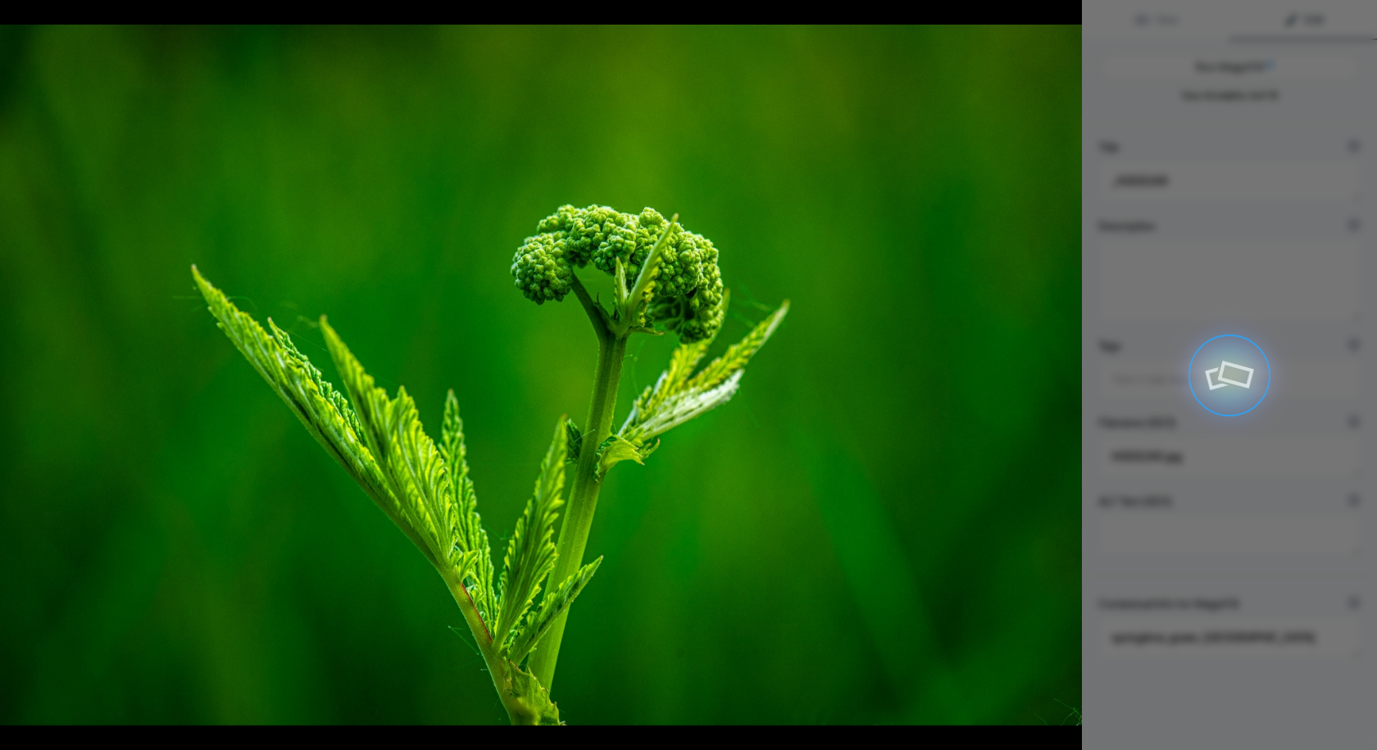
type textarea "Springtime Greenery in Norway: Close-Up of New Growth"
type textarea "Experience the vibrant essence of spring in Norway with this stunning close-up …"
type textarea "springtime-greenery-norway-close-up.jpg"
type textarea "Close-up of a budding green plant in springtime, showcasing new growth against …"
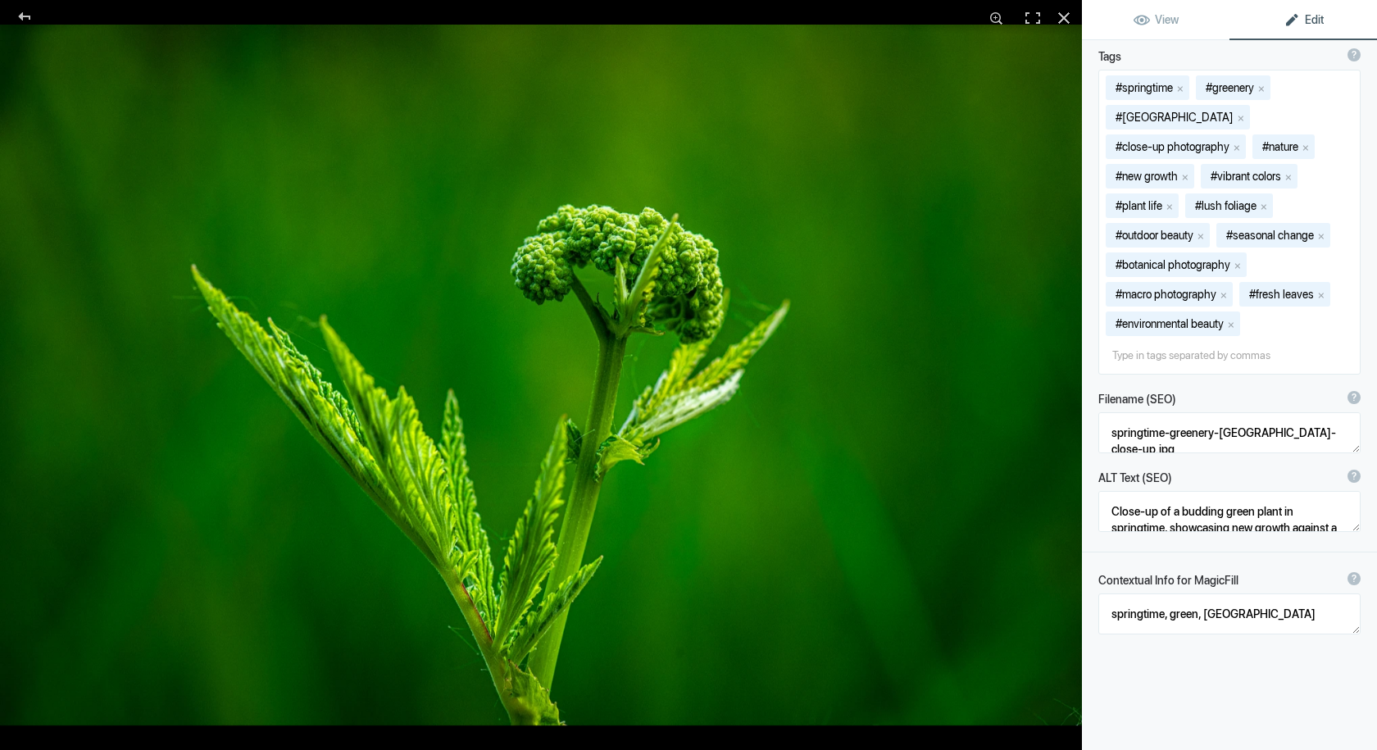
scroll to position [377, 0]
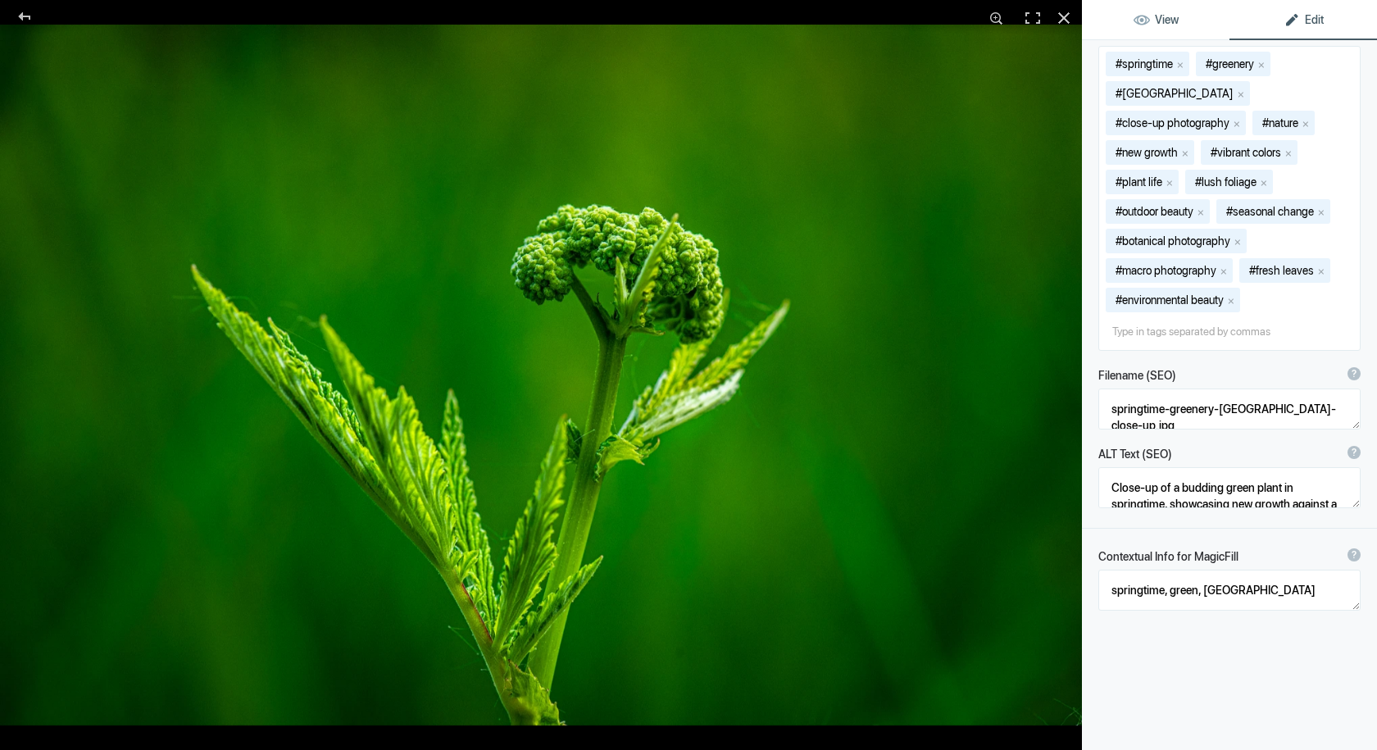
click at [1163, 14] on span "View" at bounding box center [1156, 19] width 45 height 13
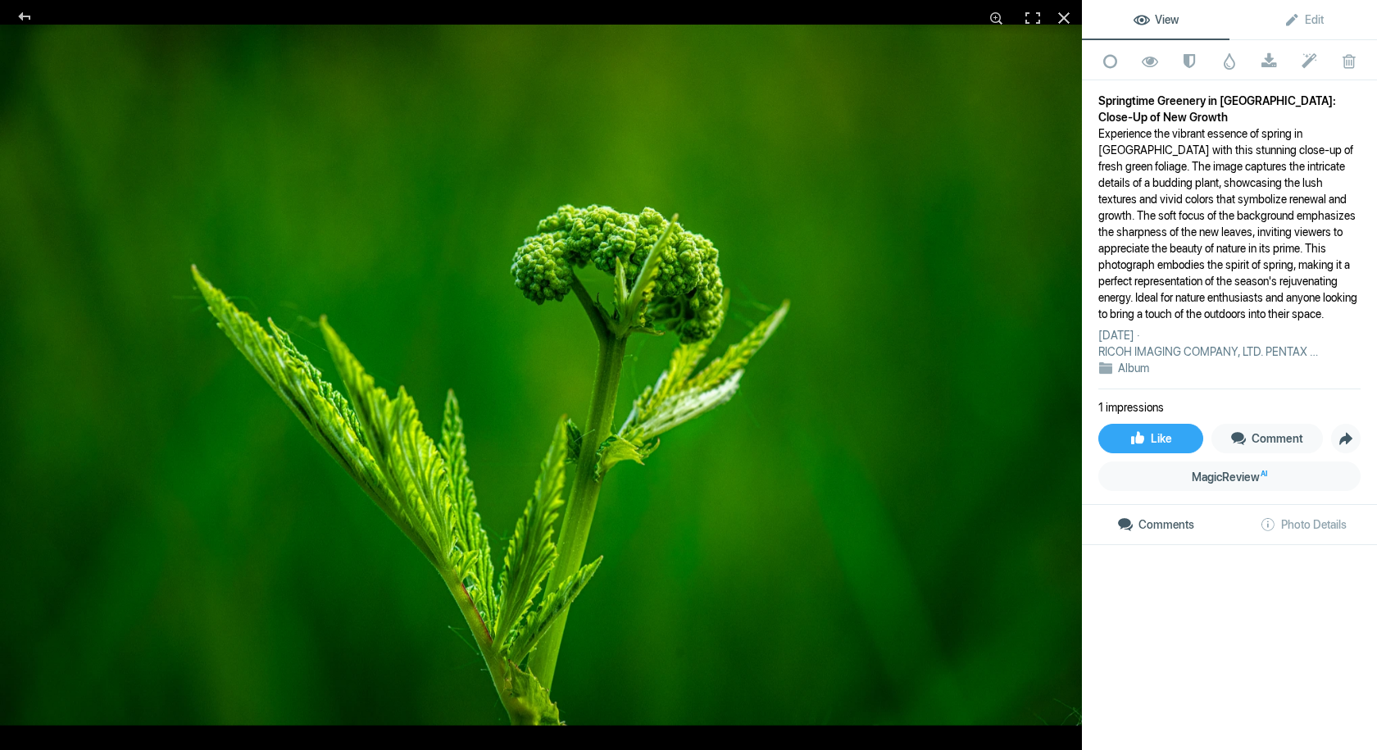
scroll to position [0, 0]
click at [1065, 18] on div at bounding box center [1064, 18] width 36 height 36
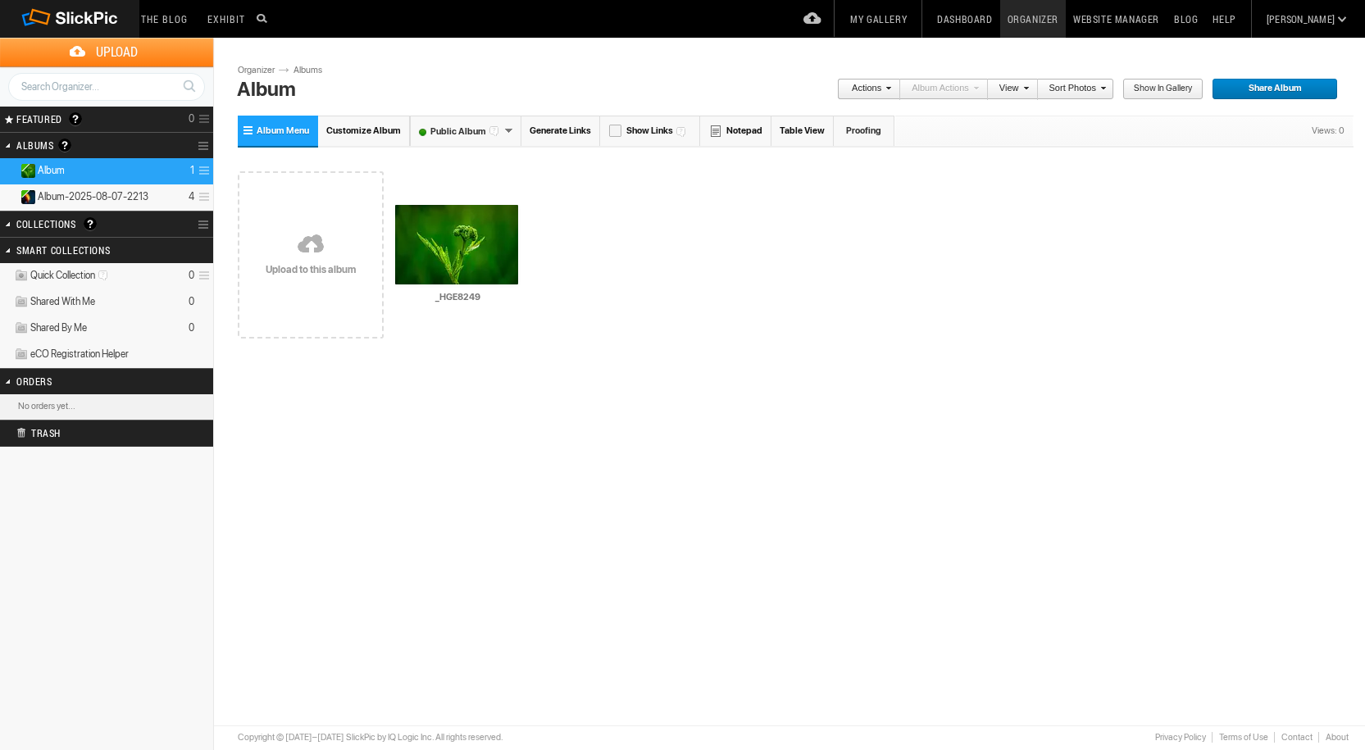
click at [369, 128] on span "Customize Album" at bounding box center [363, 130] width 75 height 11
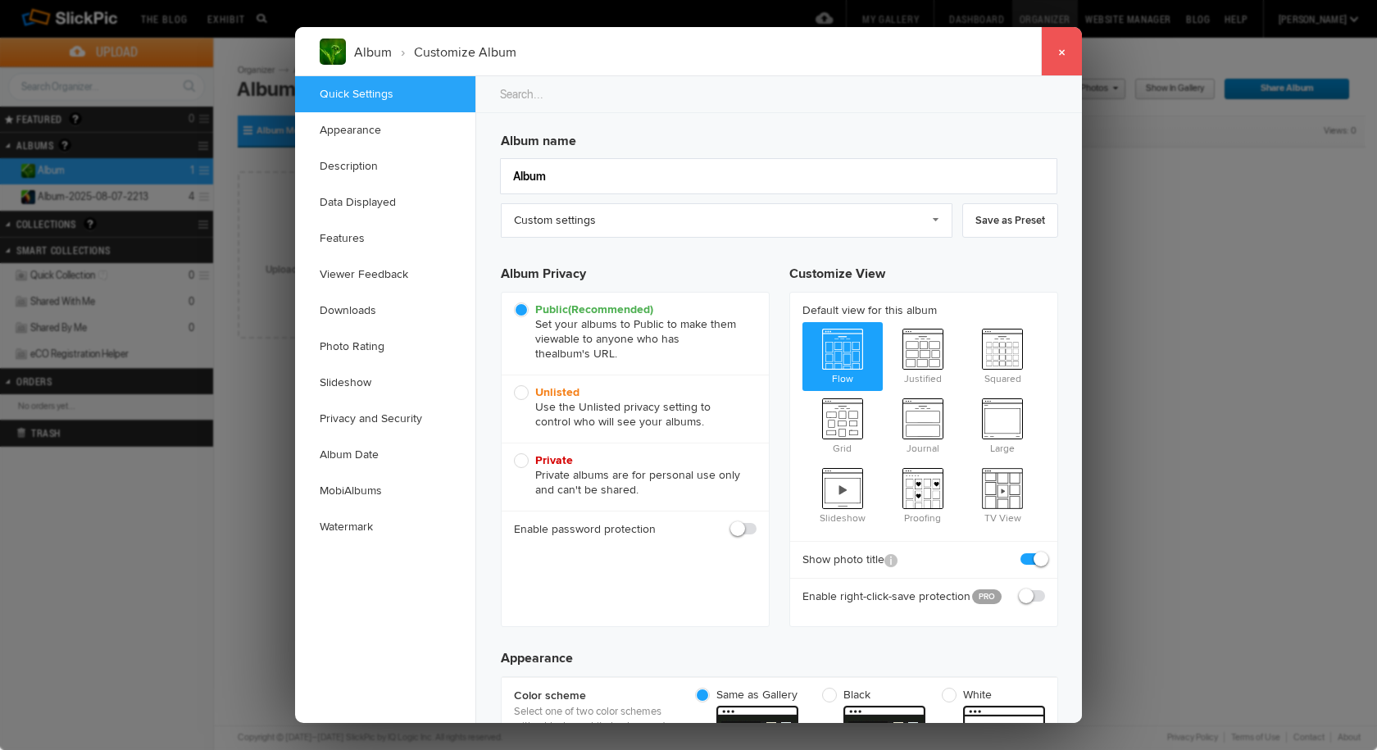
click at [1061, 53] on link "×" at bounding box center [1061, 51] width 41 height 49
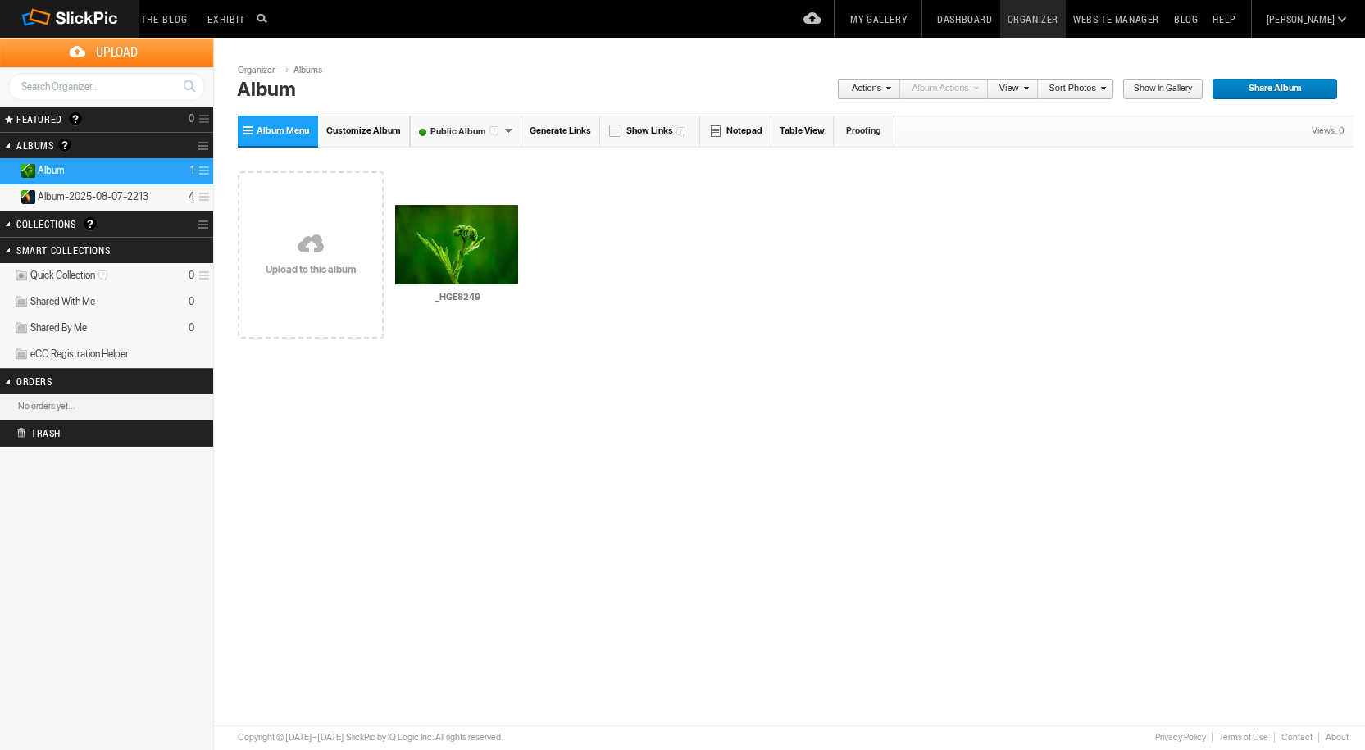
click at [914, 19] on link "My Gallery" at bounding box center [878, 19] width 71 height 38
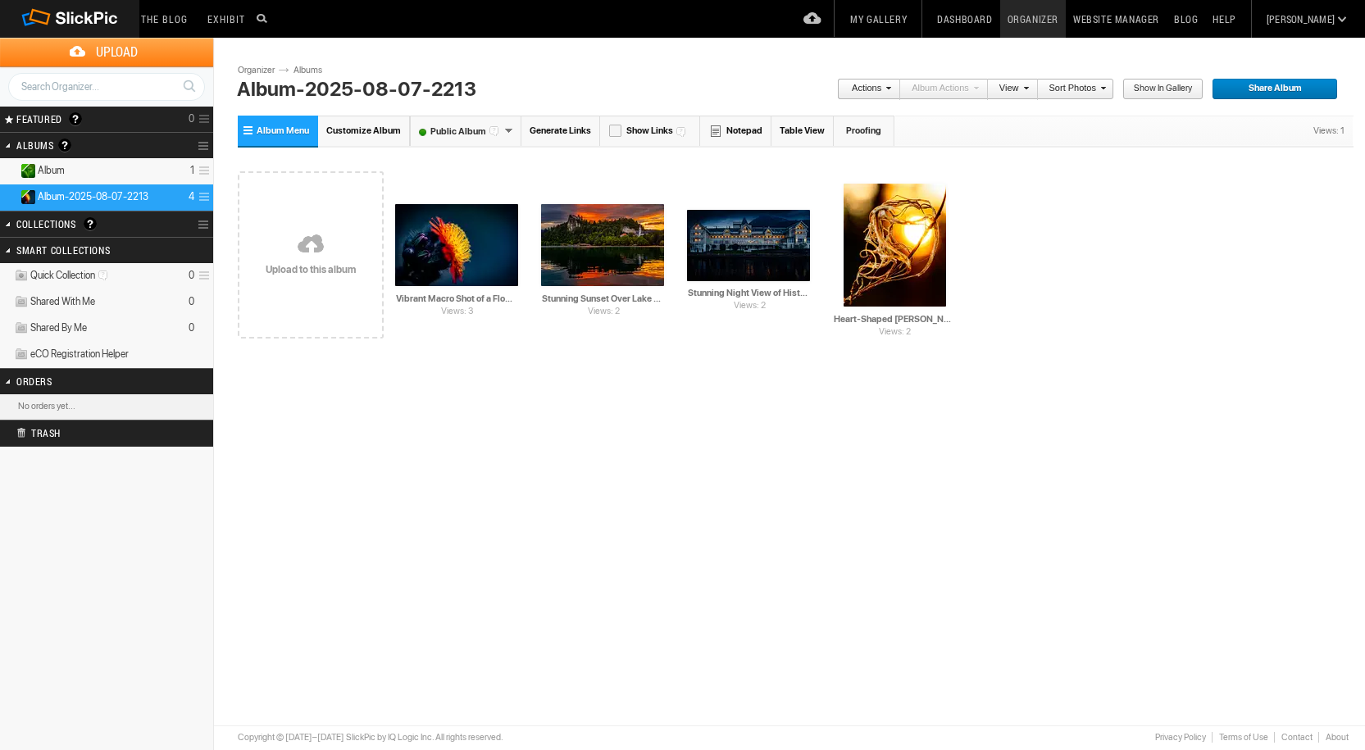
click at [1173, 86] on span "Show in Gallery" at bounding box center [1157, 89] width 70 height 21
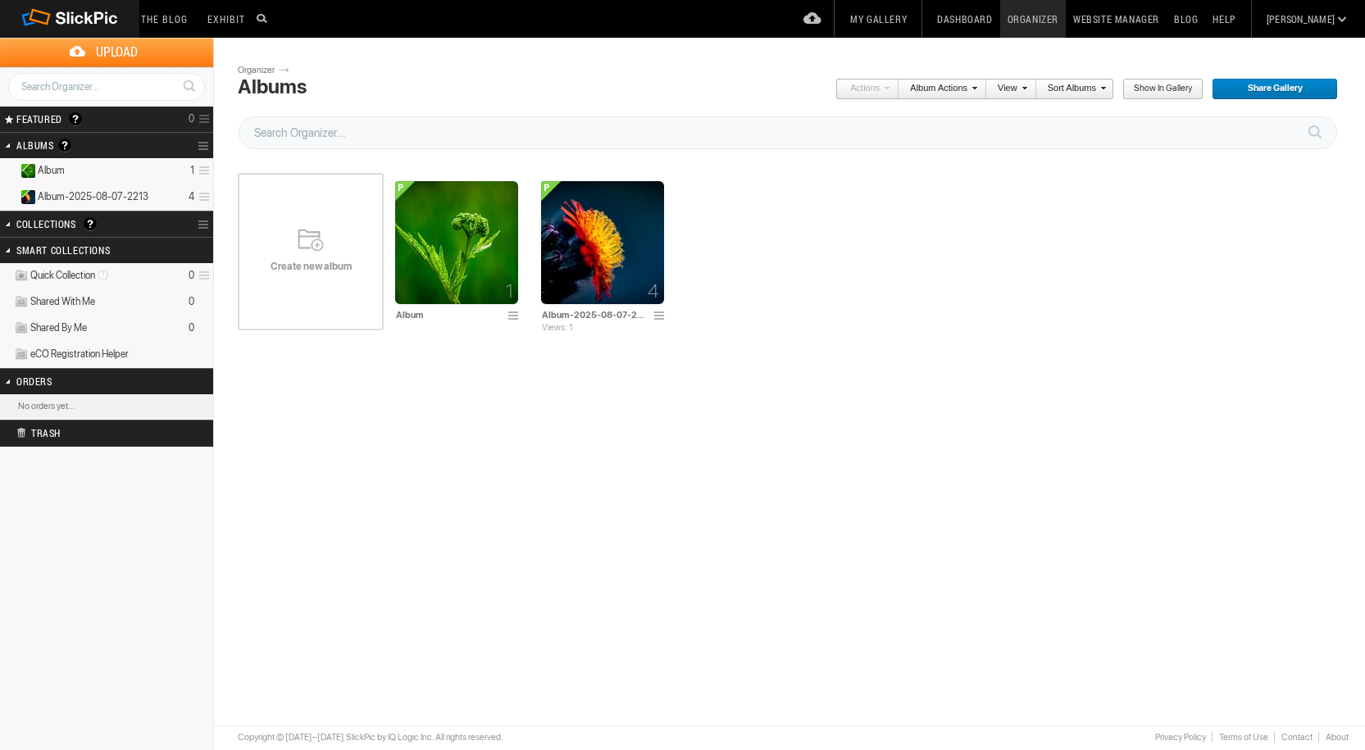
click at [86, 355] on span "eCO Registration Helper" at bounding box center [79, 354] width 98 height 13
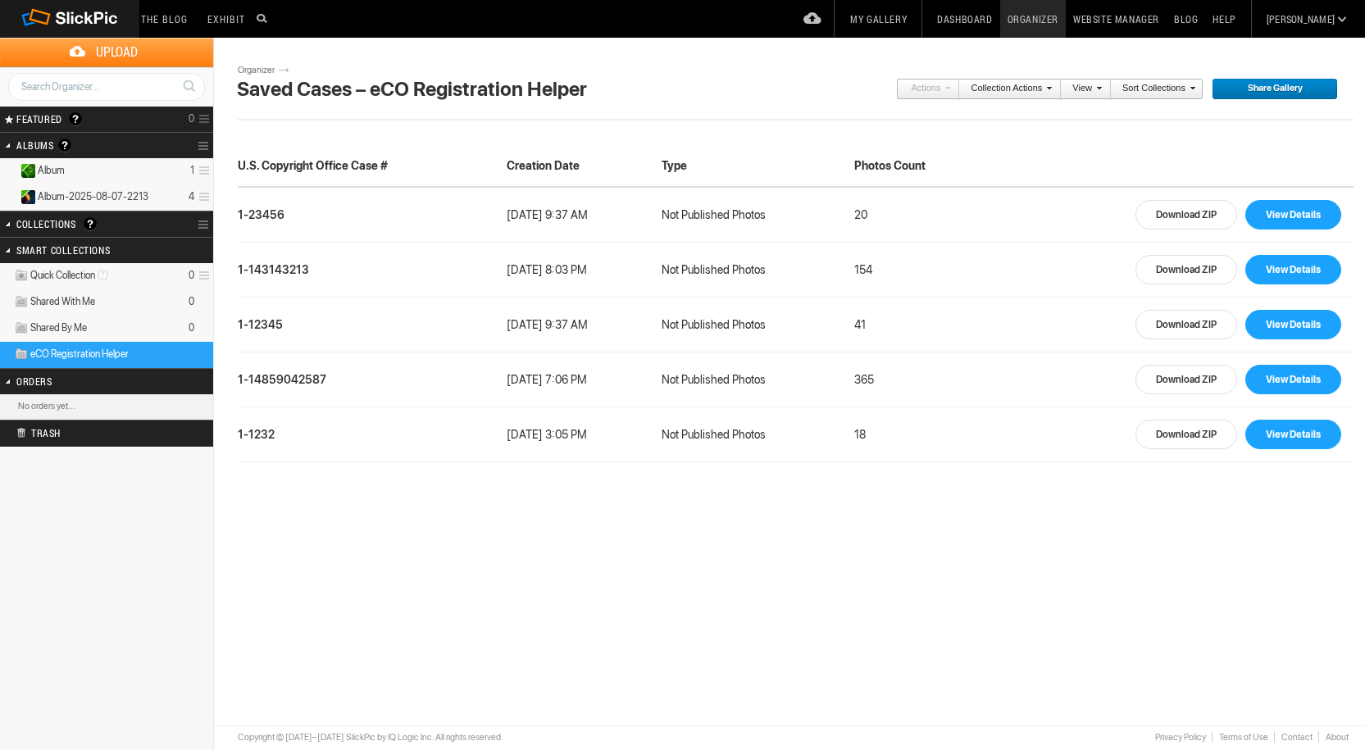
click at [1313, 210] on link "View Details" at bounding box center [1293, 215] width 96 height 30
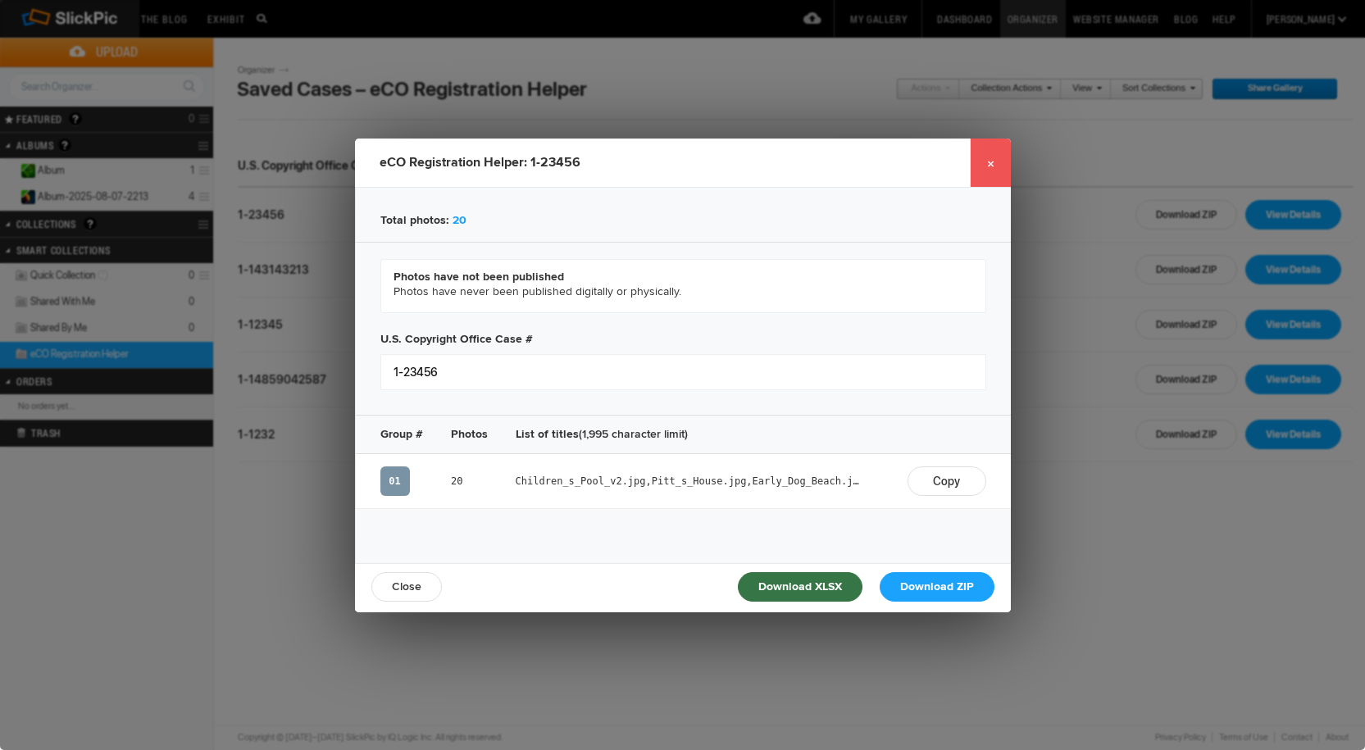
click at [993, 164] on link "×" at bounding box center [990, 163] width 41 height 49
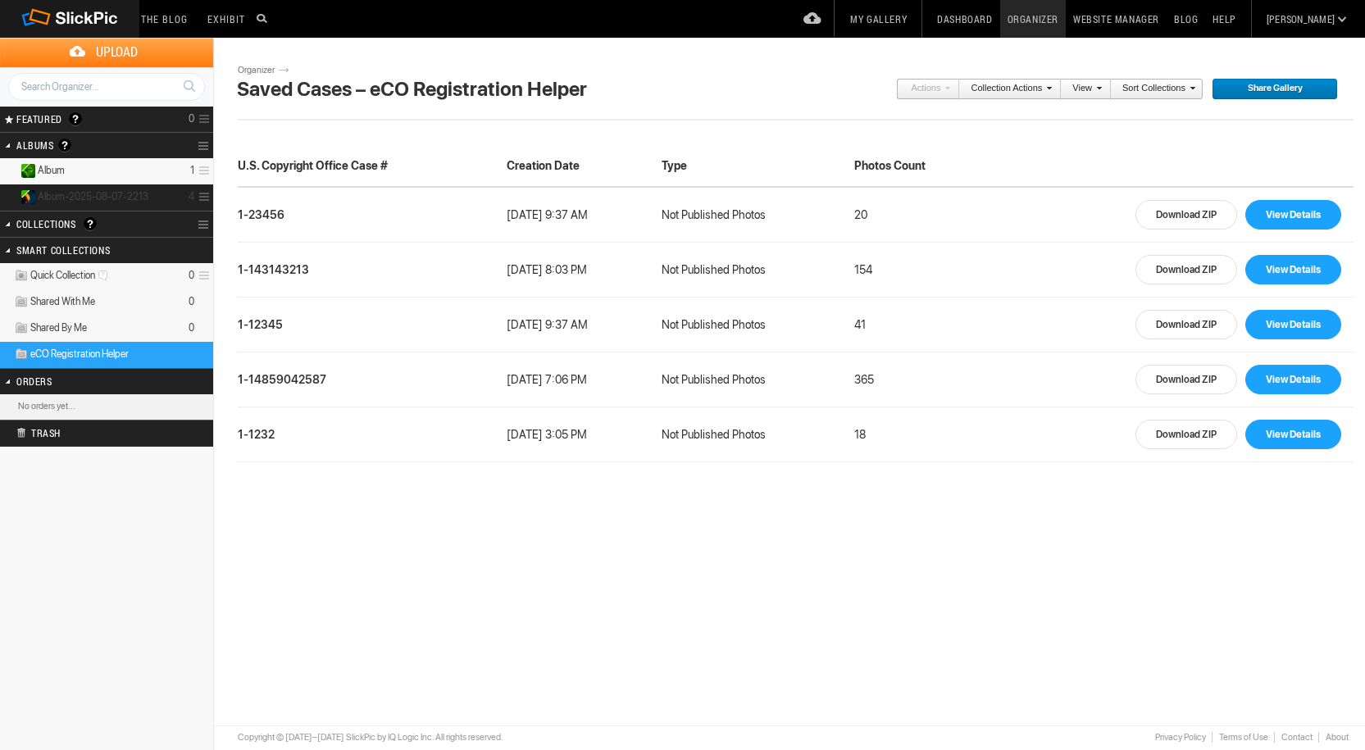
click at [99, 192] on span "Album-2025-08-07-2213" at bounding box center [93, 196] width 111 height 13
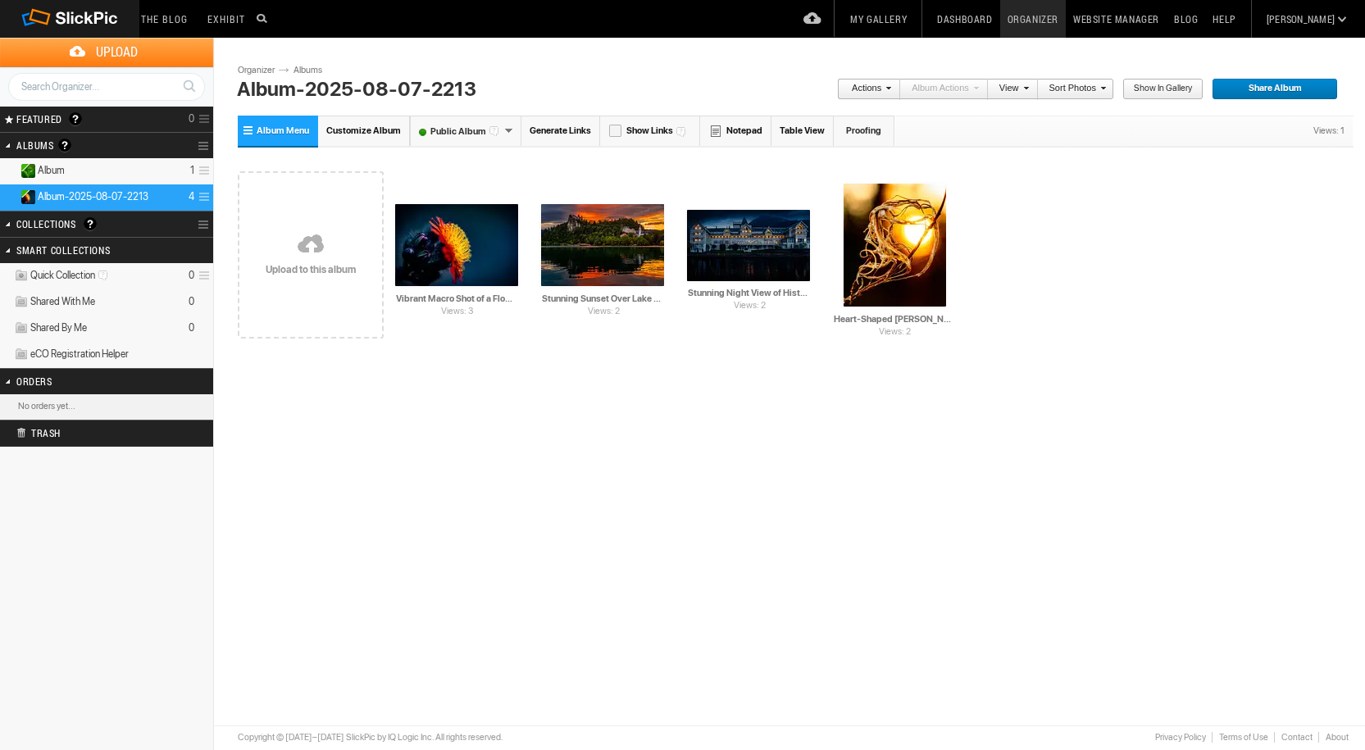
click at [881, 88] on link "Actions" at bounding box center [864, 89] width 54 height 21
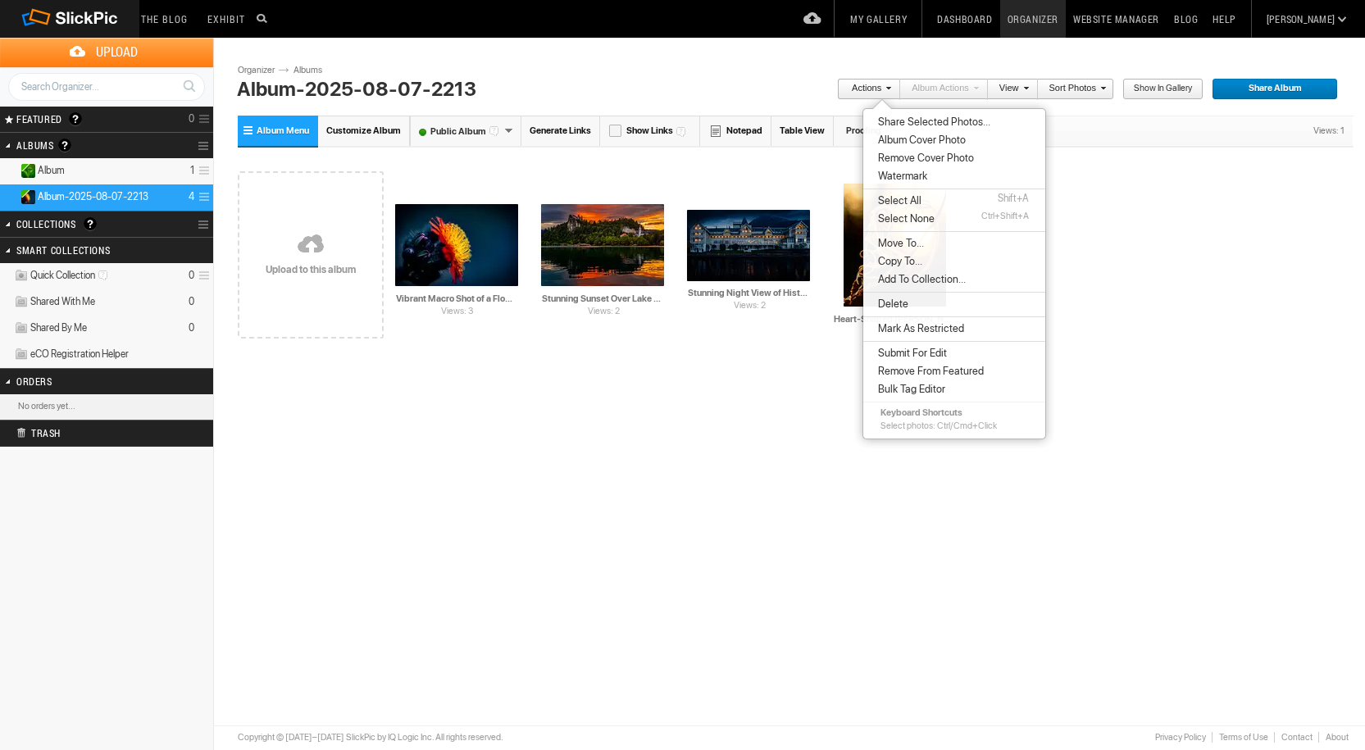
click at [1188, 217] on div "Drop your photos here Upload to this album Views: 3 AI Vibrant Macro Shot of a …" at bounding box center [795, 255] width 1115 height 208
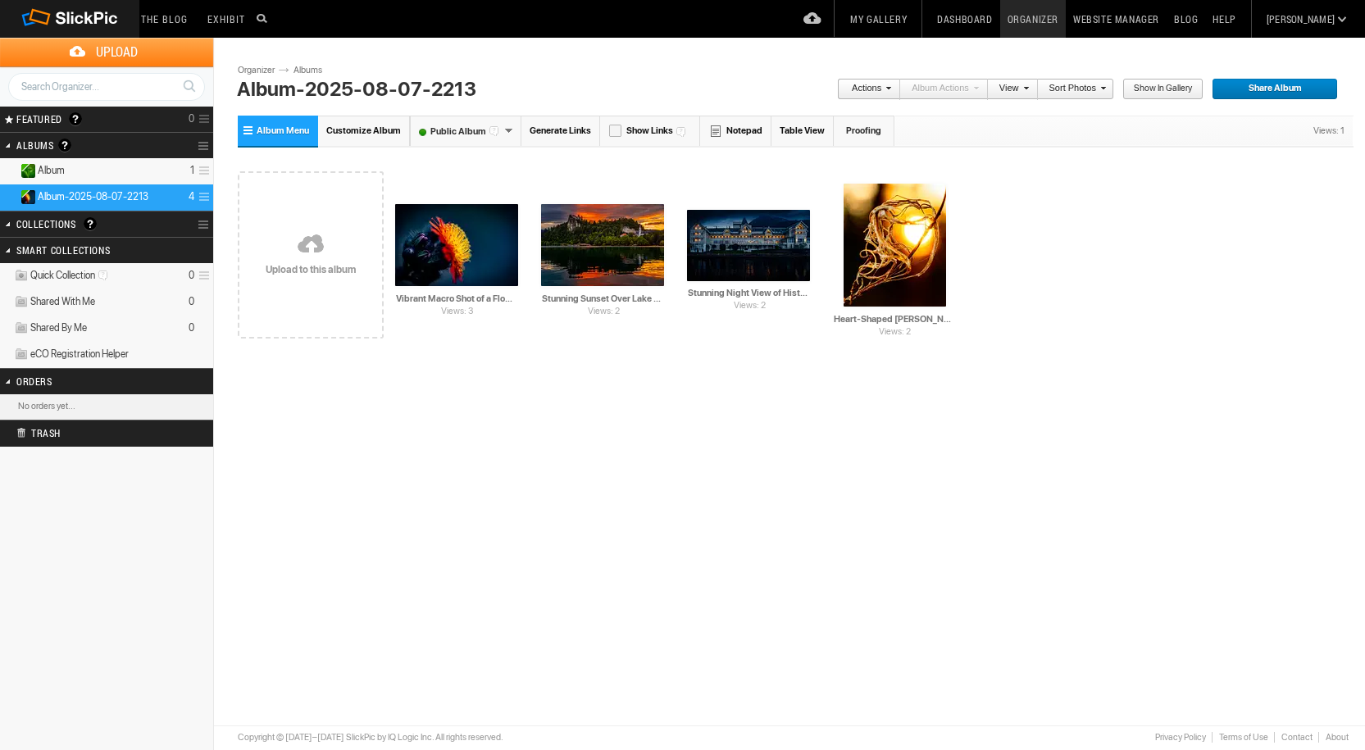
click at [887, 89] on link "Actions" at bounding box center [864, 89] width 54 height 21
